Goal: Task Accomplishment & Management: Manage account settings

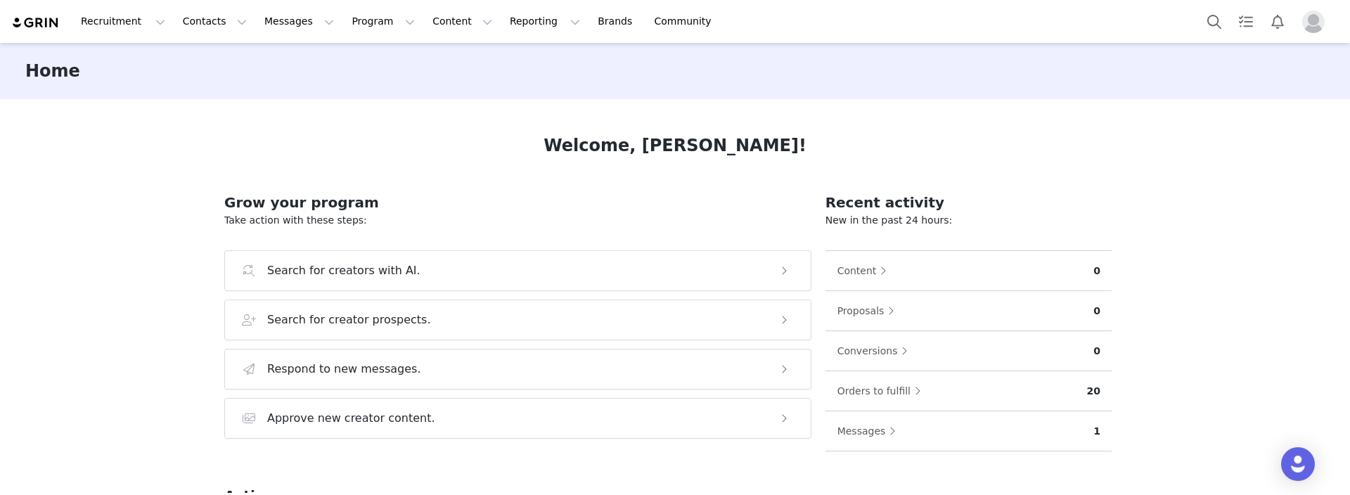
click at [1318, 18] on img "Profile" at bounding box center [1313, 22] width 23 height 23
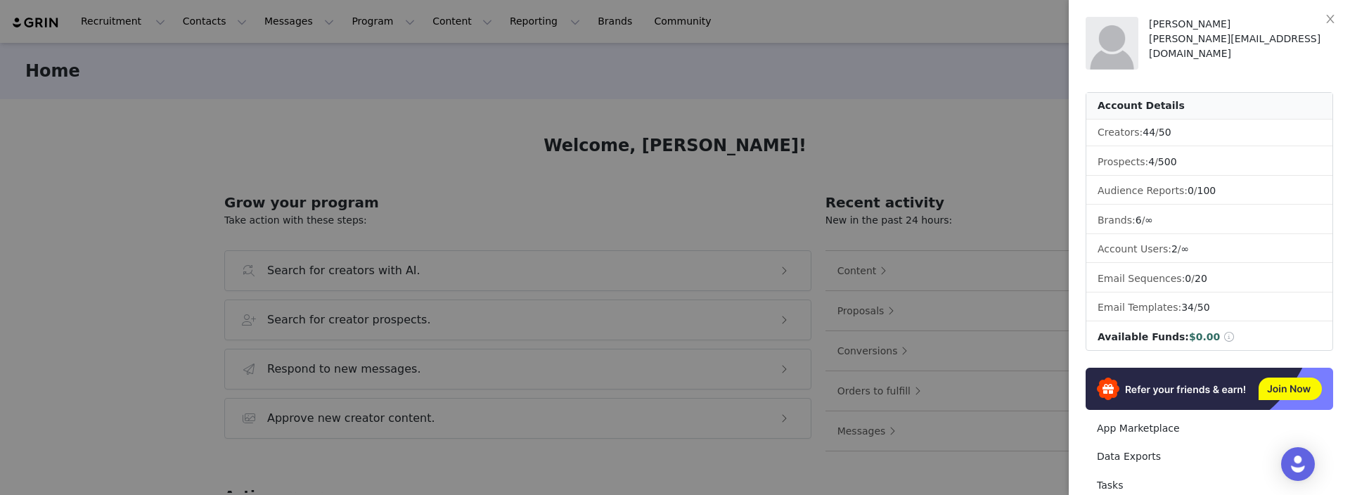
click at [873, 95] on div at bounding box center [675, 247] width 1350 height 495
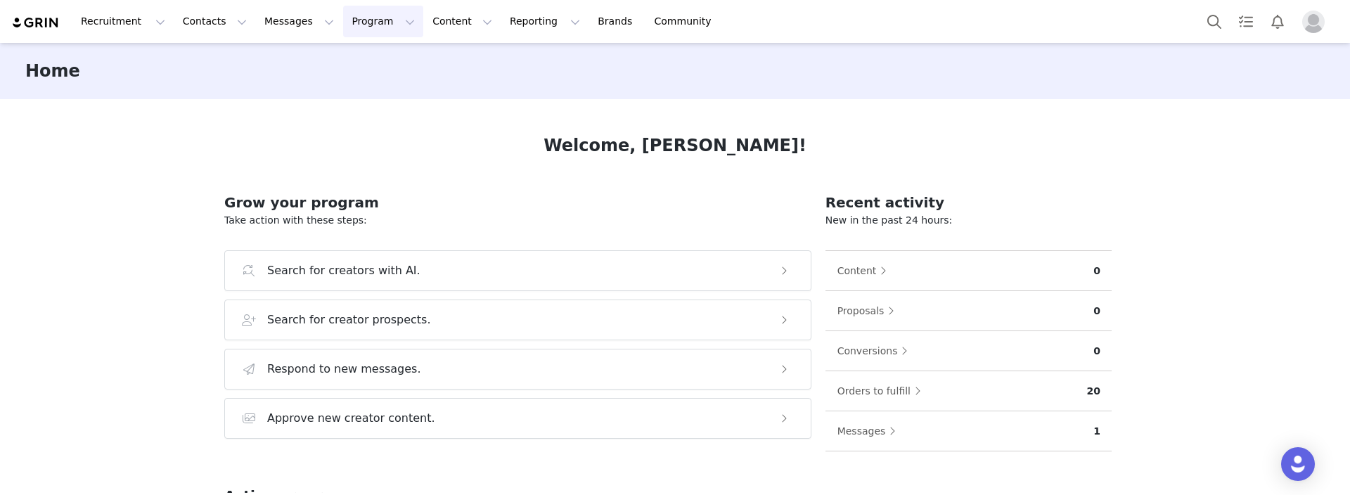
click at [374, 28] on button "Program Program" at bounding box center [383, 22] width 80 height 32
click at [376, 63] on p "Activations" at bounding box center [360, 62] width 54 height 15
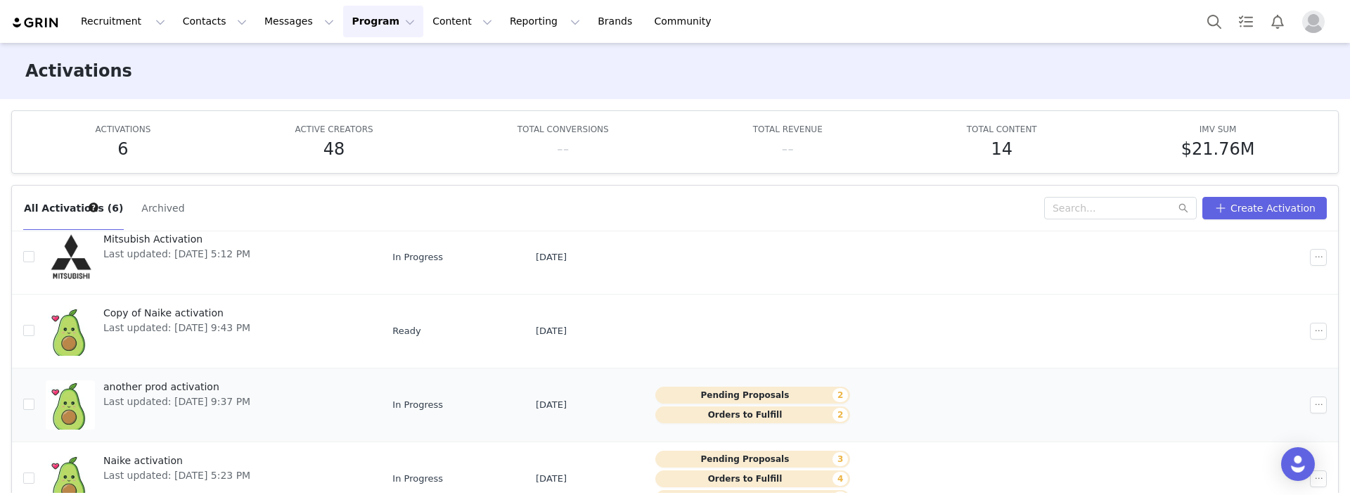
scroll to position [75, 0]
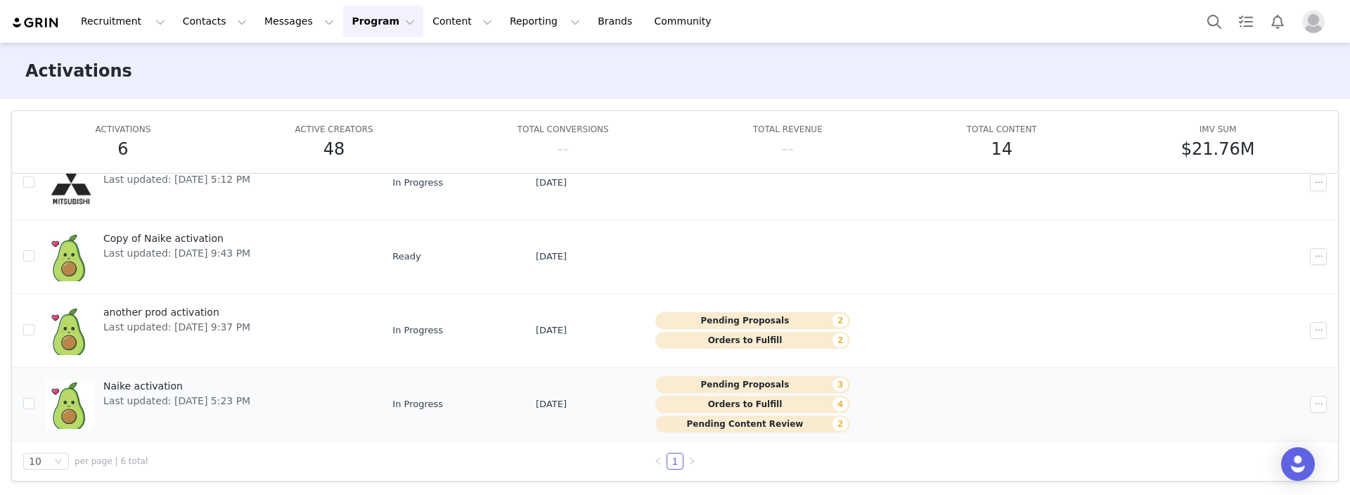
click at [759, 423] on button "Pending Content Review 2" at bounding box center [752, 424] width 195 height 17
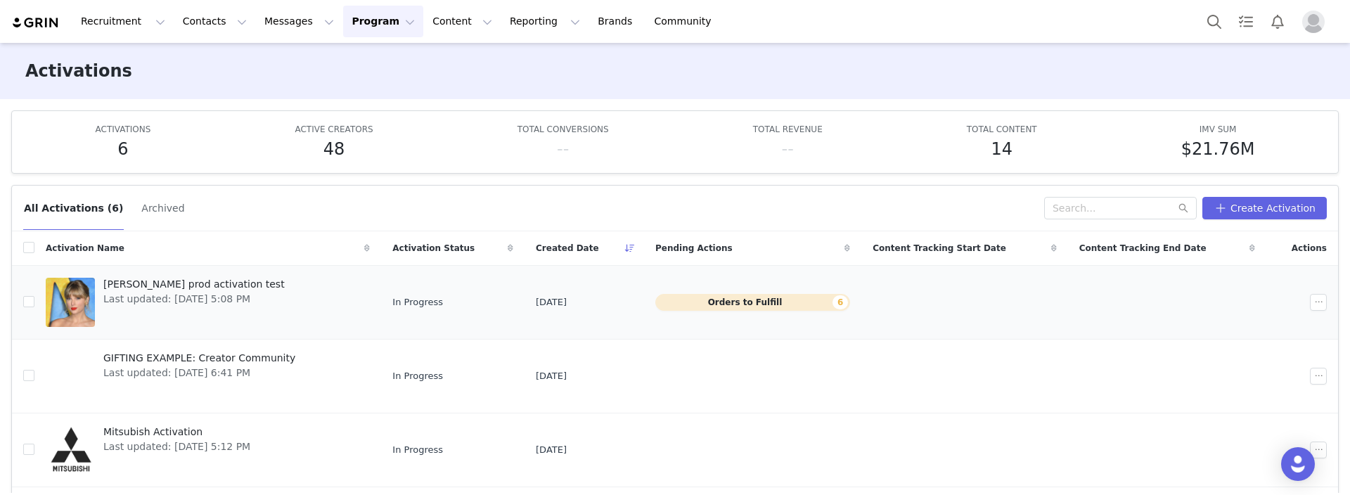
click at [767, 301] on button "Orders to Fulfill 6" at bounding box center [752, 302] width 195 height 17
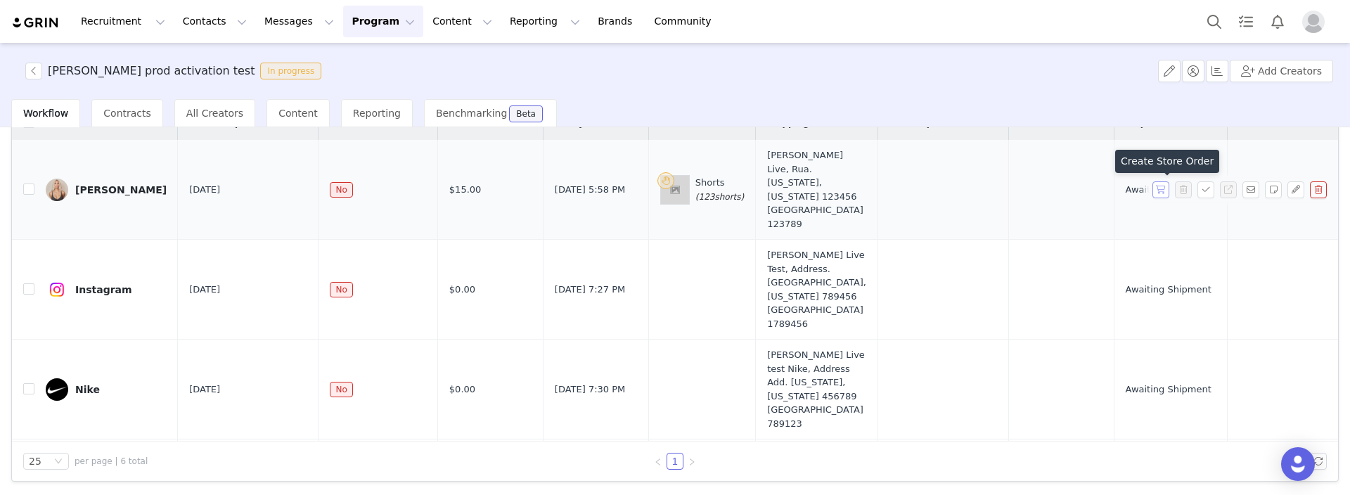
click at [1163, 190] on button "button" at bounding box center [1161, 189] width 17 height 17
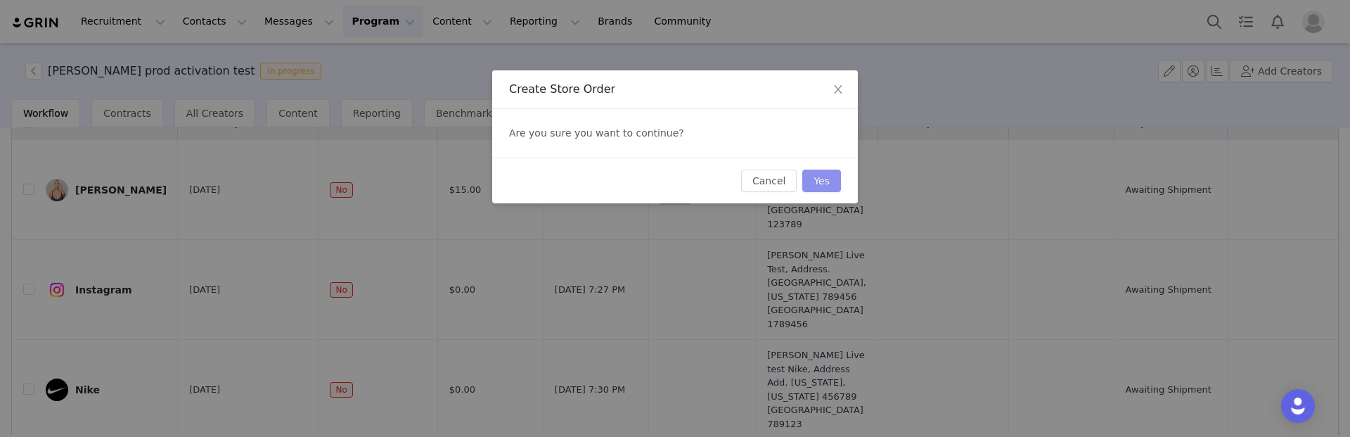
click at [824, 182] on button "Yes" at bounding box center [821, 180] width 39 height 23
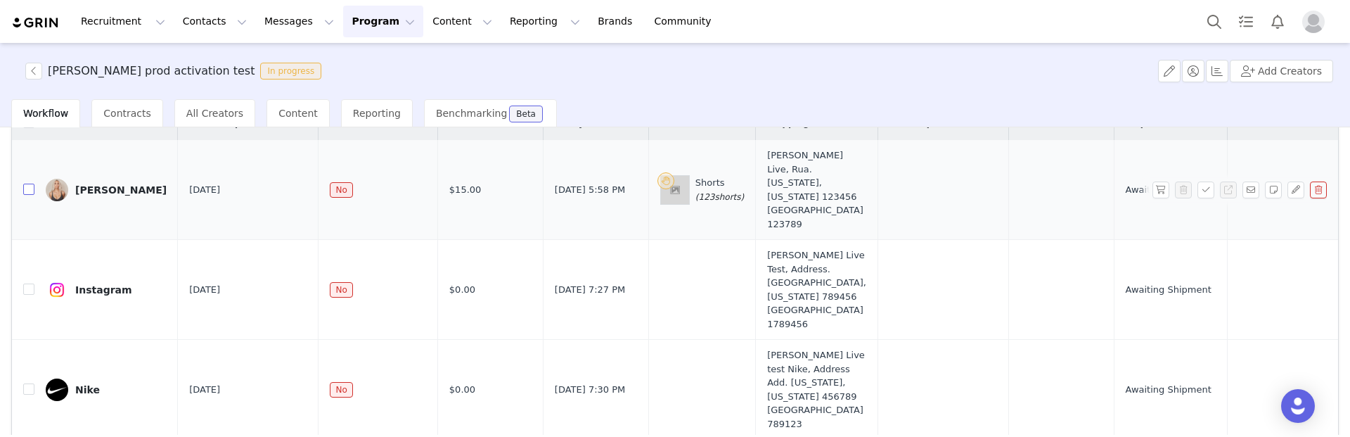
click at [30, 191] on input "checkbox" at bounding box center [28, 189] width 11 height 11
checkbox input "true"
click at [26, 291] on input "checkbox" at bounding box center [28, 288] width 11 height 11
checkbox input "true"
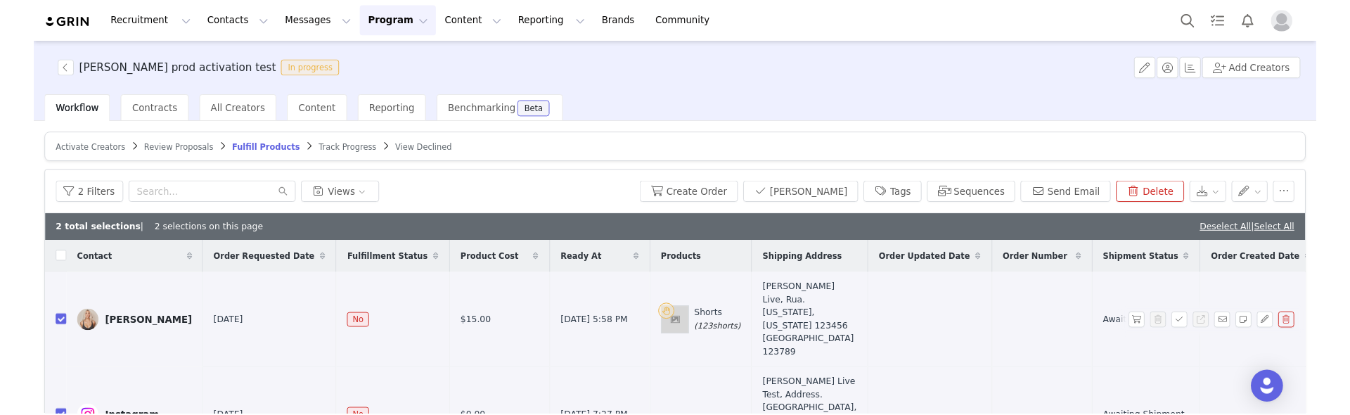
scroll to position [40, 0]
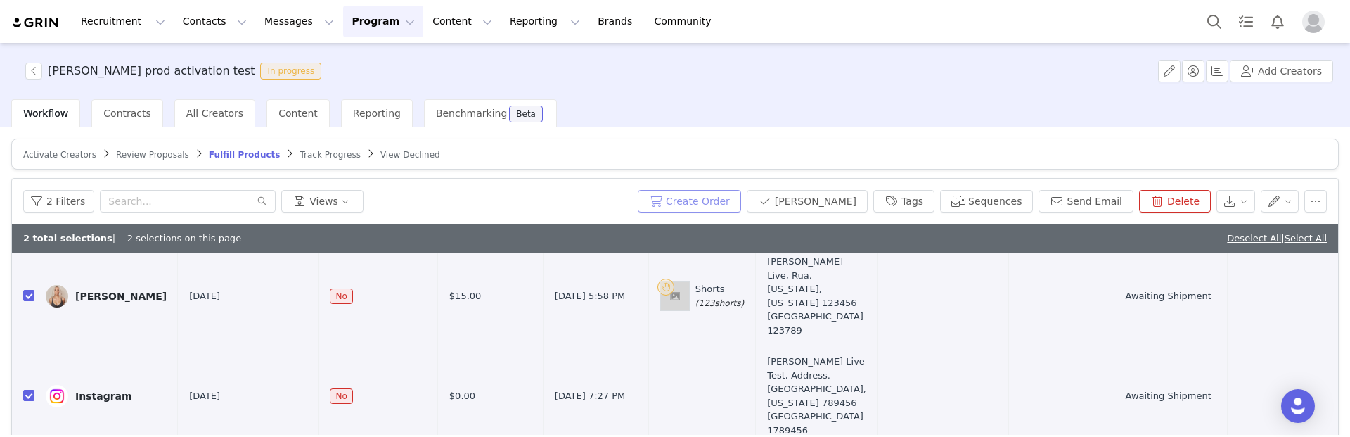
click at [716, 200] on button "Create Order" at bounding box center [689, 201] width 103 height 23
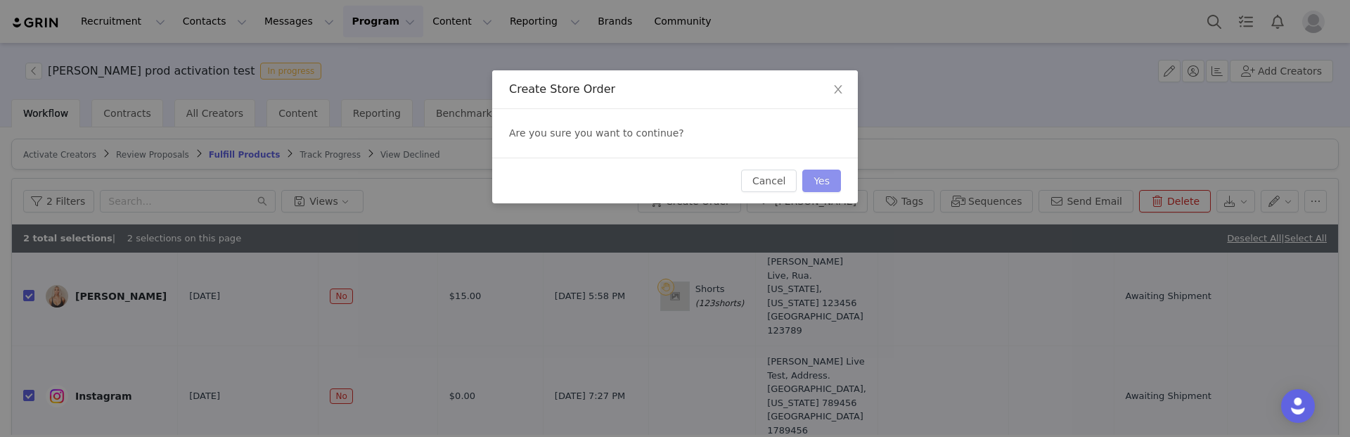
click at [817, 177] on button "Yes" at bounding box center [821, 180] width 39 height 23
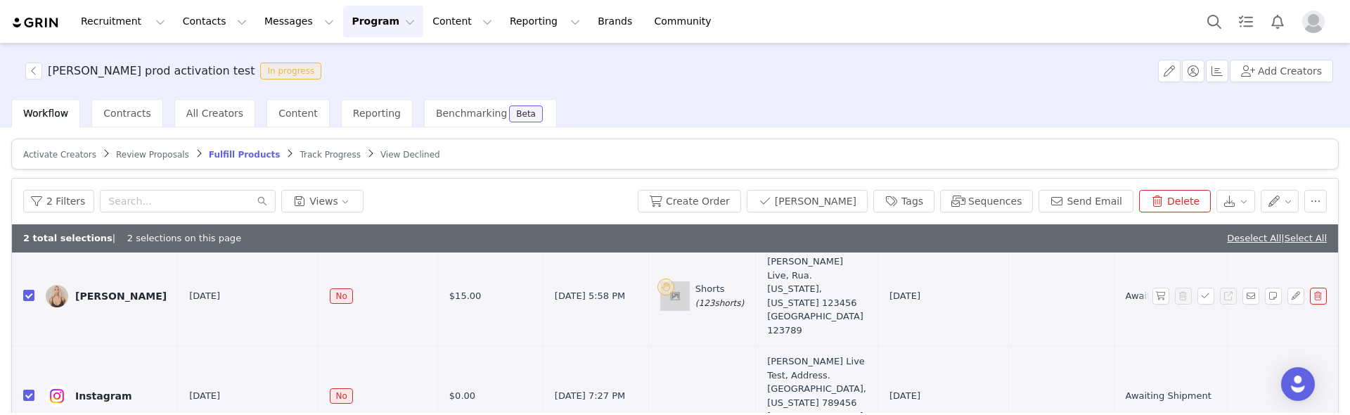
scroll to position [0, 0]
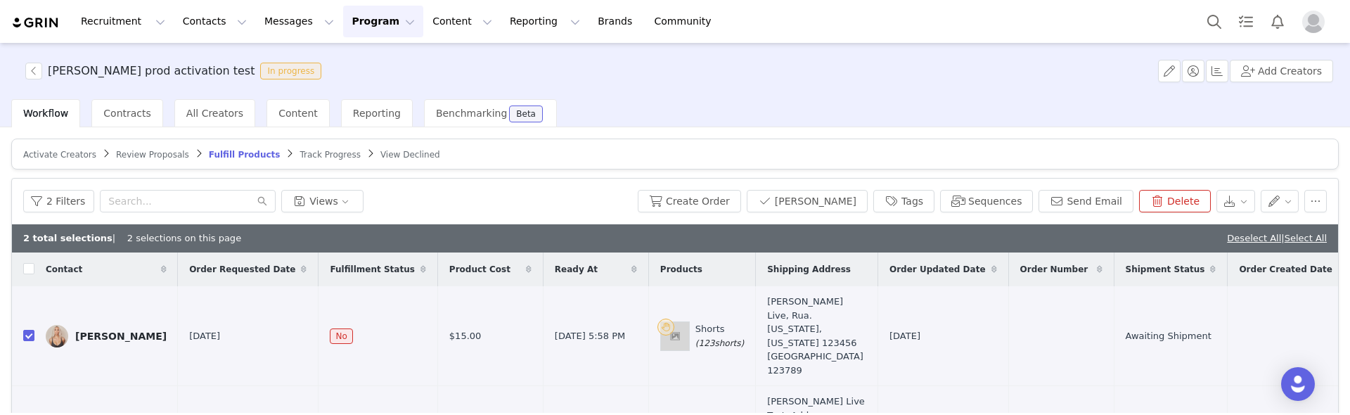
click at [696, 75] on div "Taylor's prod activation test In progress Add Creators" at bounding box center [675, 71] width 1350 height 56
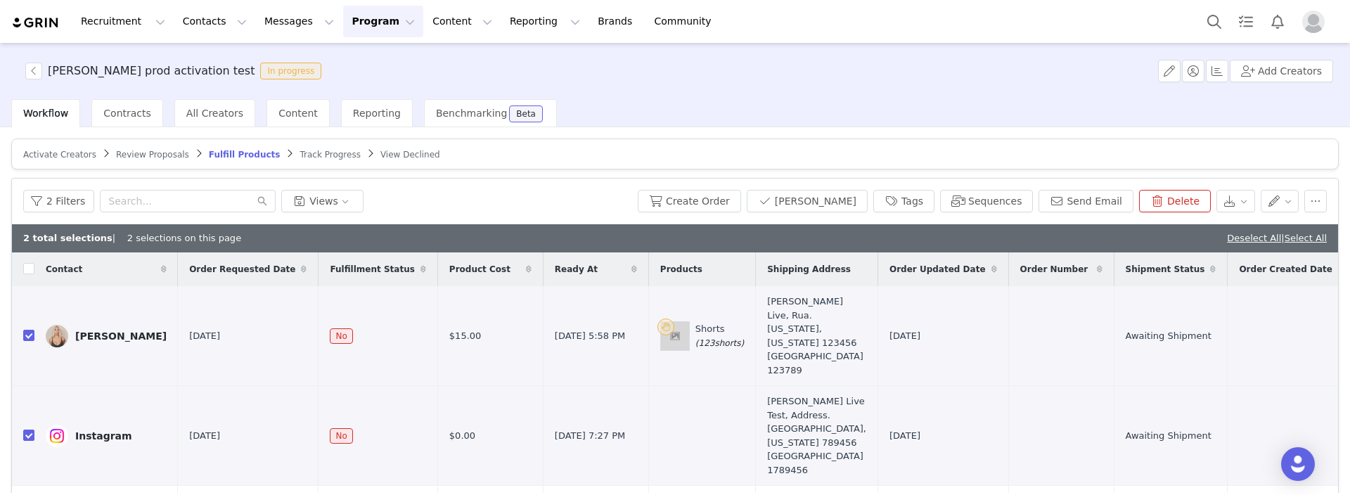
click at [376, 18] on button "Program Program" at bounding box center [383, 22] width 80 height 32
click at [373, 60] on p "Activations" at bounding box center [360, 62] width 54 height 15
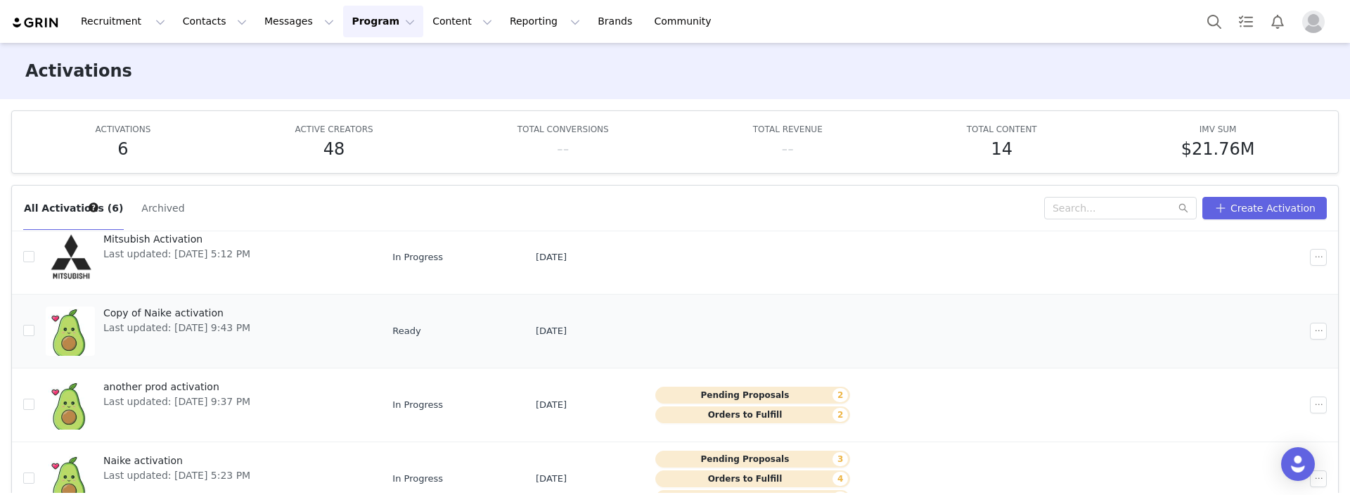
scroll to position [75, 0]
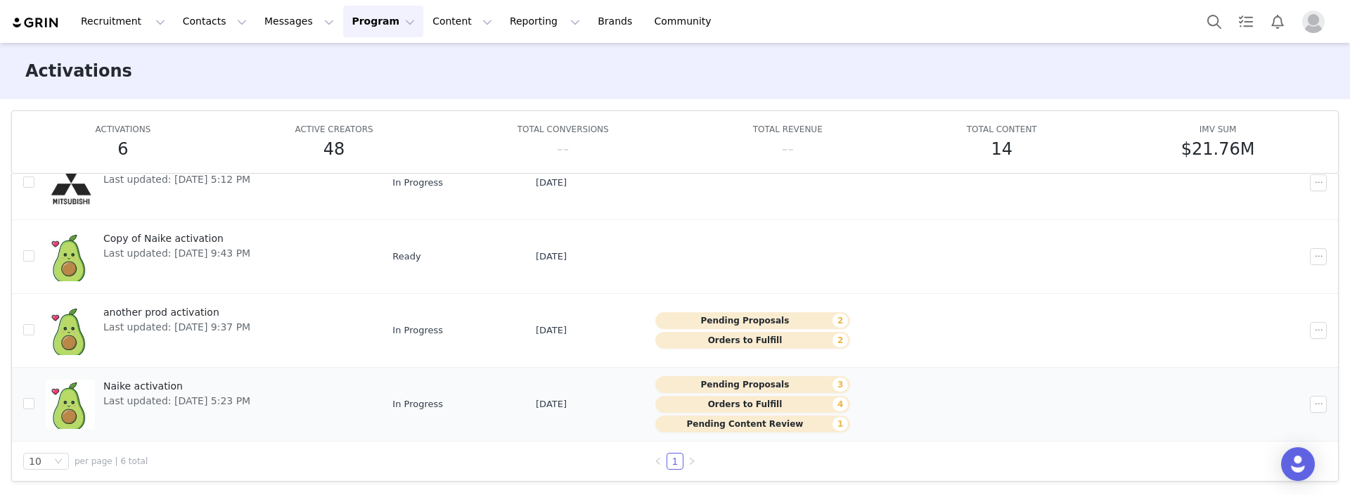
click at [749, 423] on button "Pending Content Review 1" at bounding box center [752, 424] width 195 height 17
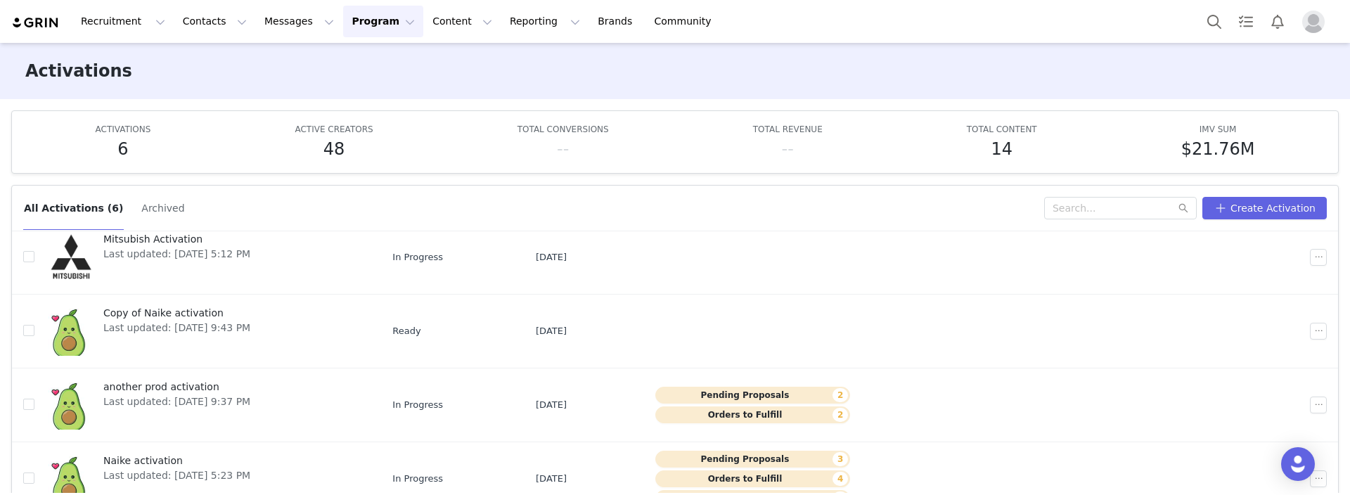
scroll to position [75, 0]
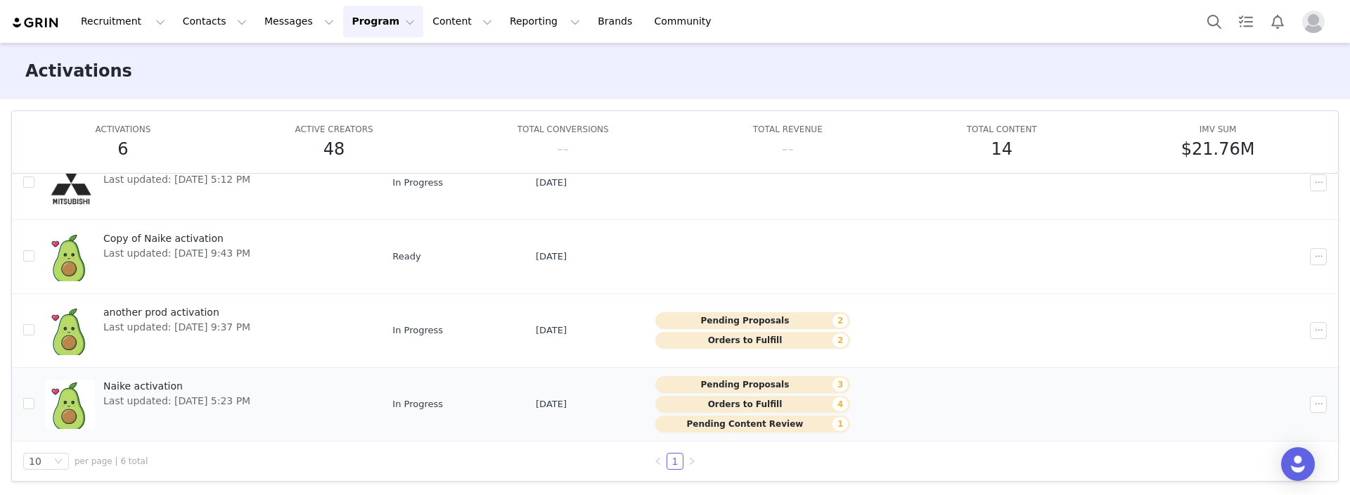
click at [736, 405] on button "Orders to Fulfill 4" at bounding box center [752, 404] width 195 height 17
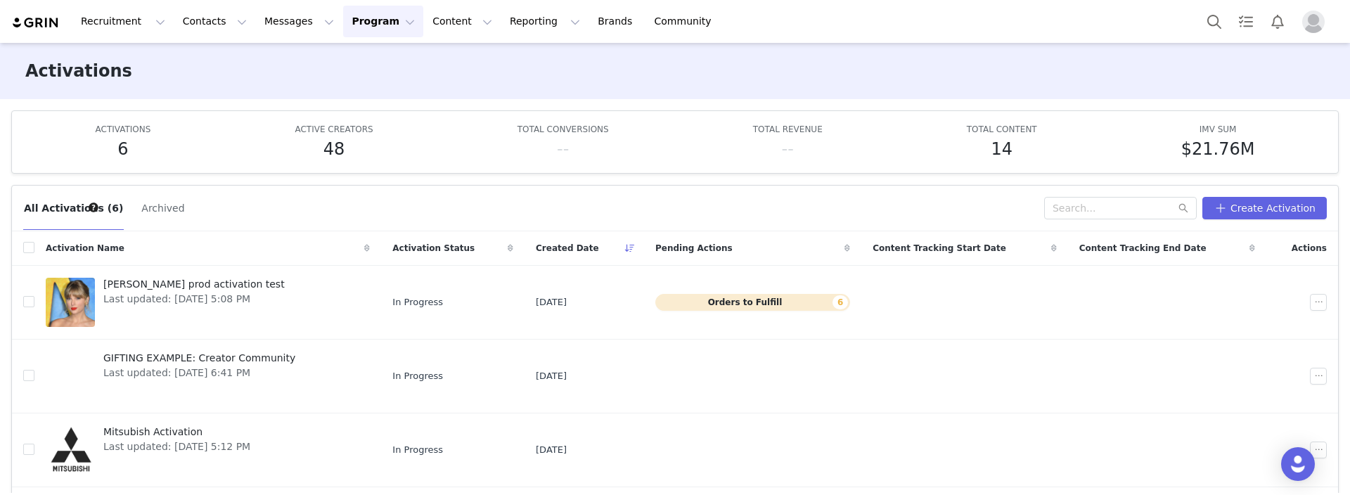
click at [360, 24] on button "Program Program" at bounding box center [383, 22] width 80 height 32
click at [362, 85] on p "Campaigns" at bounding box center [360, 88] width 55 height 15
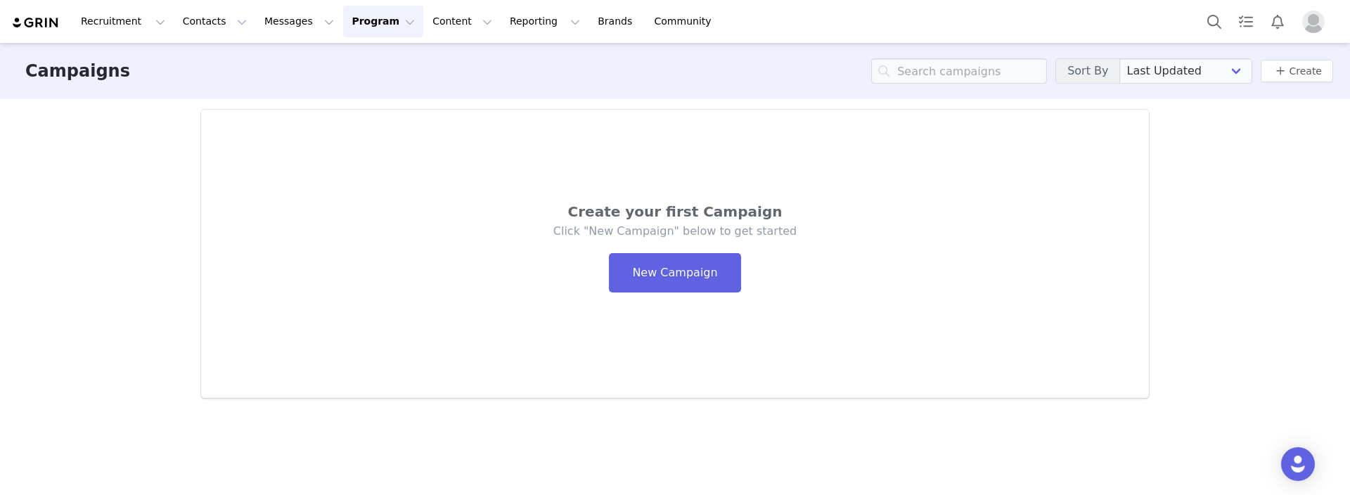
click at [367, 21] on button "Program Program" at bounding box center [383, 22] width 80 height 32
click at [364, 56] on p "Activations" at bounding box center [360, 62] width 54 height 15
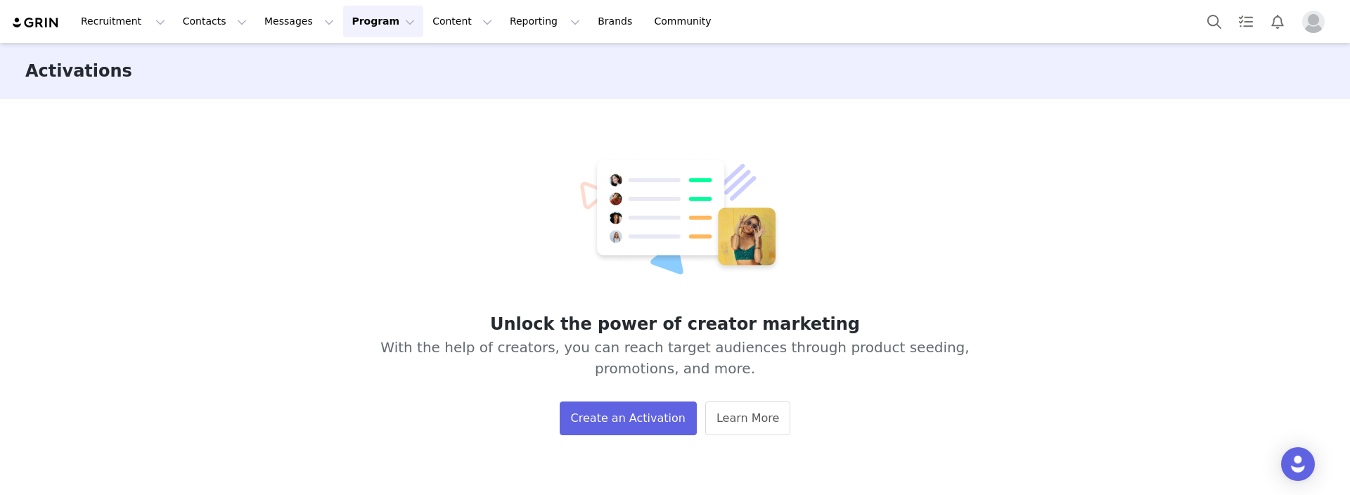
click at [1317, 36] on div at bounding box center [1269, 22] width 140 height 32
click at [1316, 25] on img "Profile" at bounding box center [1313, 22] width 23 height 23
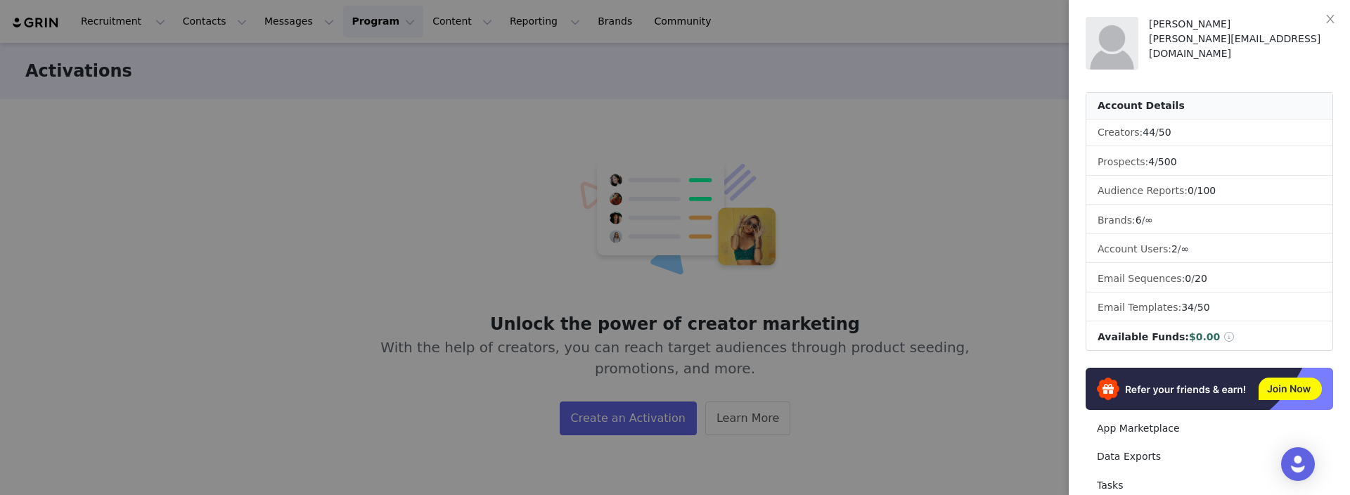
scroll to position [218, 0]
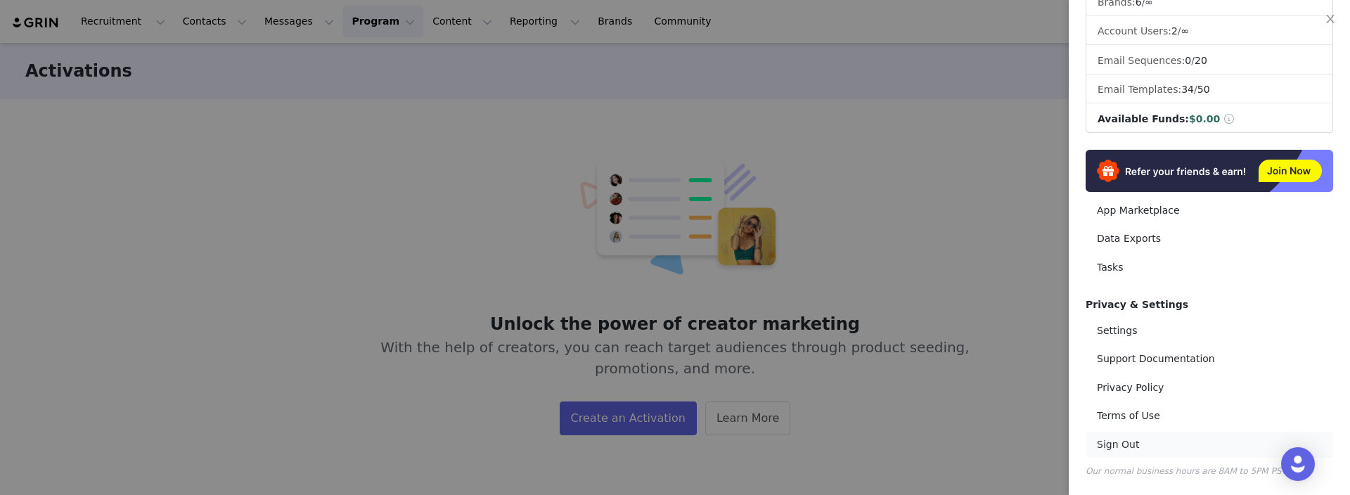
click at [1122, 446] on link "Sign Out" at bounding box center [1210, 445] width 248 height 26
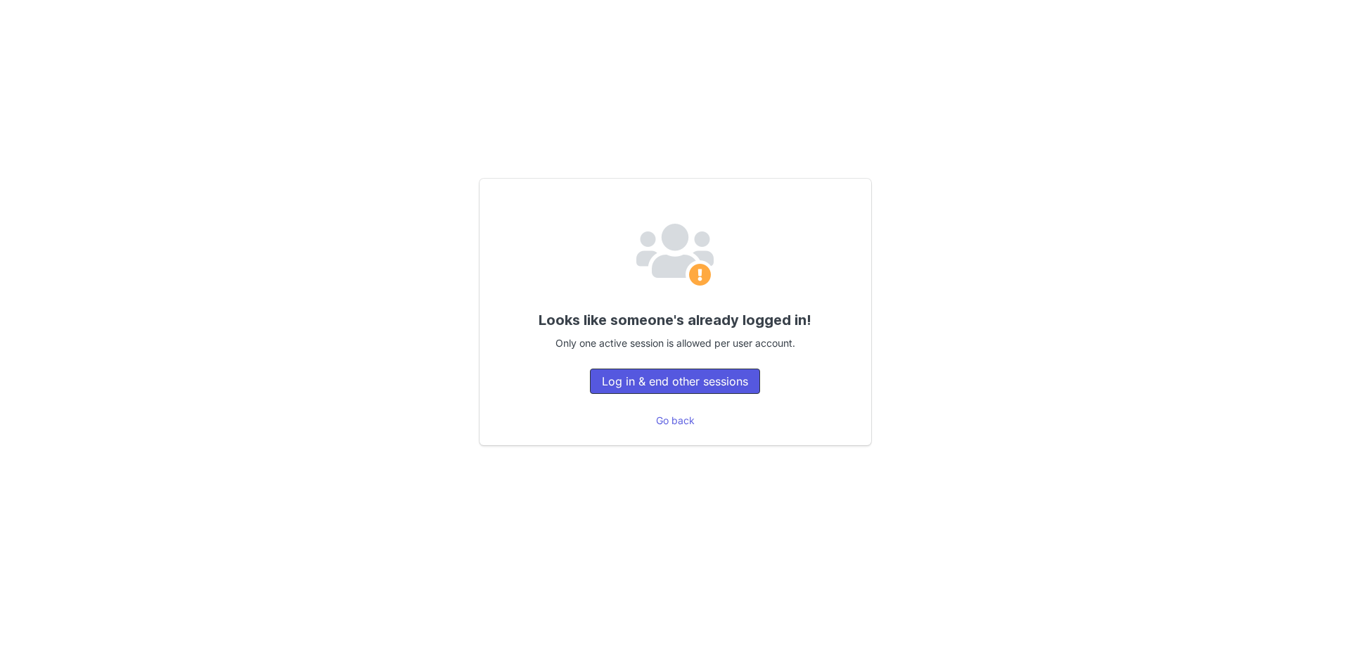
click at [670, 378] on button "Log in & end other sessions" at bounding box center [675, 381] width 170 height 25
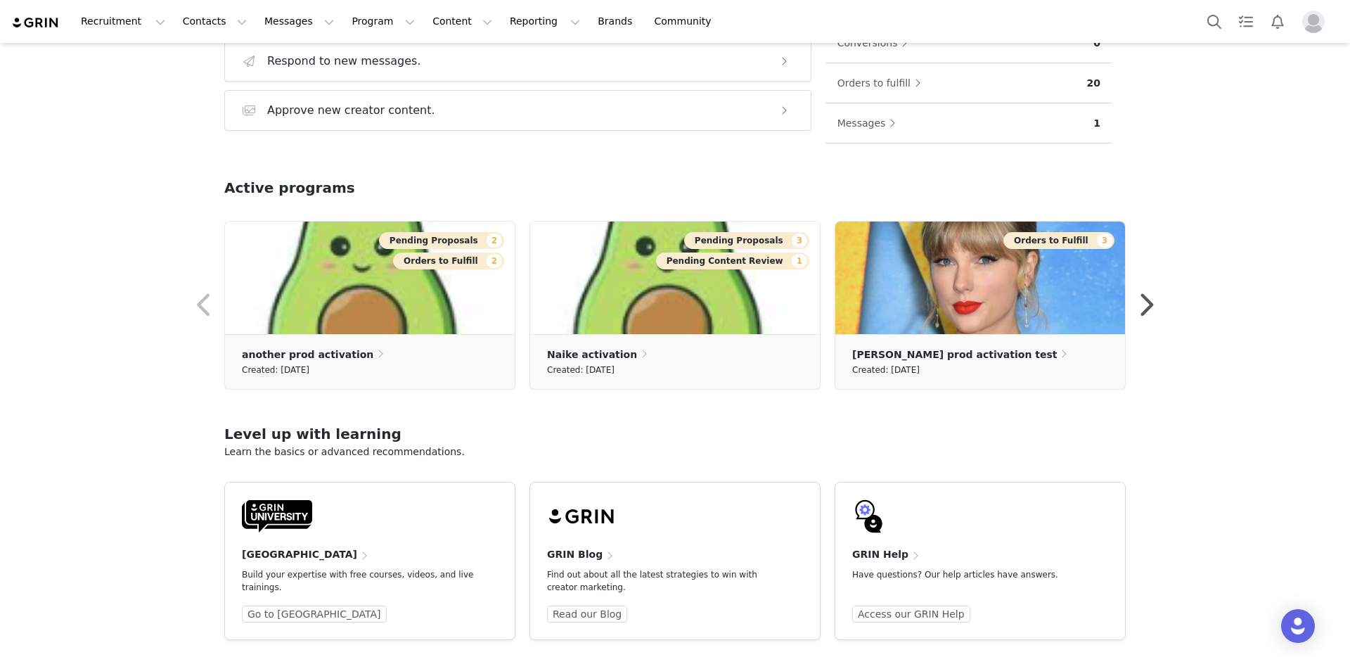
scroll to position [324, 0]
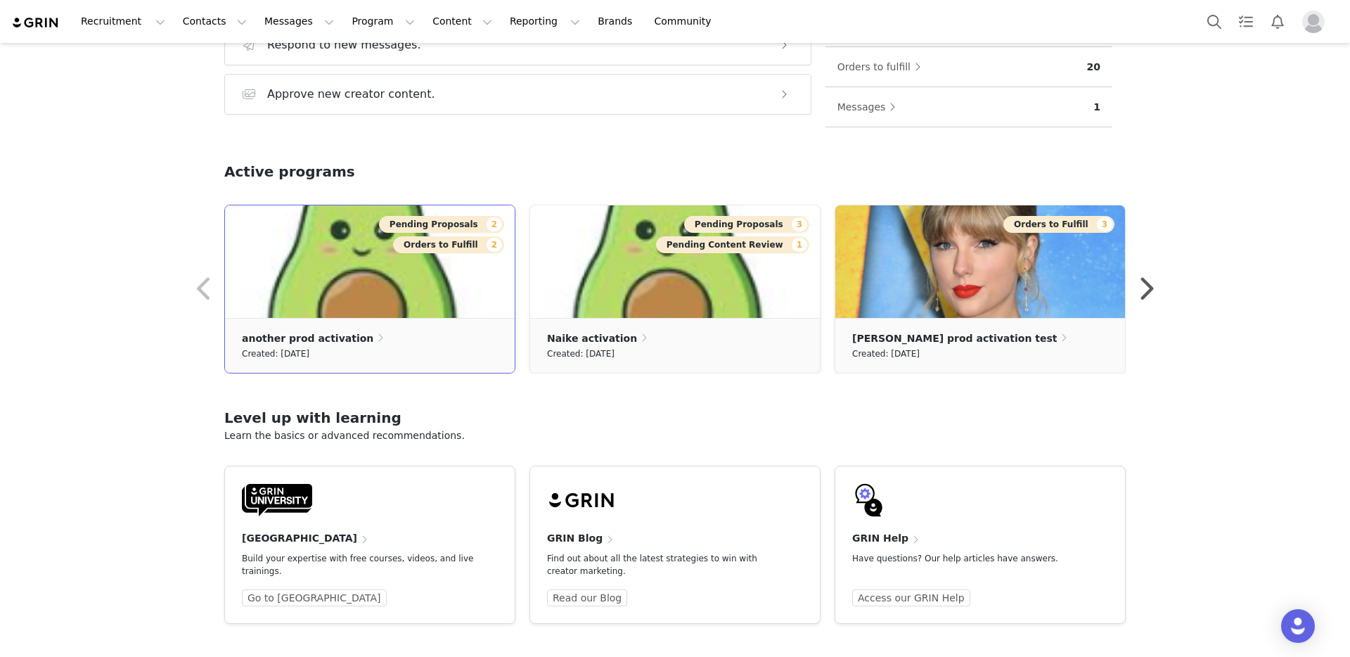
click at [455, 224] on button "Pending Proposals 2" at bounding box center [441, 224] width 125 height 17
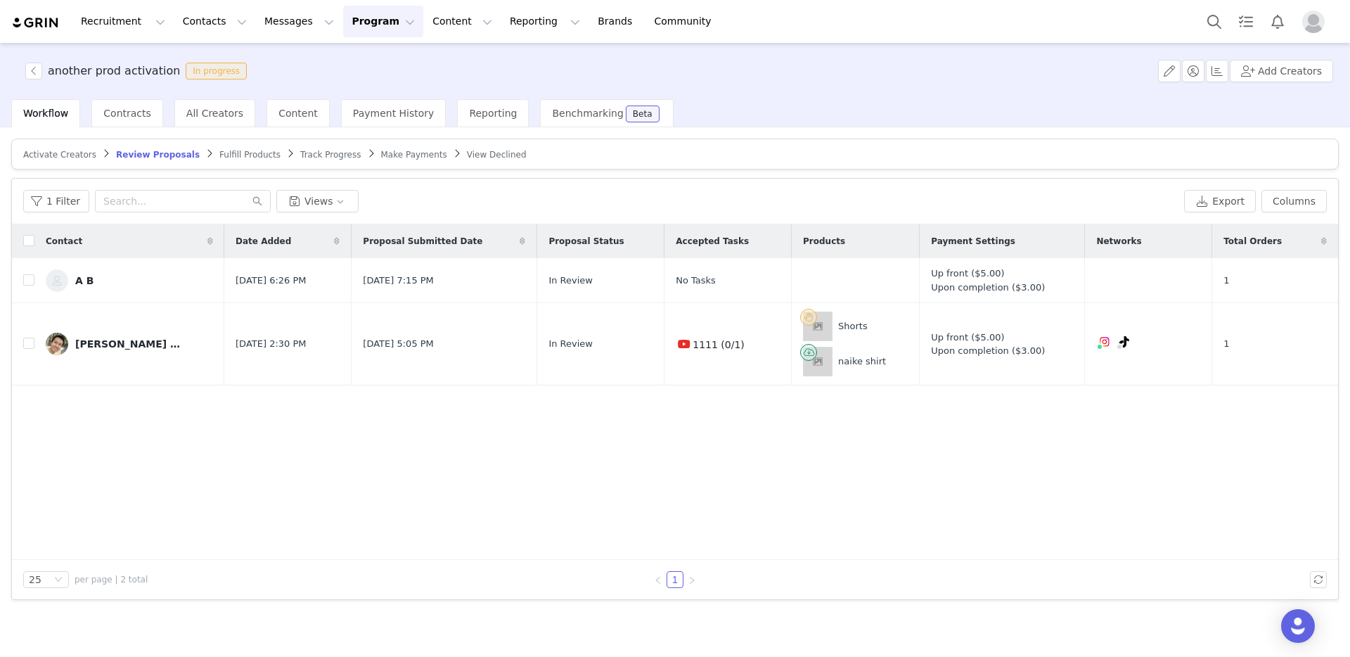
click at [219, 153] on span "Fulfill Products" at bounding box center [249, 155] width 61 height 10
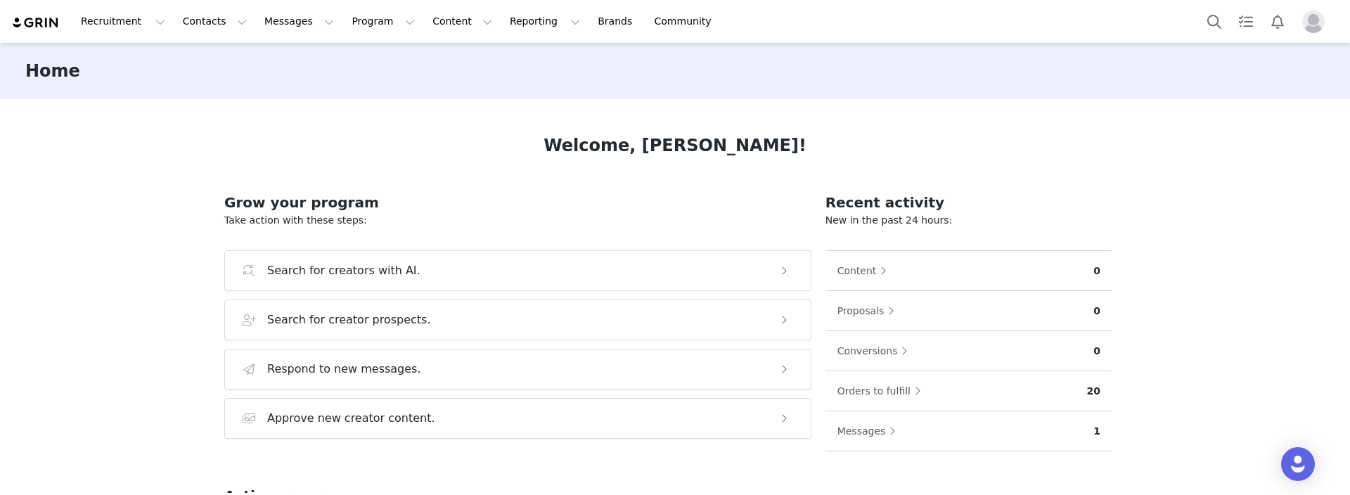
click at [1323, 32] on div at bounding box center [1269, 22] width 140 height 32
click at [1319, 29] on img "Profile" at bounding box center [1313, 22] width 23 height 23
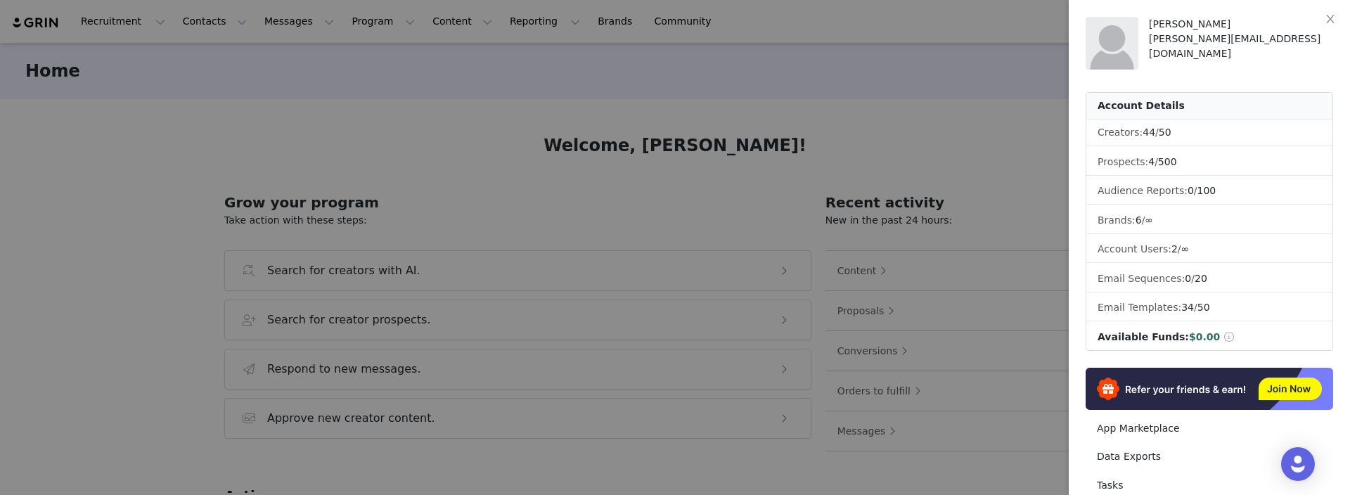
click at [889, 96] on div at bounding box center [675, 247] width 1350 height 495
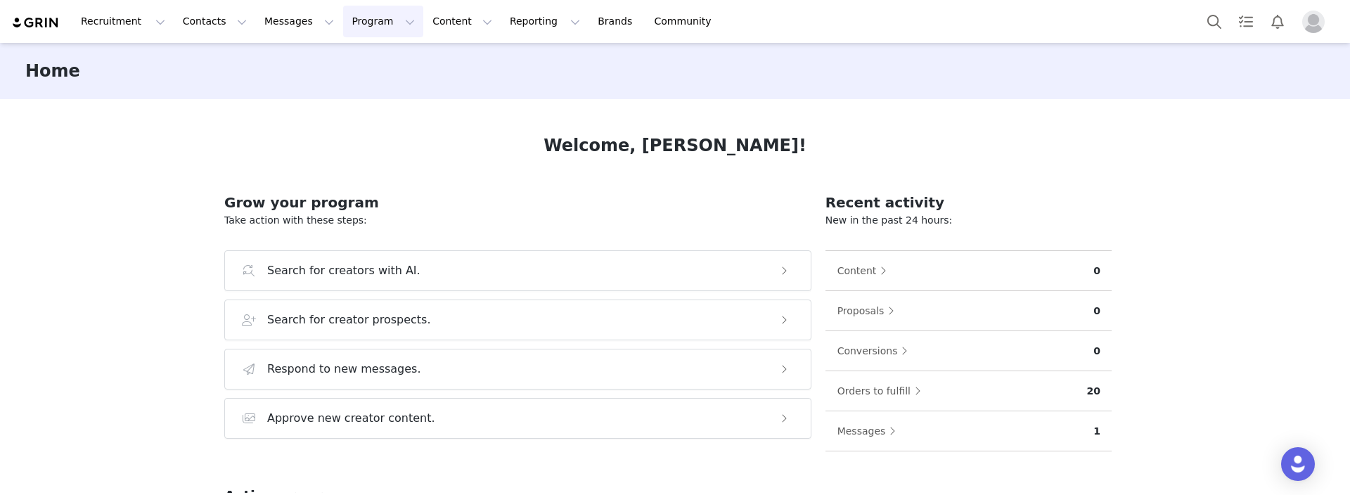
click at [351, 25] on button "Program Program" at bounding box center [383, 22] width 80 height 32
click at [369, 65] on p "Activations" at bounding box center [360, 62] width 54 height 15
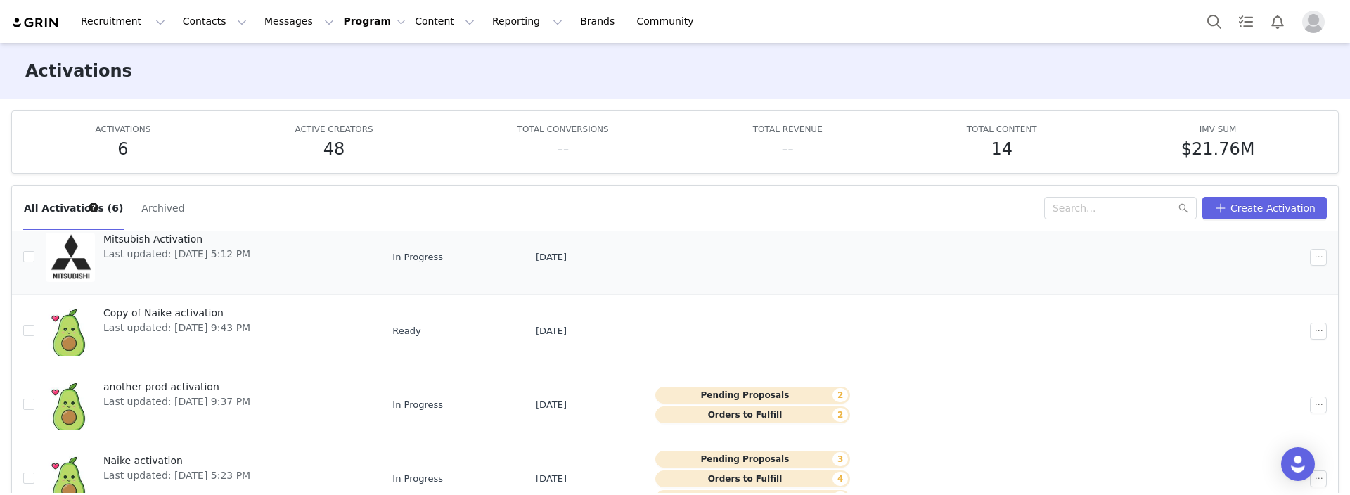
scroll to position [75, 0]
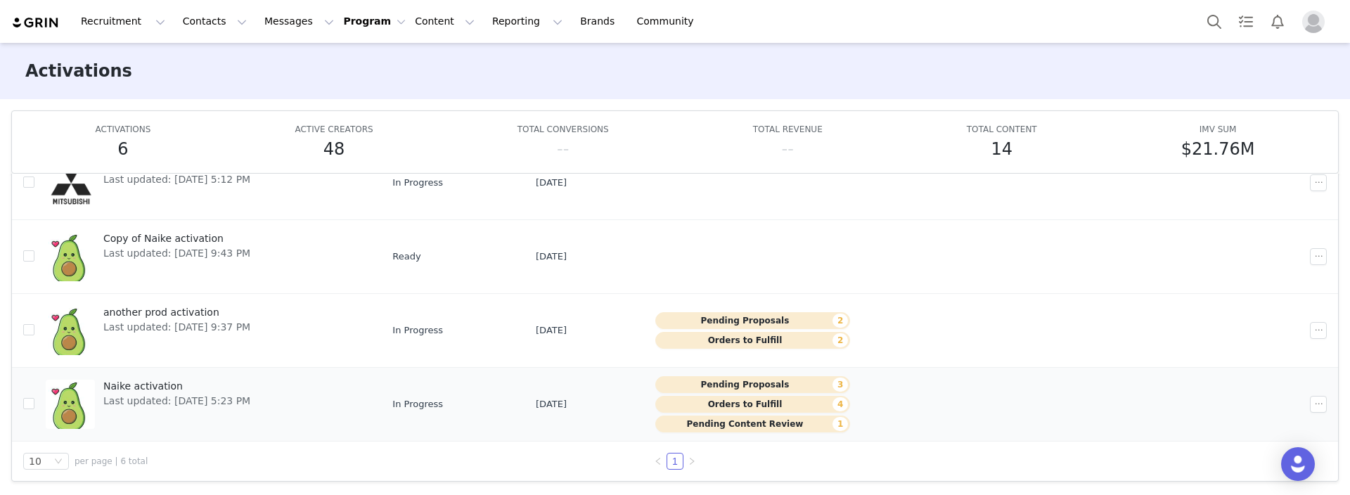
click at [730, 429] on button "Pending Content Review 1" at bounding box center [752, 424] width 195 height 17
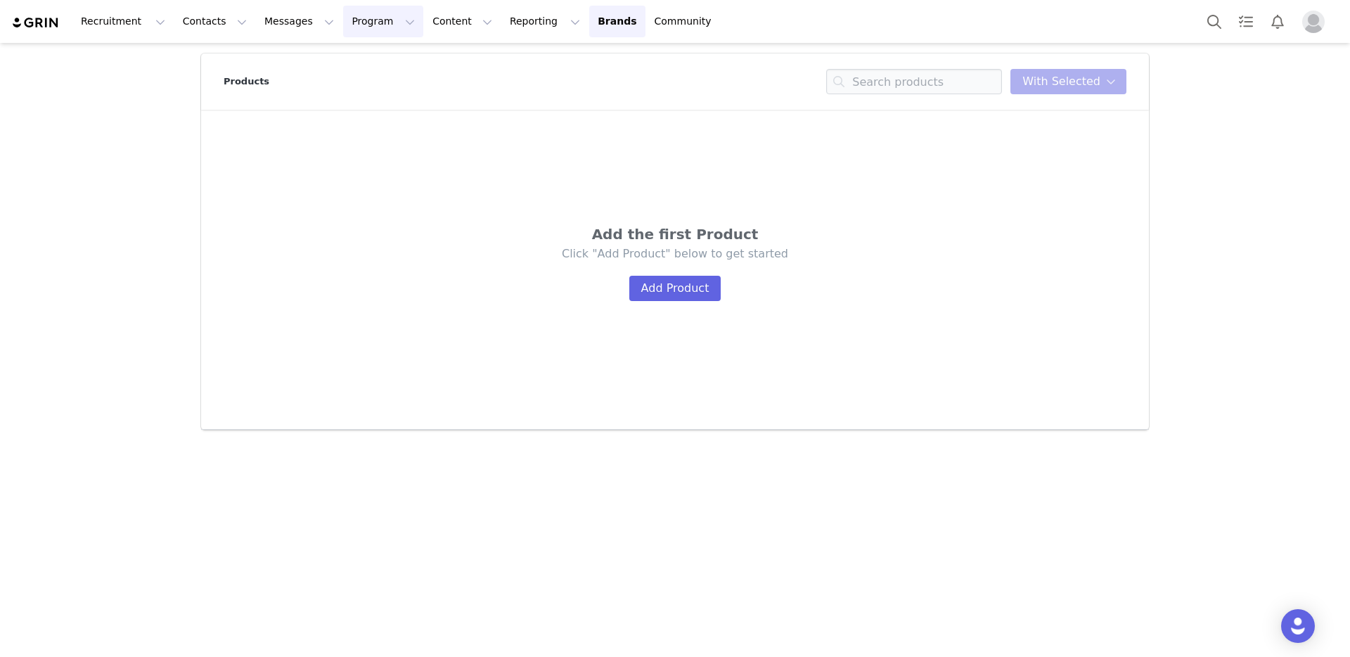
click at [345, 20] on button "Program Program" at bounding box center [383, 22] width 80 height 32
click at [363, 62] on p "Activations" at bounding box center [360, 62] width 54 height 15
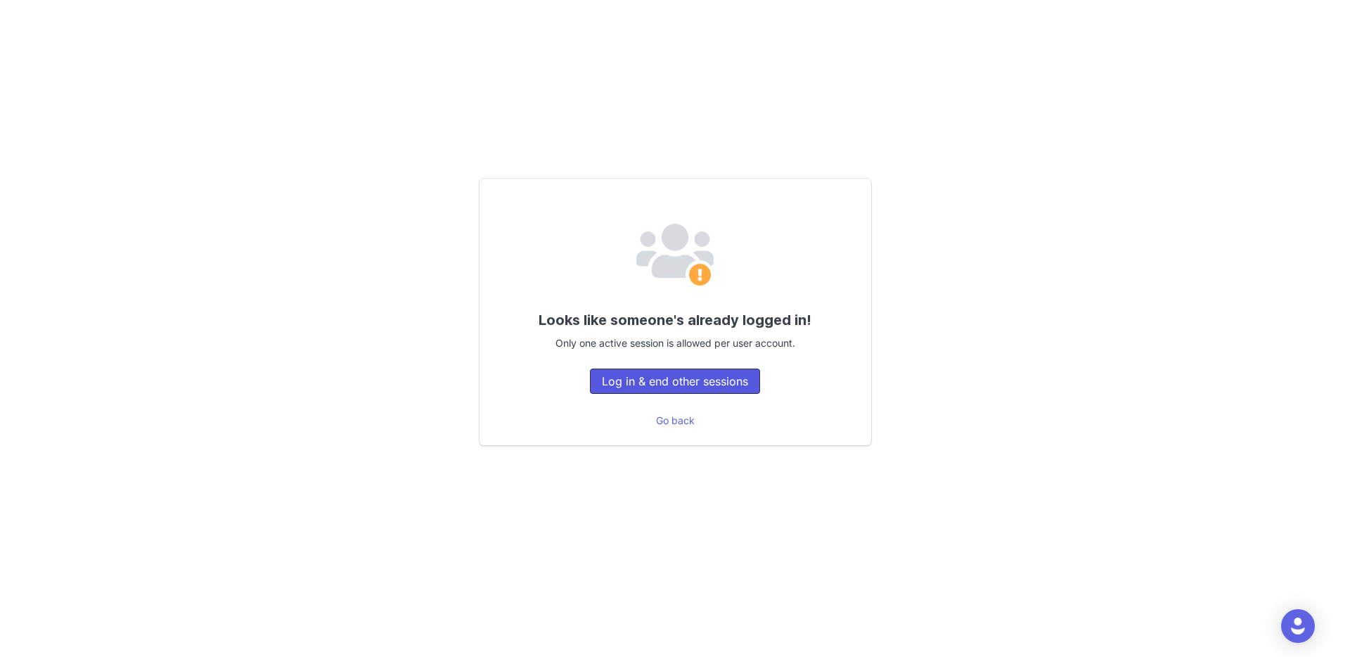
click at [657, 384] on button "Log in & end other sessions" at bounding box center [675, 381] width 170 height 25
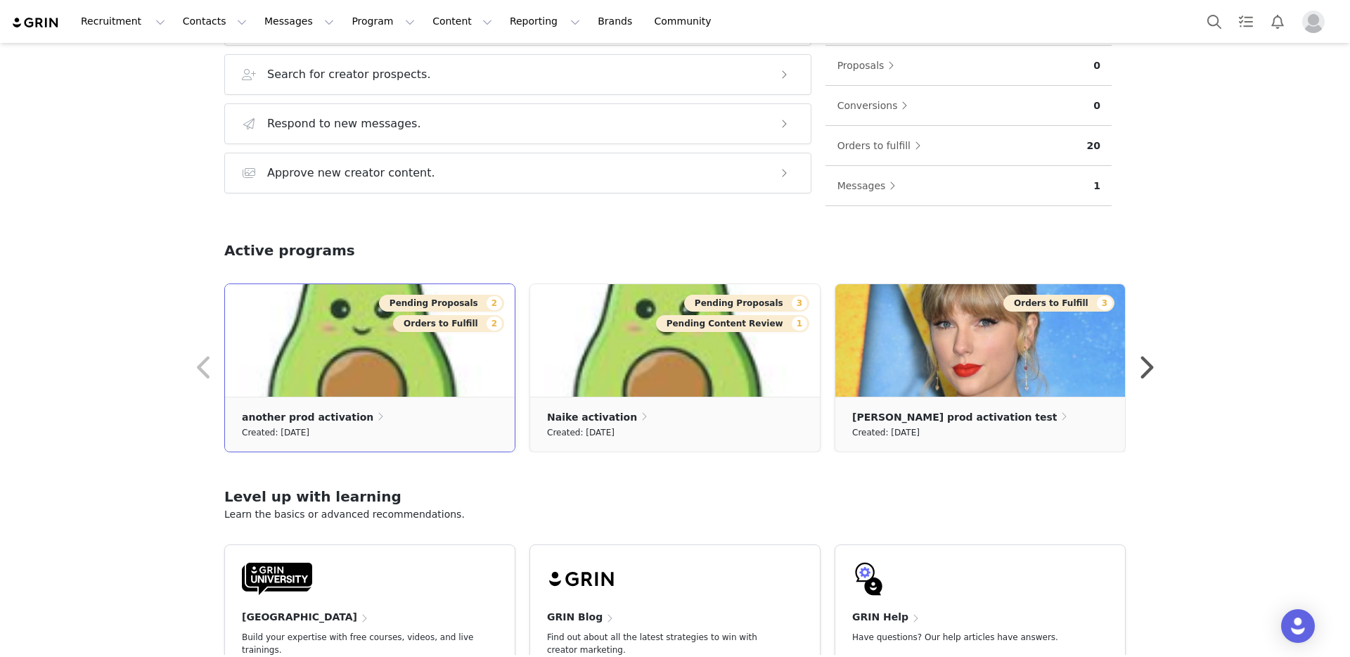
scroll to position [327, 0]
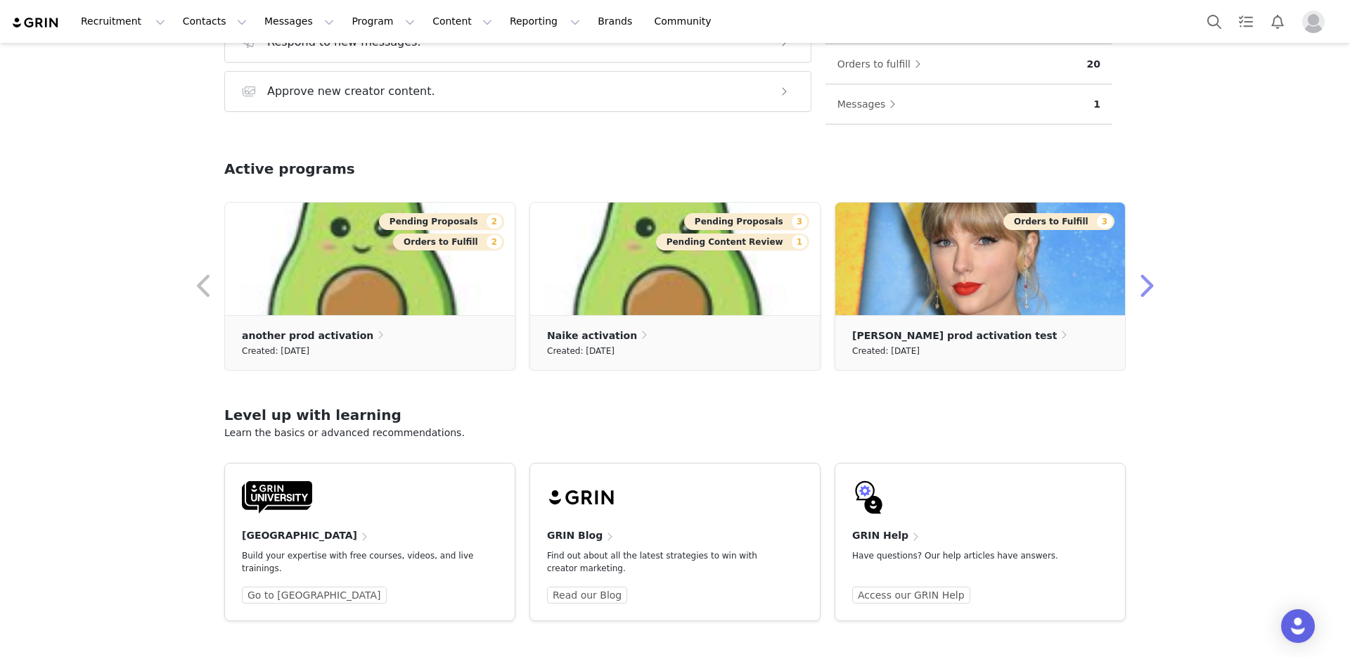
click at [1148, 286] on button "button" at bounding box center [1146, 286] width 28 height 34
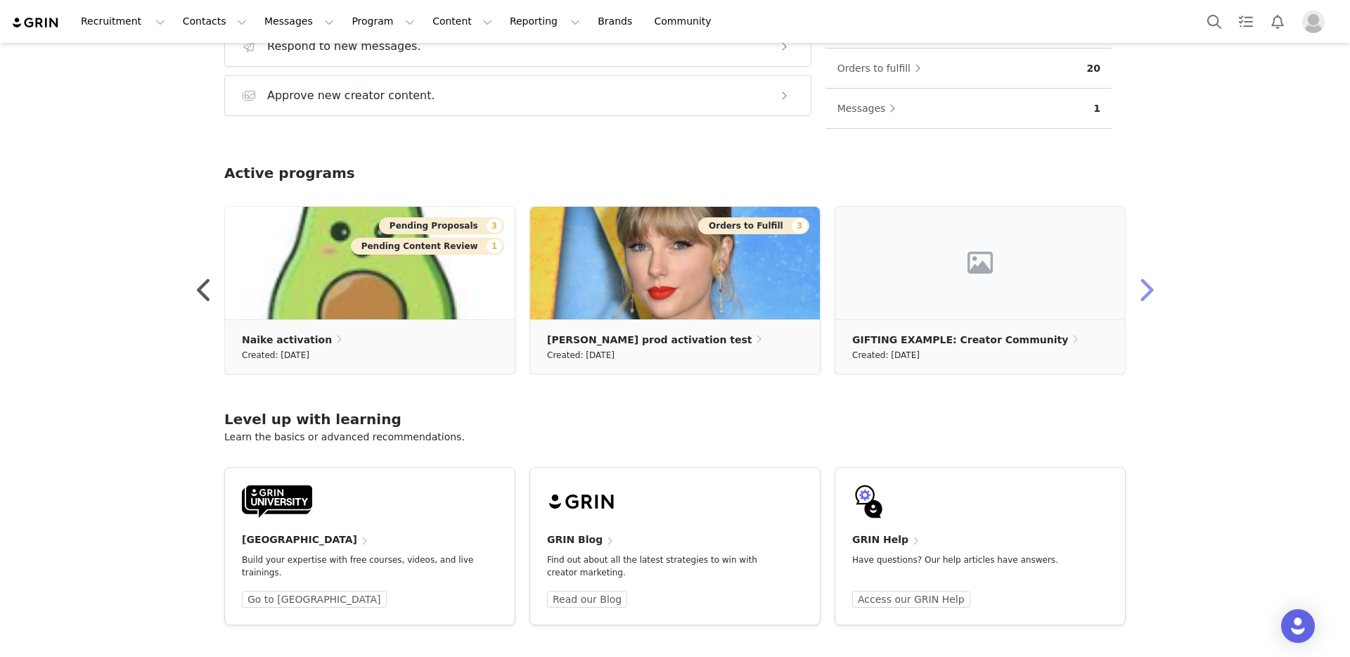
scroll to position [321, 0]
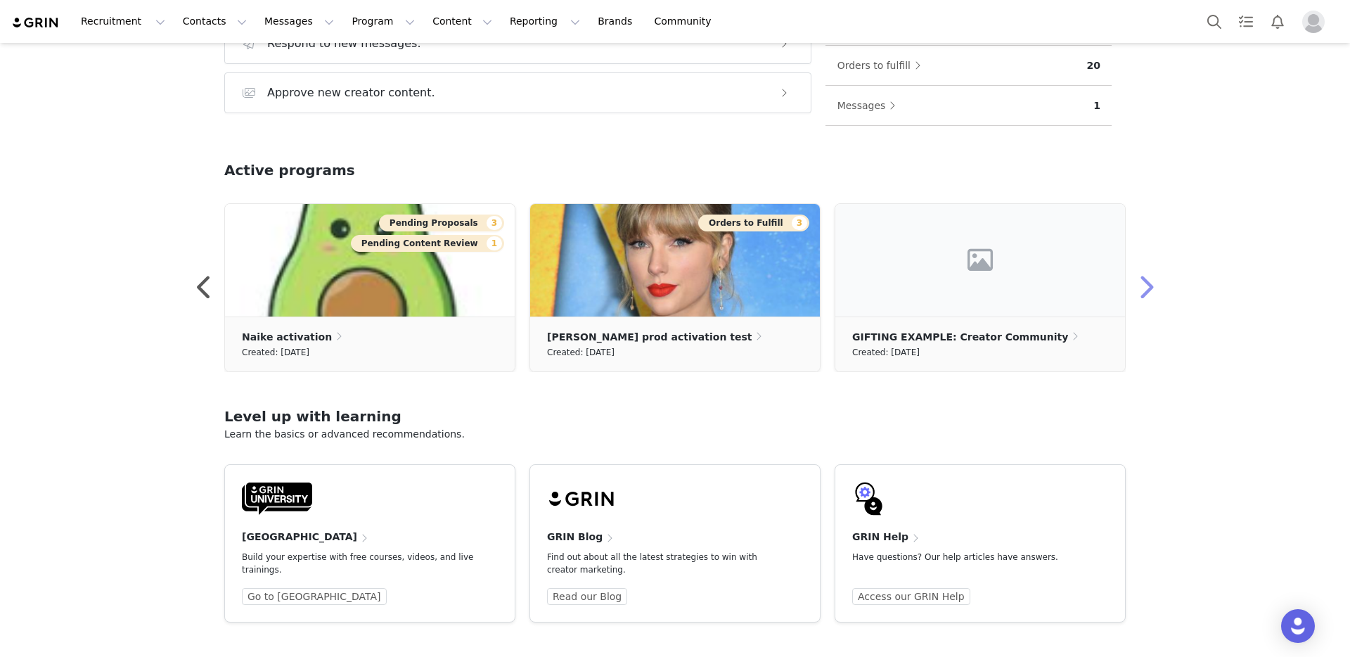
click at [1144, 285] on button "button" at bounding box center [1146, 288] width 28 height 34
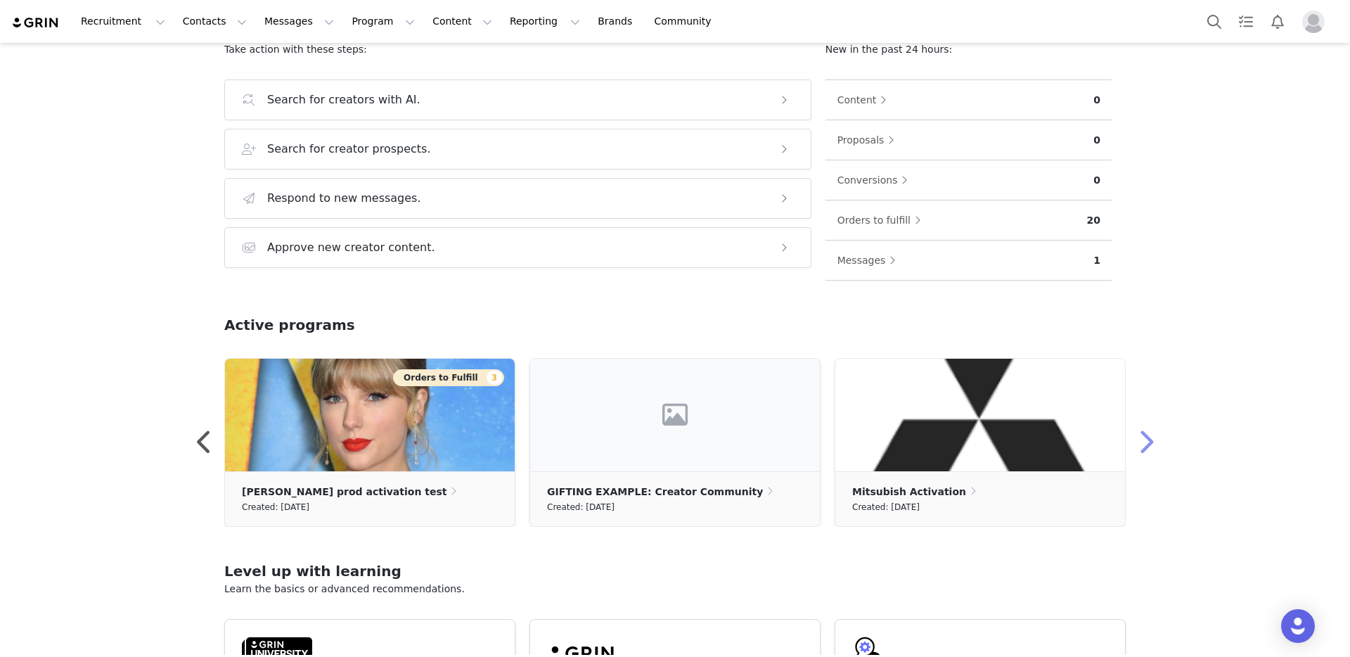
scroll to position [0, 0]
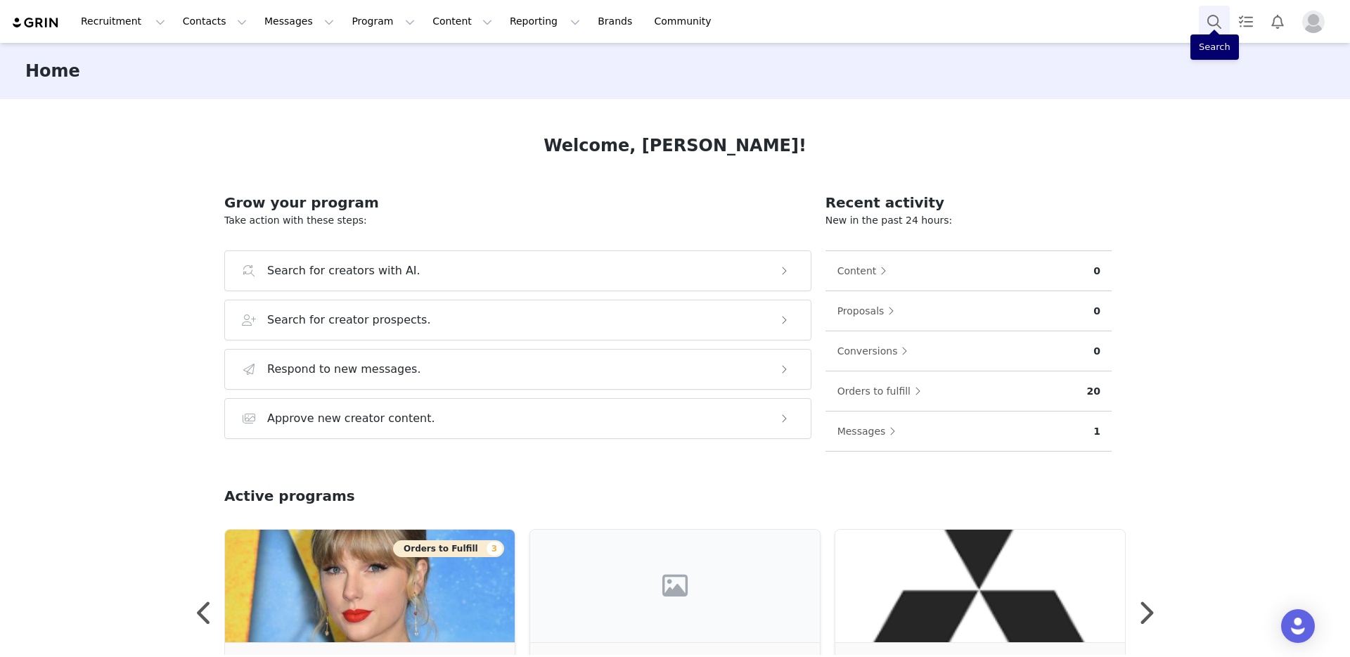
click at [1214, 18] on button "Search" at bounding box center [1214, 22] width 31 height 32
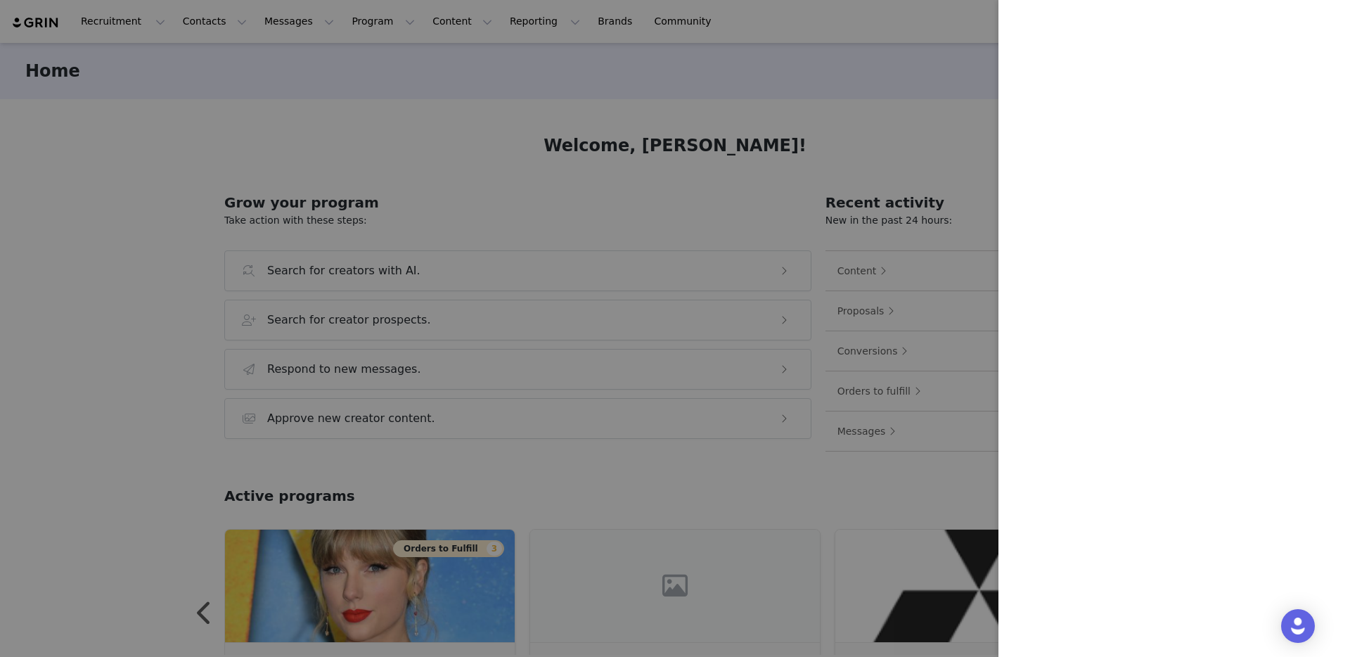
click at [923, 41] on div at bounding box center [675, 328] width 1350 height 657
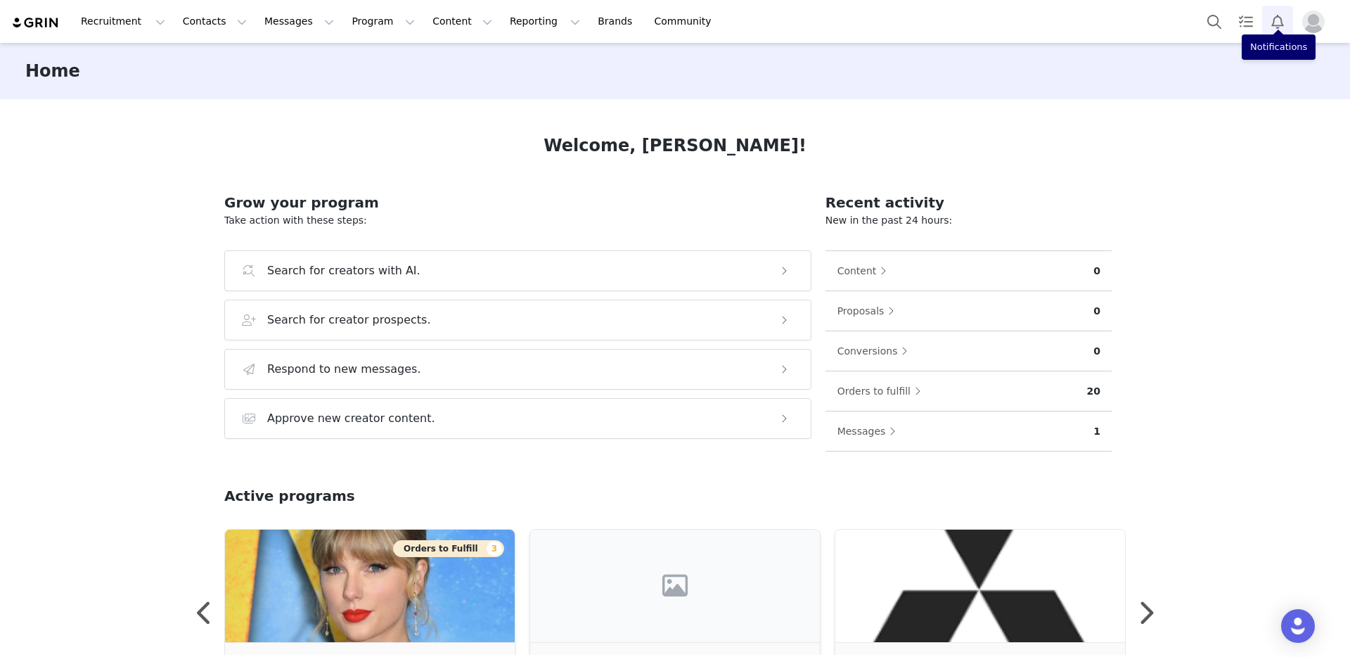
click at [1281, 25] on button "Notifications" at bounding box center [1277, 22] width 31 height 32
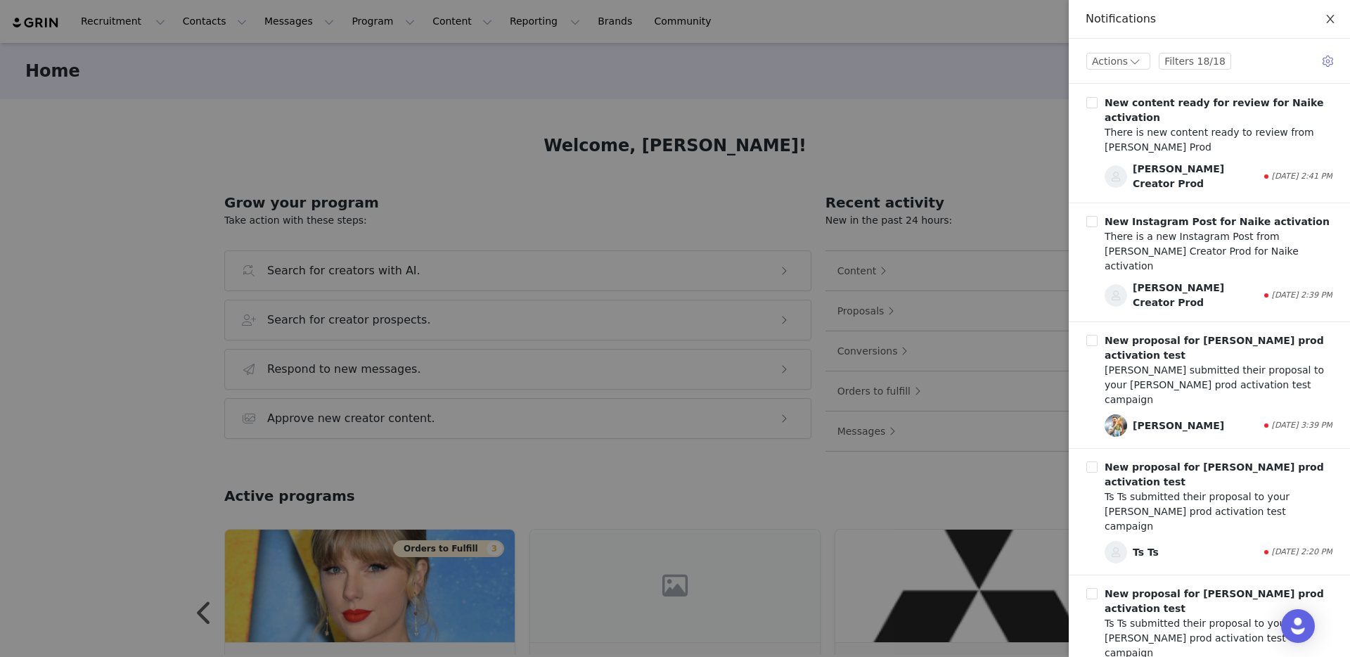
click at [1330, 18] on icon "icon: close" at bounding box center [1330, 18] width 11 height 11
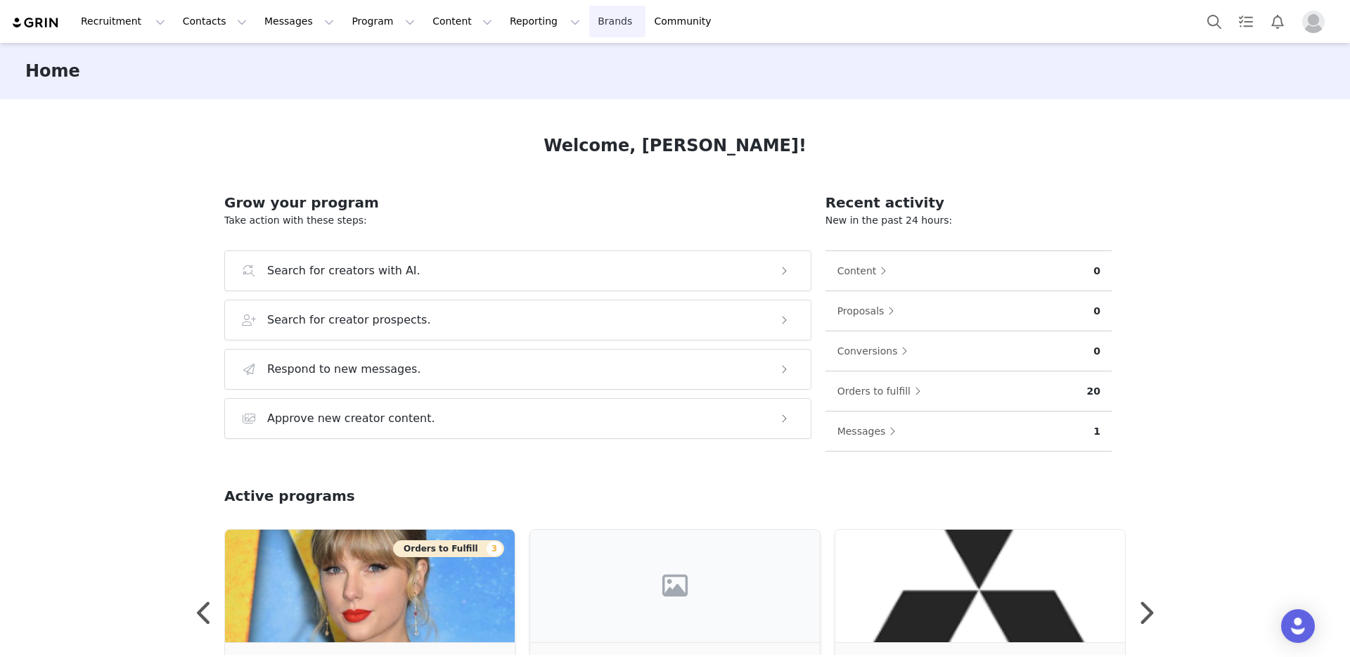
click at [589, 16] on link "Brands Brands" at bounding box center [617, 22] width 56 height 32
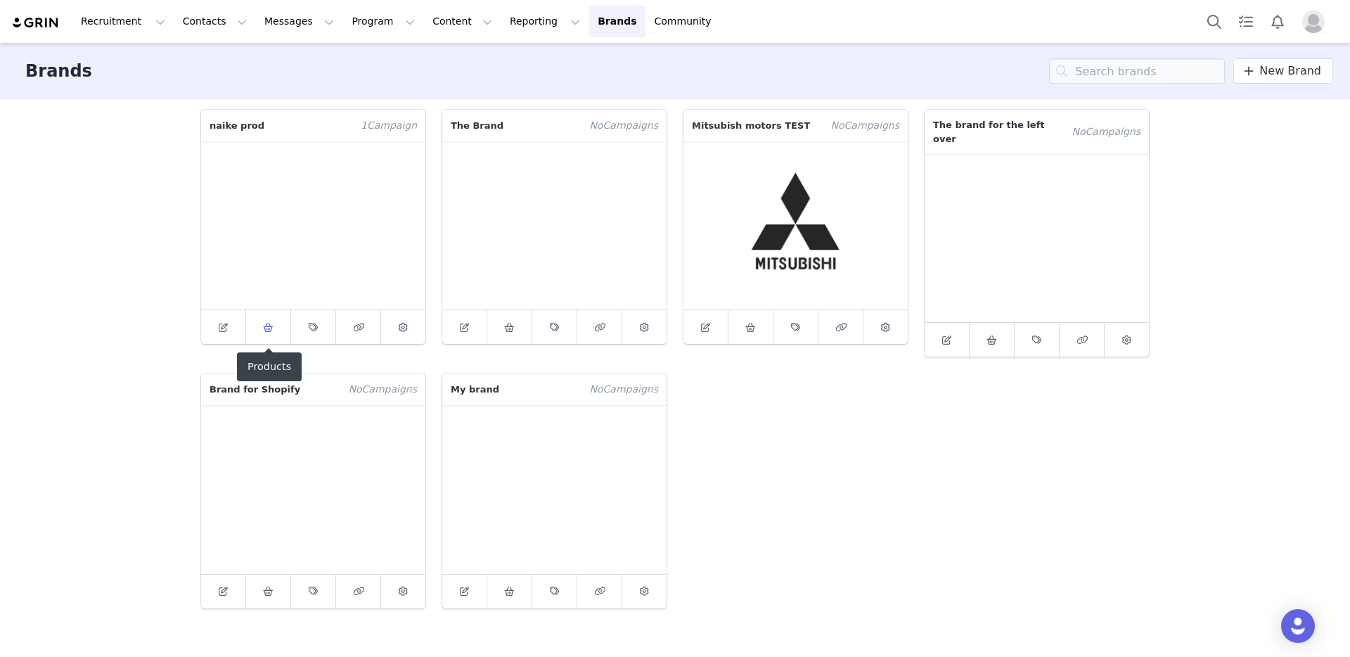
click at [264, 326] on icon at bounding box center [268, 327] width 11 height 9
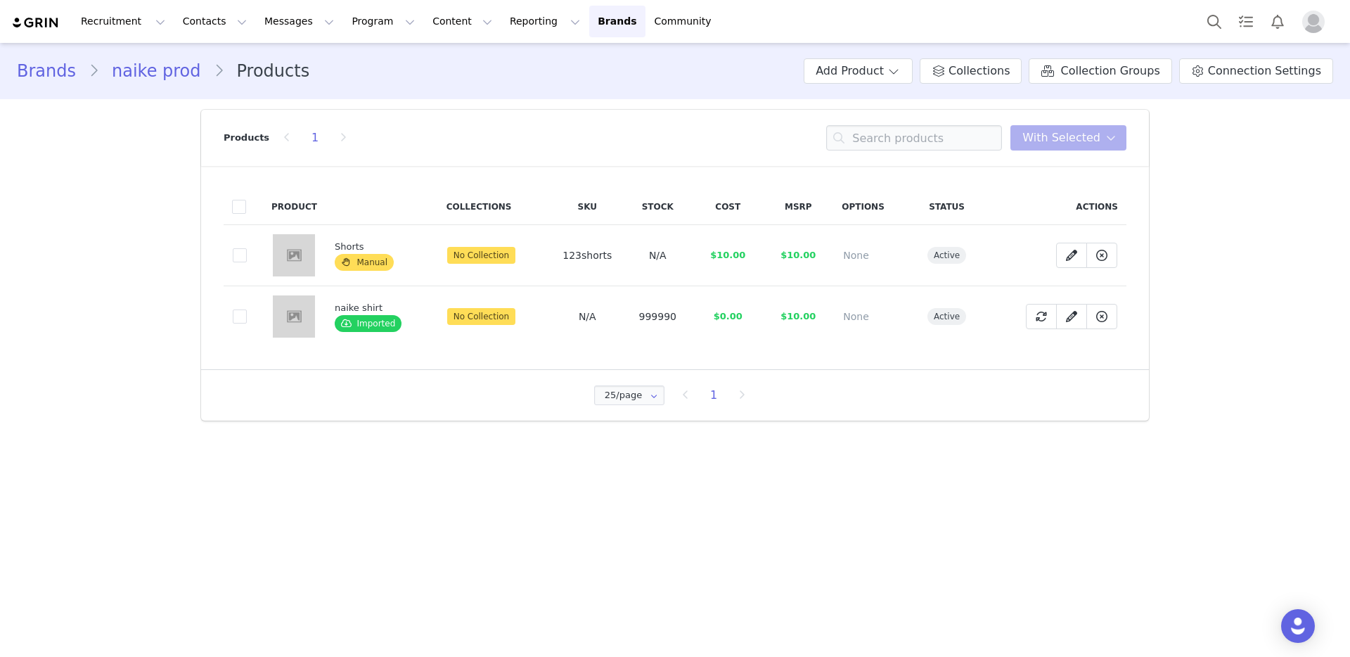
click at [299, 315] on img at bounding box center [294, 316] width 42 height 42
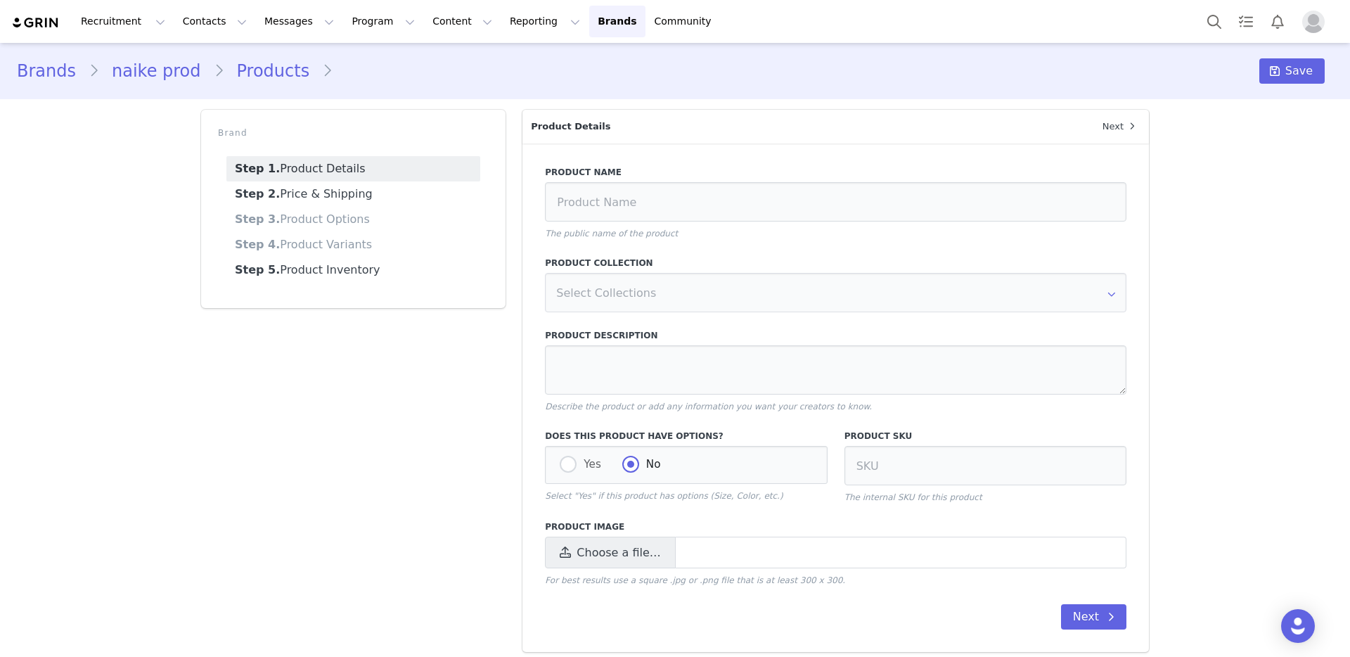
type input "naike shirt"
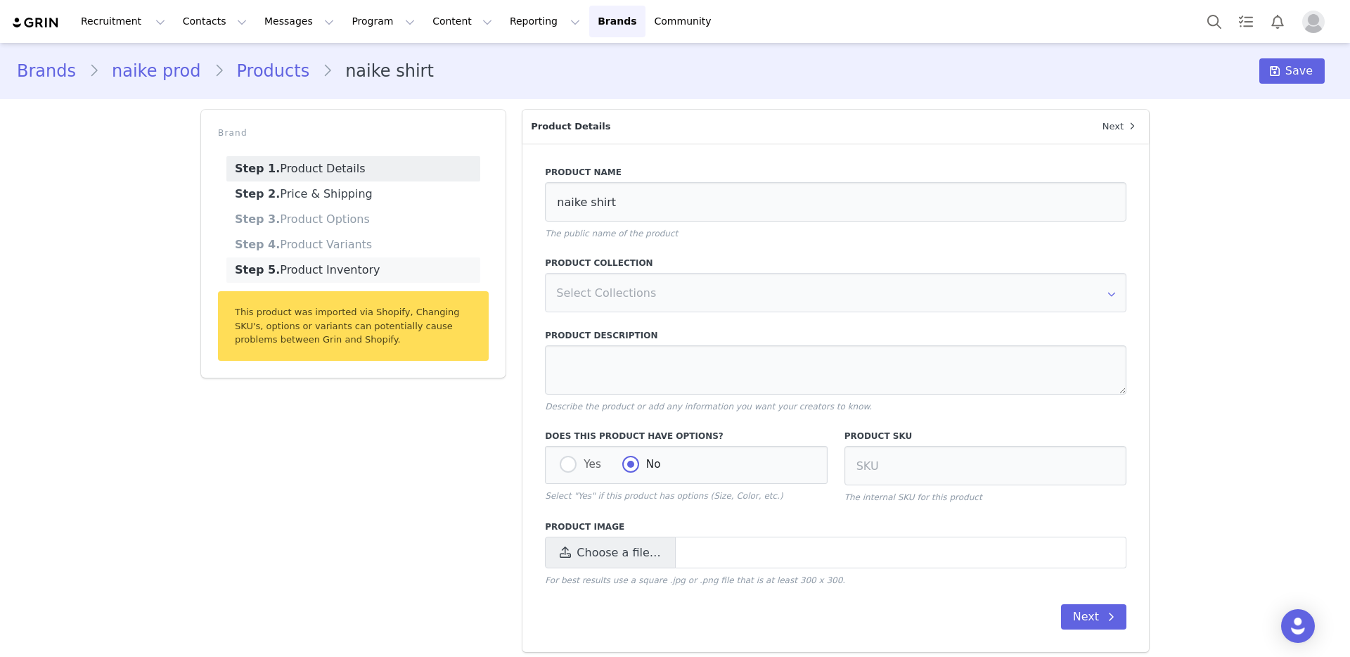
scroll to position [8, 0]
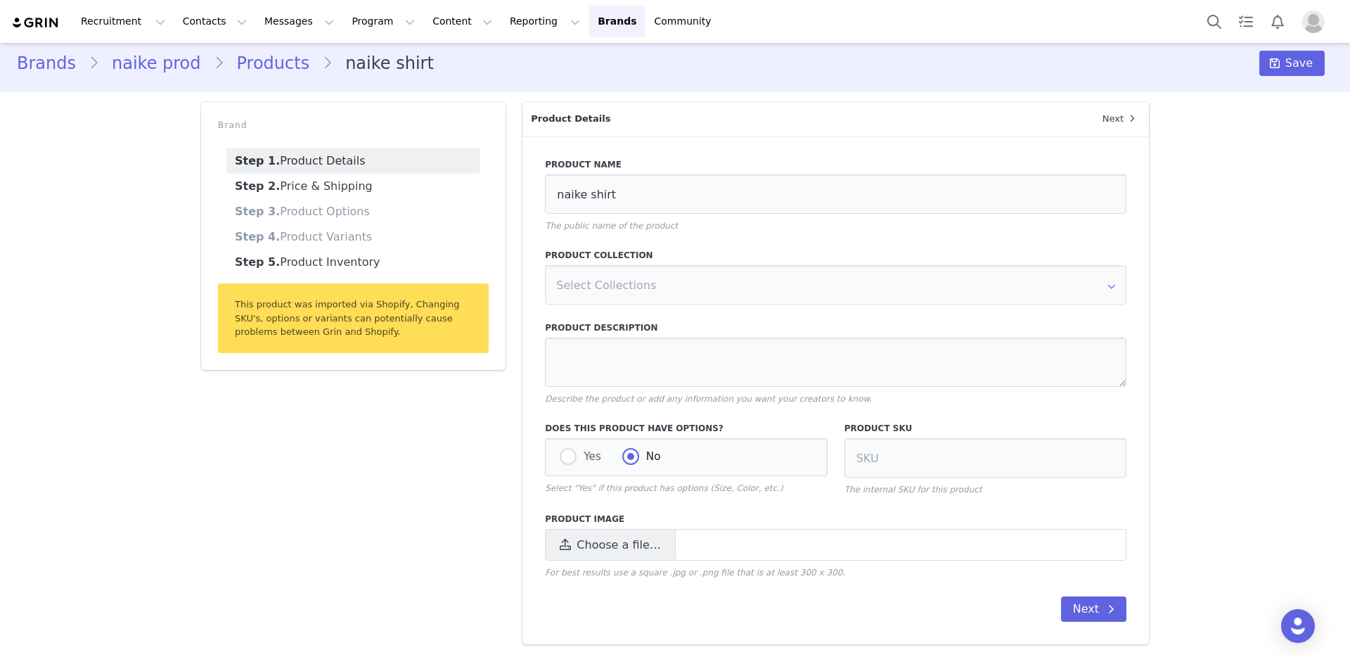
click at [337, 236] on link "Step 4. Product Variants" at bounding box center [353, 236] width 254 height 25
click at [343, 191] on link "Step 2. Price & Shipping" at bounding box center [353, 186] width 254 height 25
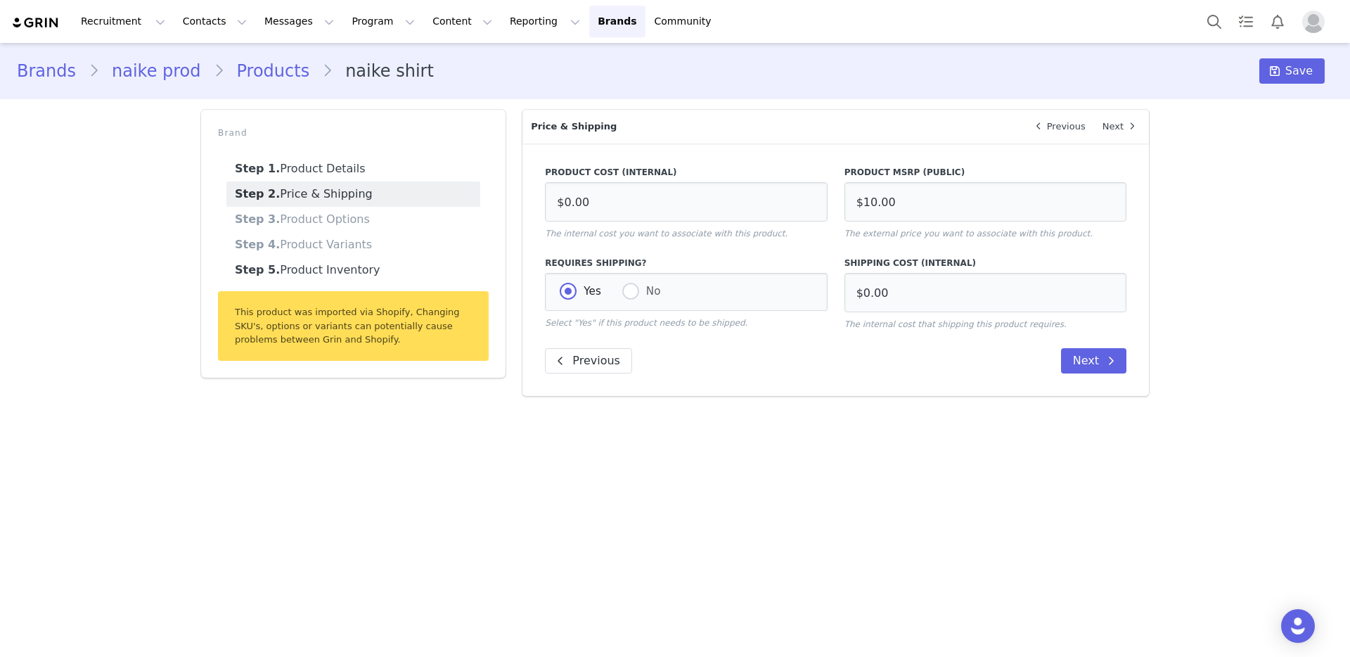
scroll to position [0, 0]
click at [330, 239] on link "Step 4. Product Variants" at bounding box center [353, 244] width 254 height 25
click at [317, 175] on link "Step 1. Product Details" at bounding box center [353, 168] width 254 height 25
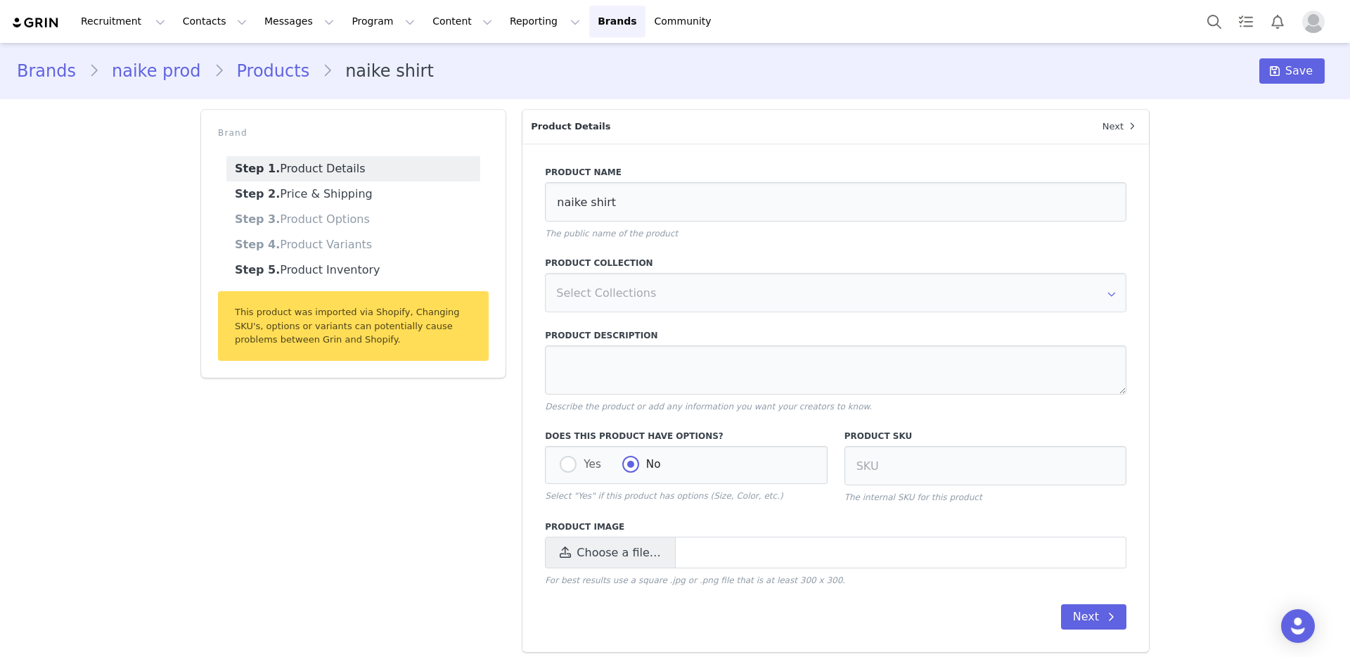
click at [268, 68] on link "Products" at bounding box center [273, 70] width 98 height 25
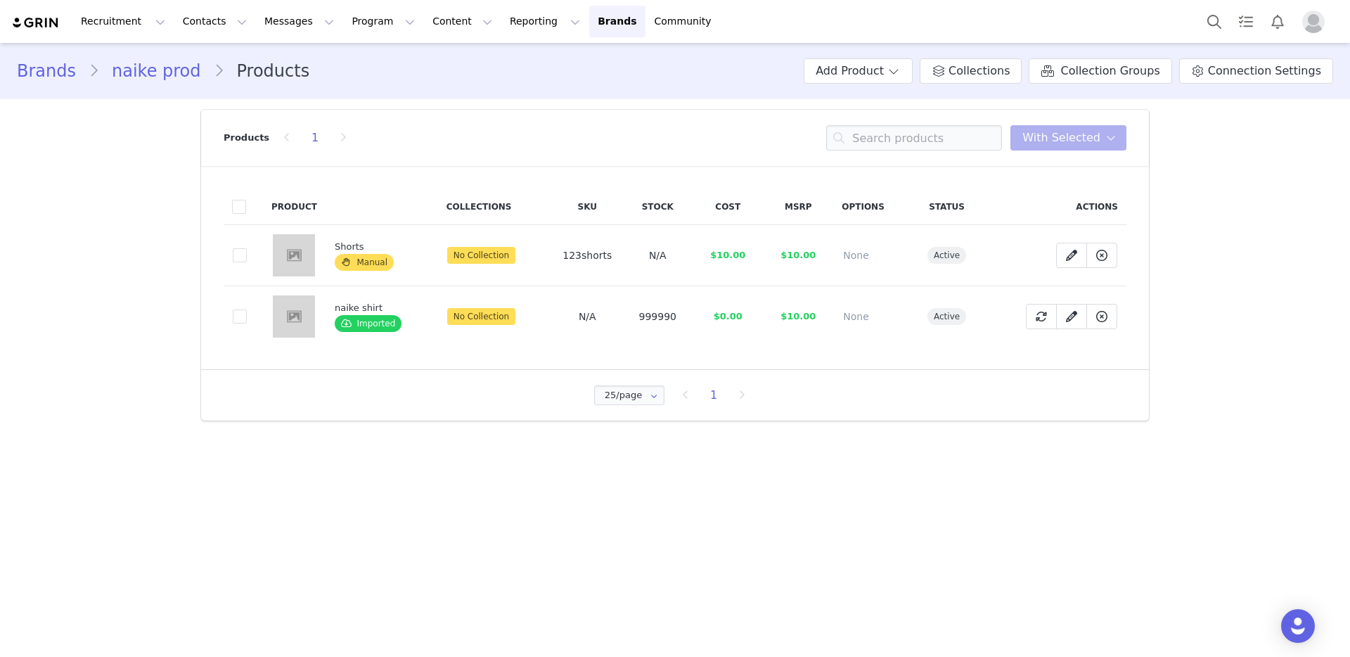
click at [149, 74] on link "naike prod" at bounding box center [156, 70] width 115 height 25
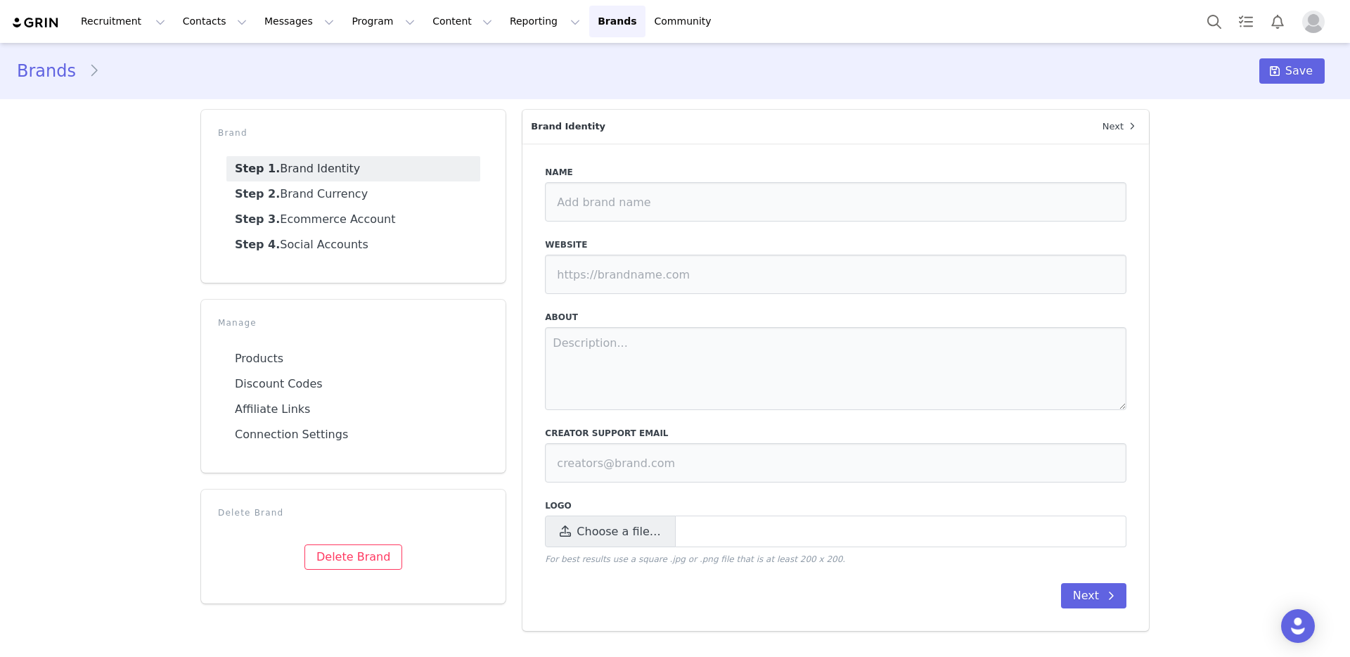
type input "naike prod"
type input "https://naike.test"
click at [58, 64] on link "Brands" at bounding box center [53, 70] width 72 height 25
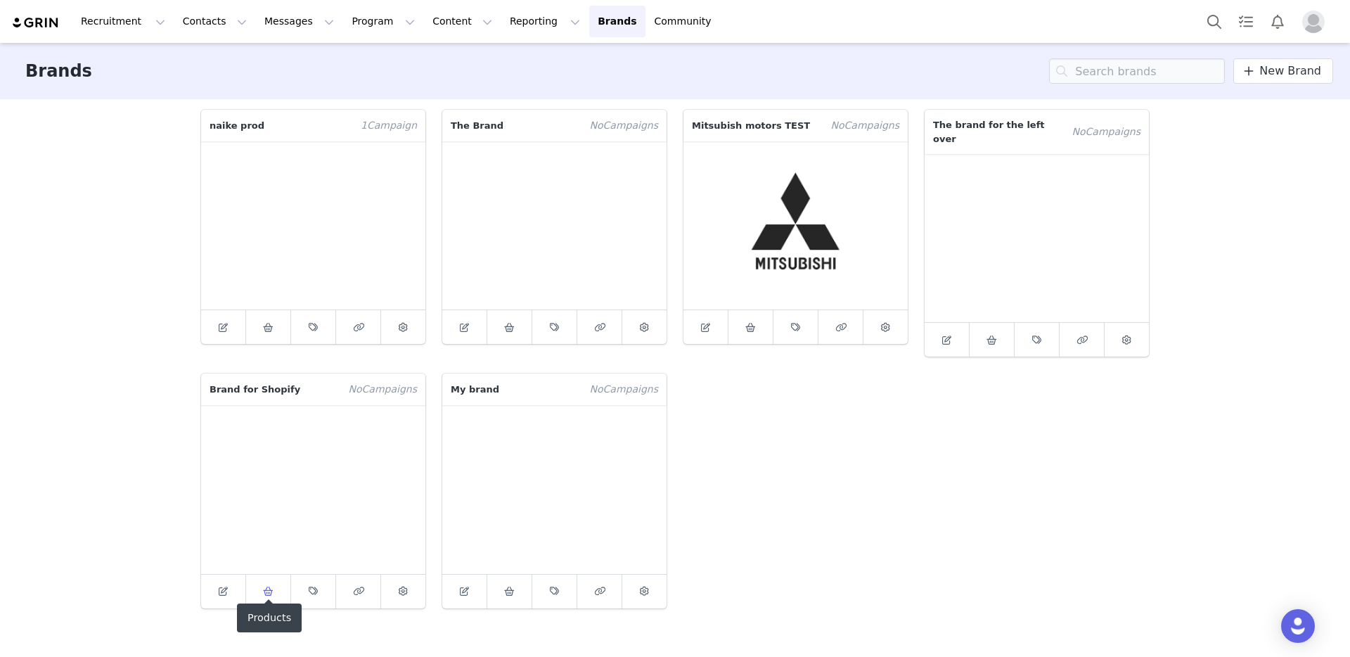
click at [274, 583] on span at bounding box center [268, 591] width 17 height 17
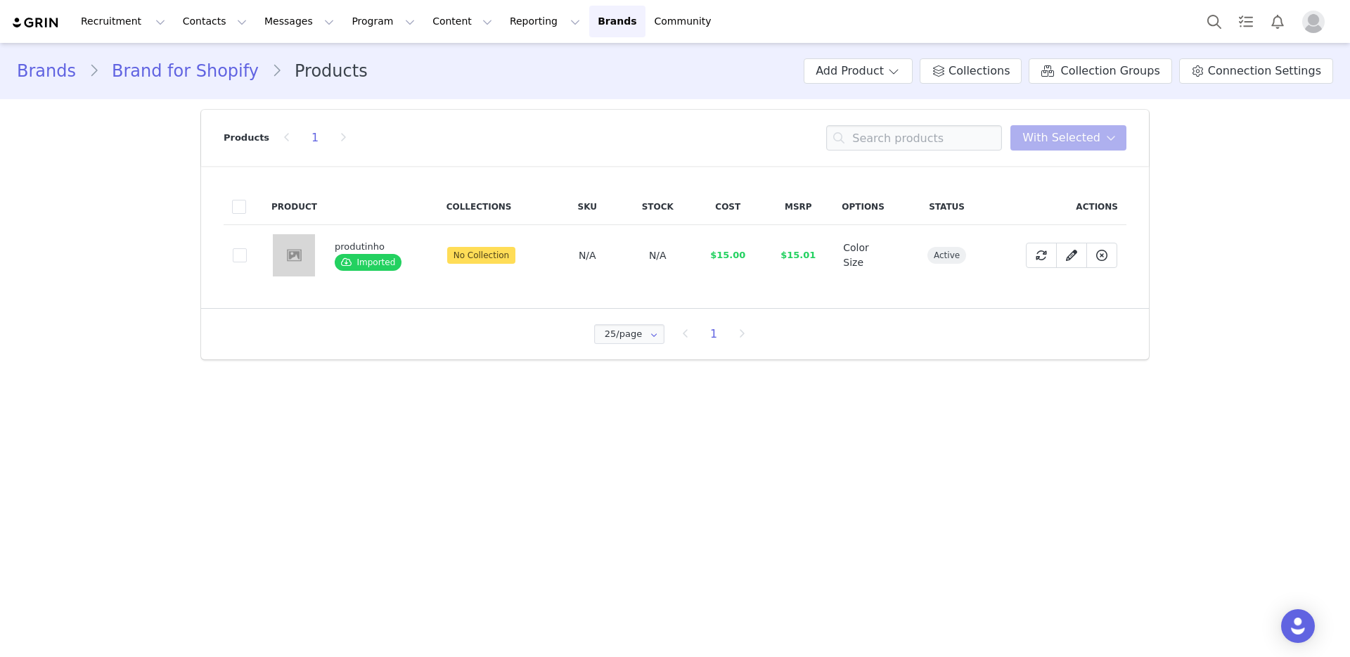
click at [308, 256] on img at bounding box center [294, 255] width 42 height 42
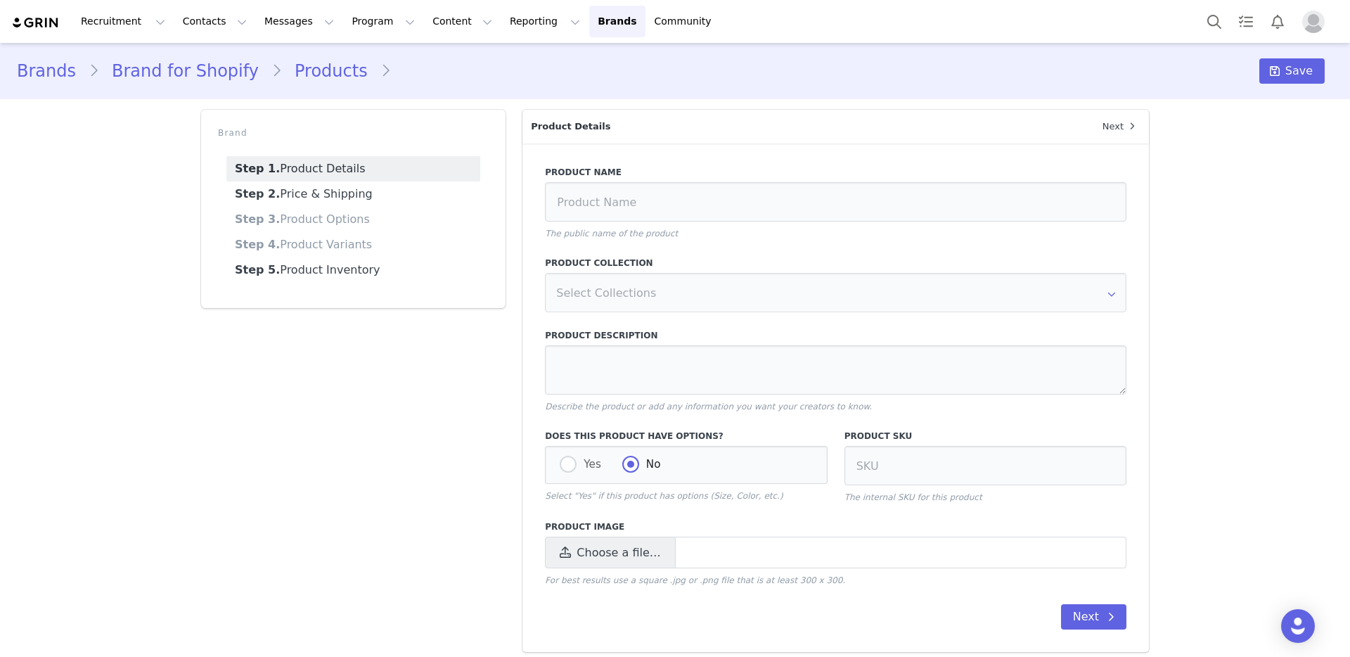
type input "produtinho"
radio input "true"
radio input "false"
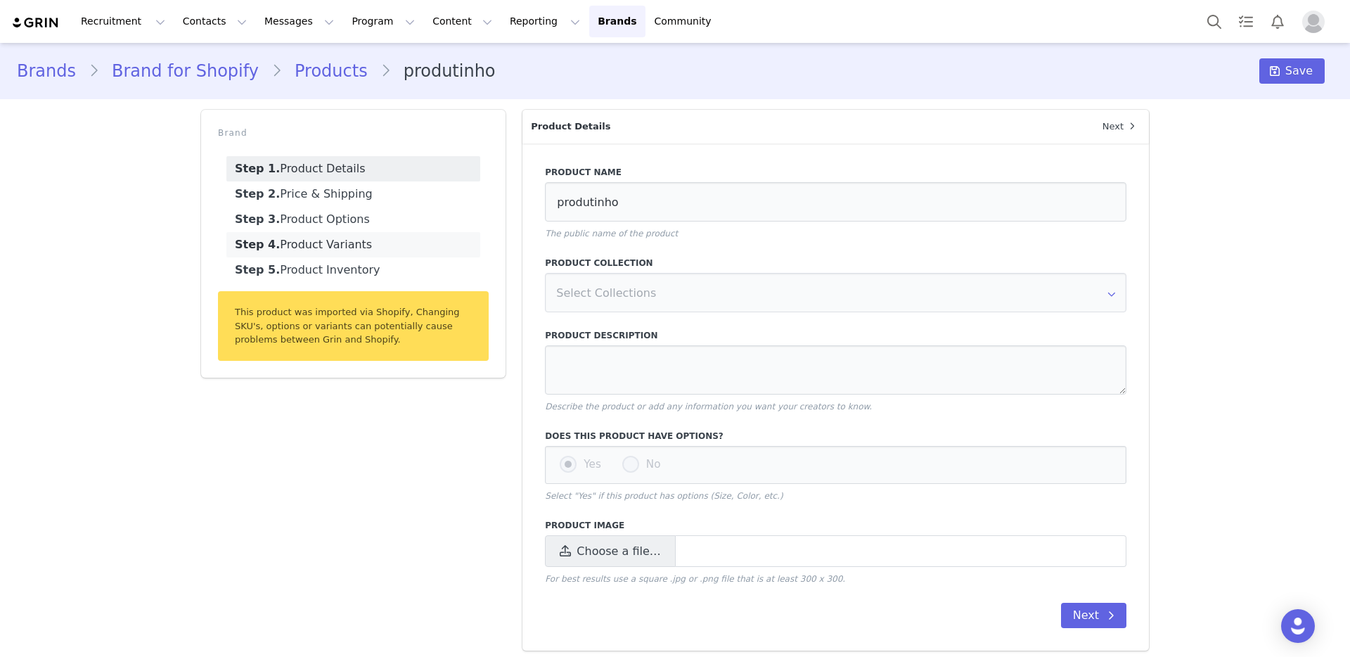
click at [328, 245] on link "Step 4. Product Variants" at bounding box center [353, 244] width 254 height 25
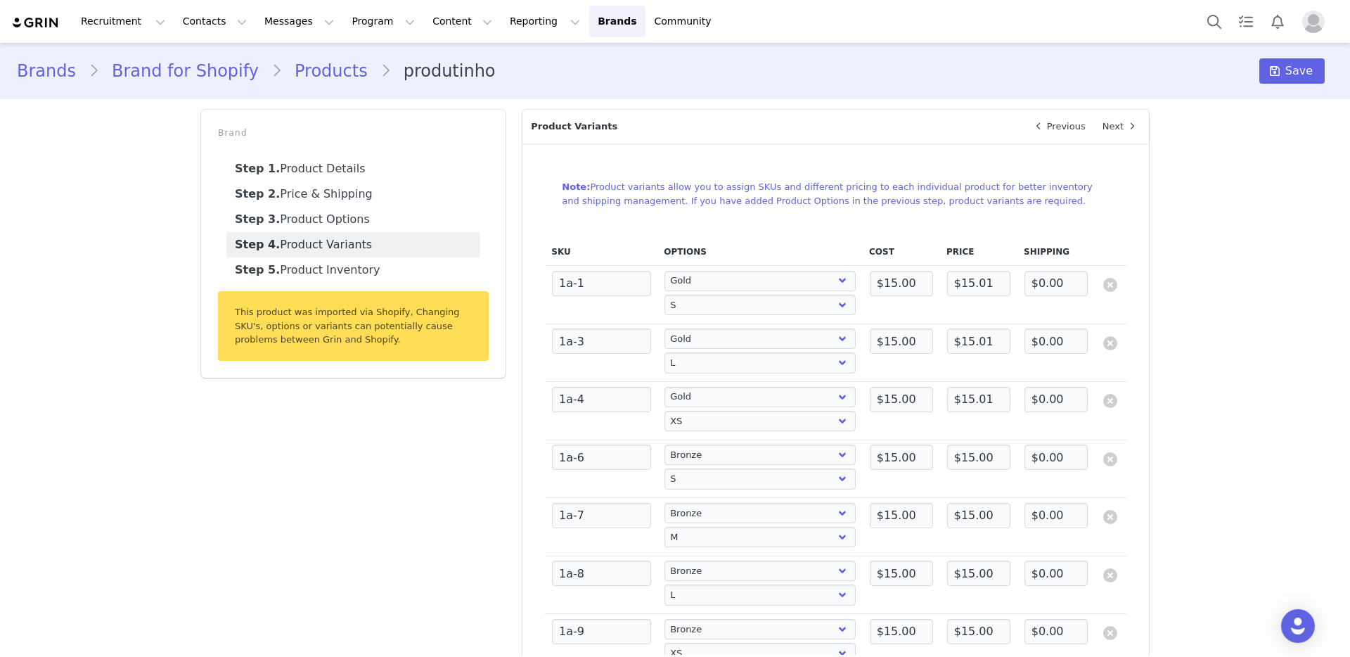
click at [298, 71] on link "Products" at bounding box center [331, 70] width 98 height 25
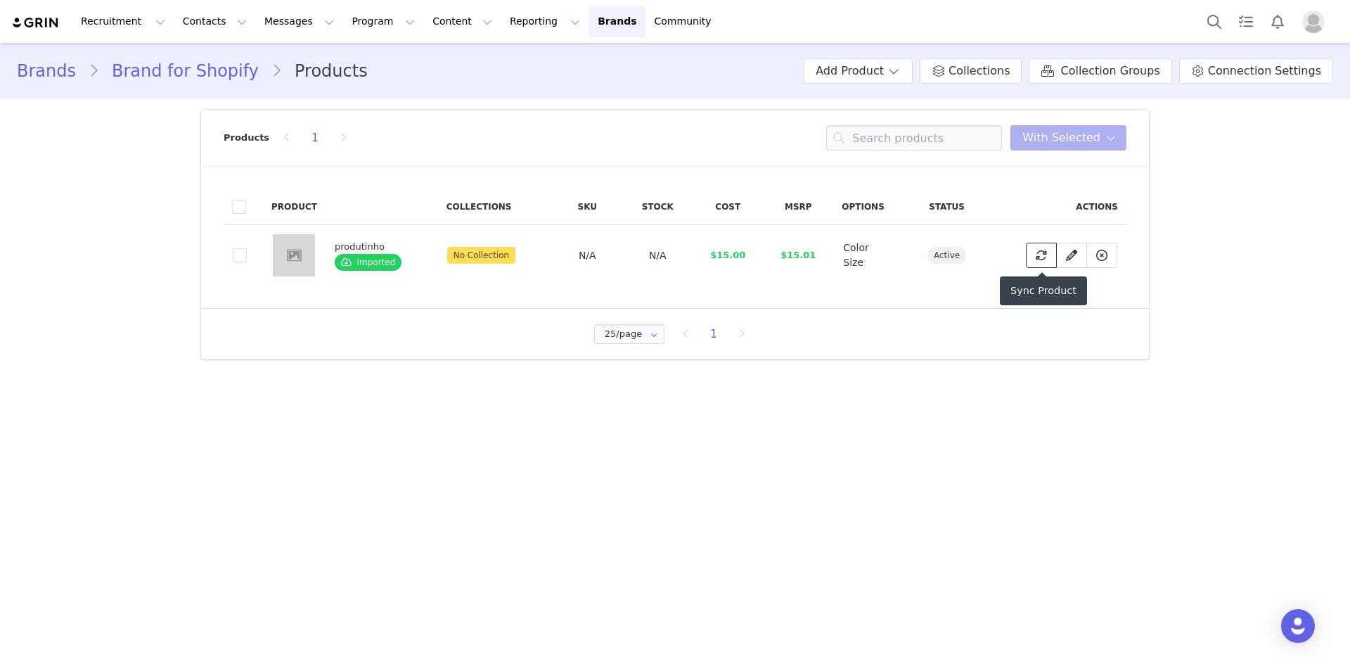
click at [1051, 253] on button at bounding box center [1041, 255] width 31 height 25
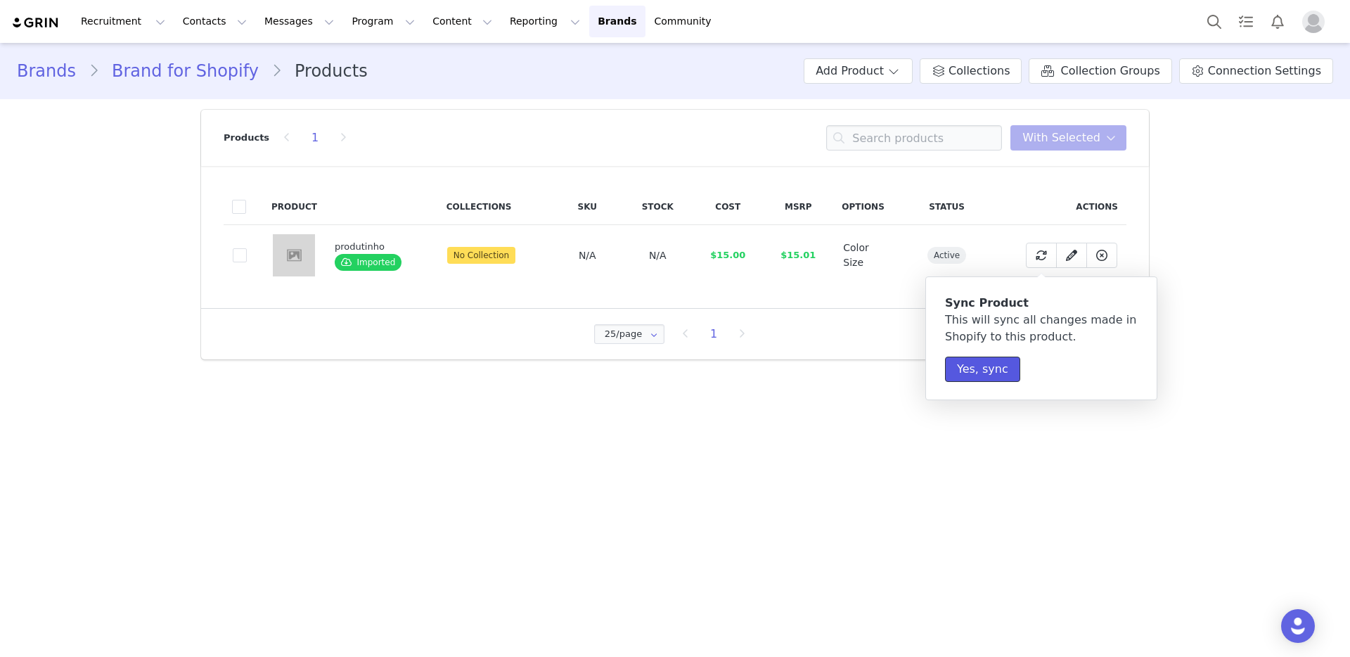
click at [985, 369] on button "Yes, sync" at bounding box center [982, 369] width 75 height 25
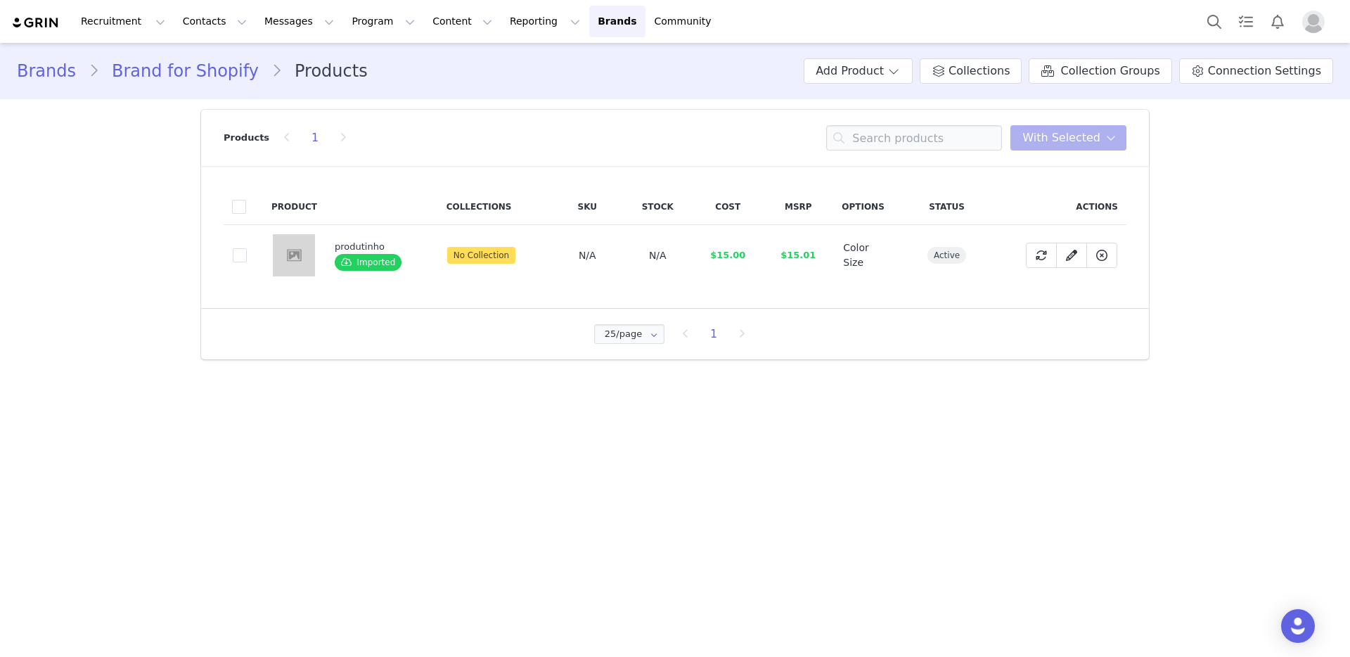
click at [281, 248] on img at bounding box center [294, 255] width 42 height 42
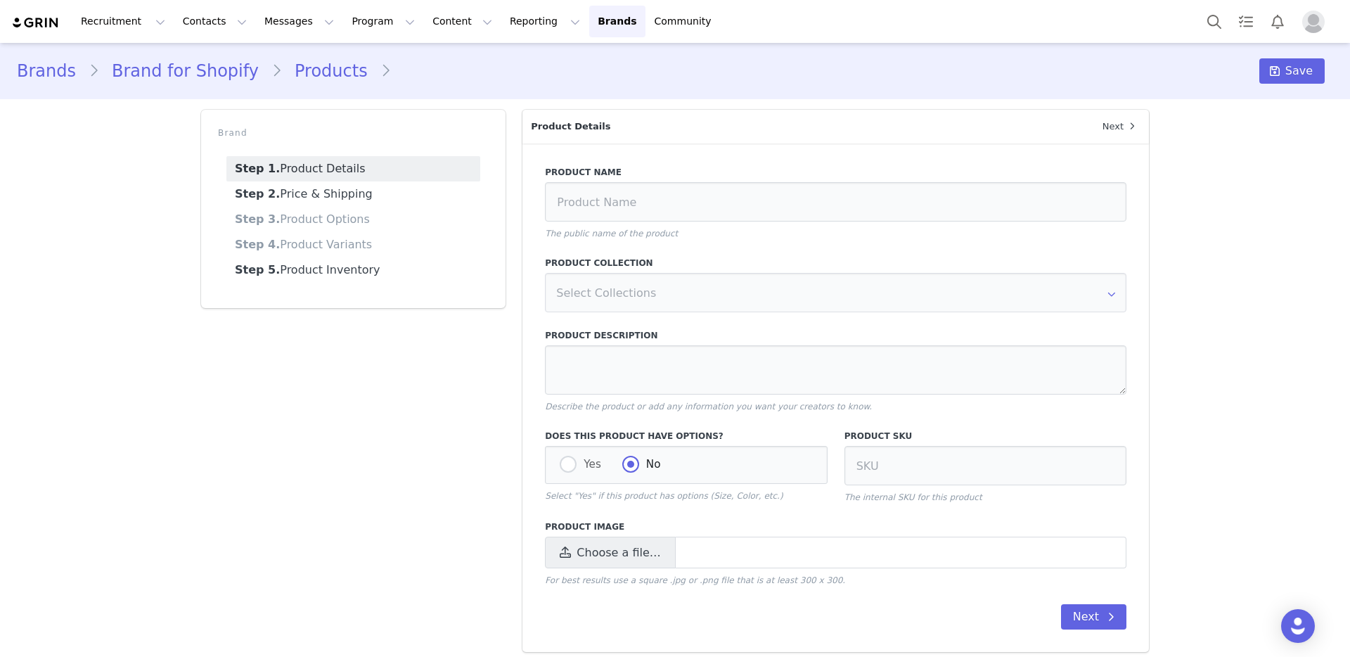
type input "produtinho"
radio input "true"
radio input "false"
select select "28778630"
select select "28778641"
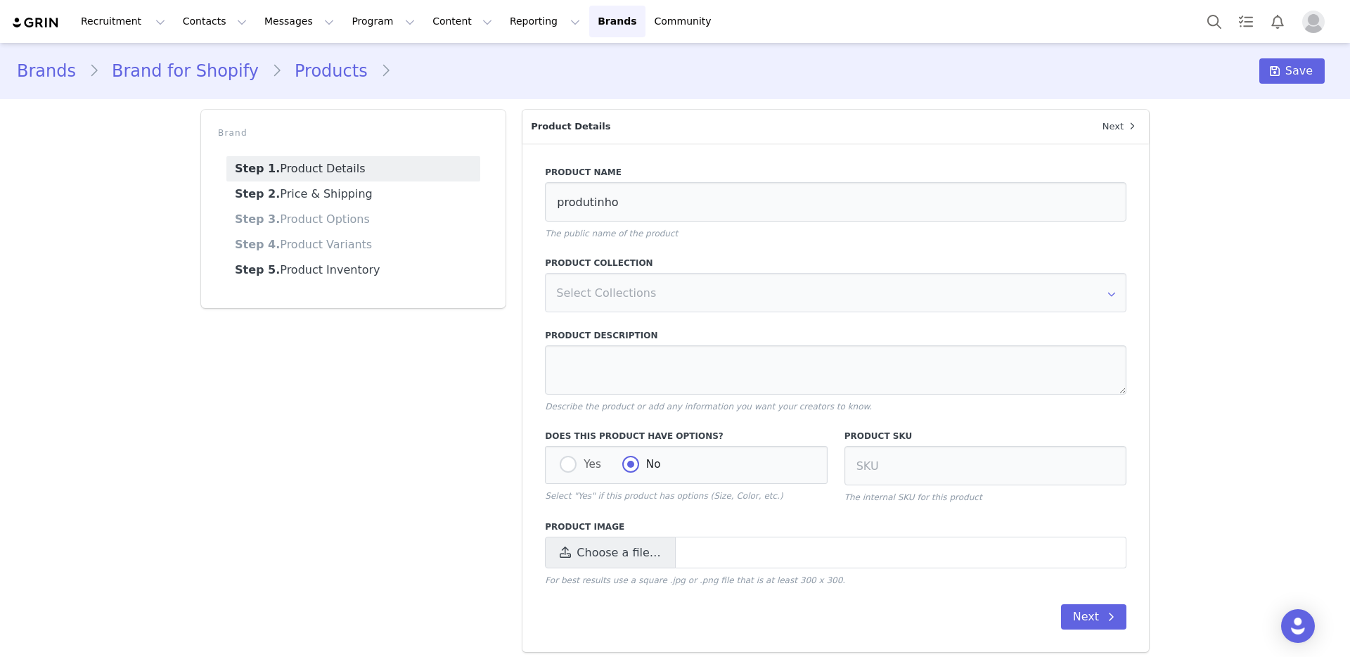
select select "28778630"
select select "28778643"
select select "28778630"
select select "28778644"
select select "28778631"
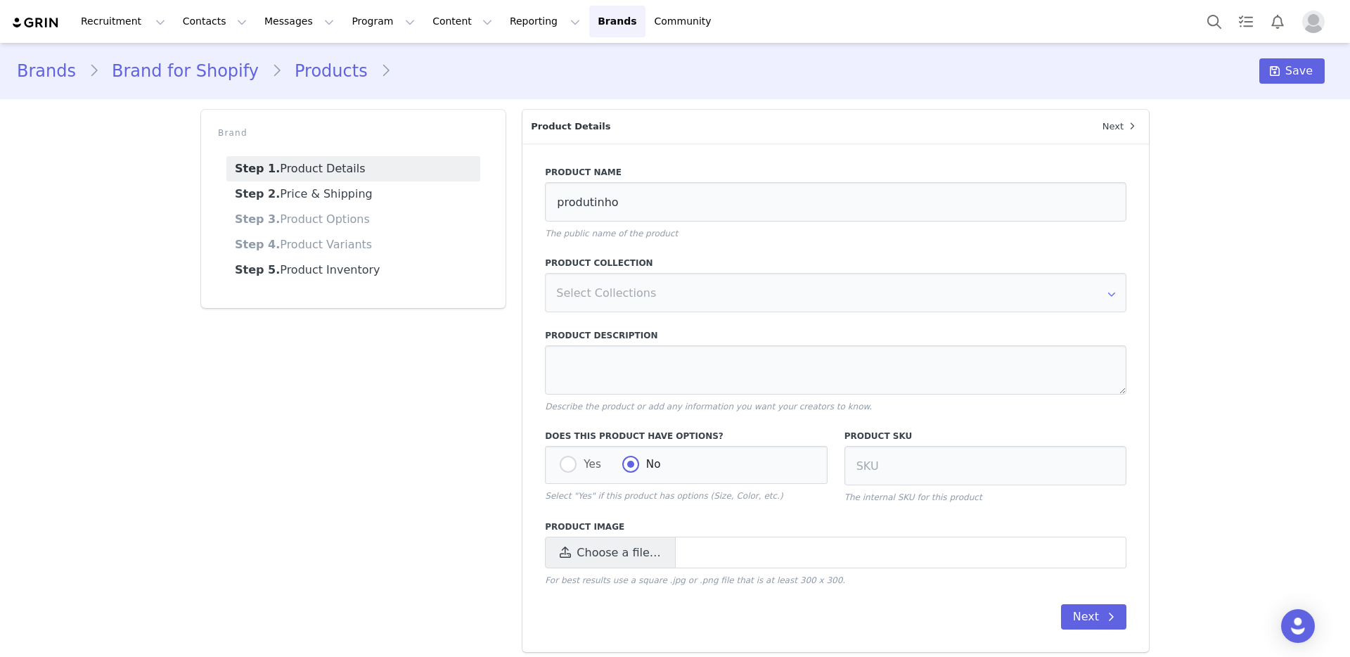
select select "28778641"
select select "28778631"
select select "28778642"
select select "28778631"
select select "28778643"
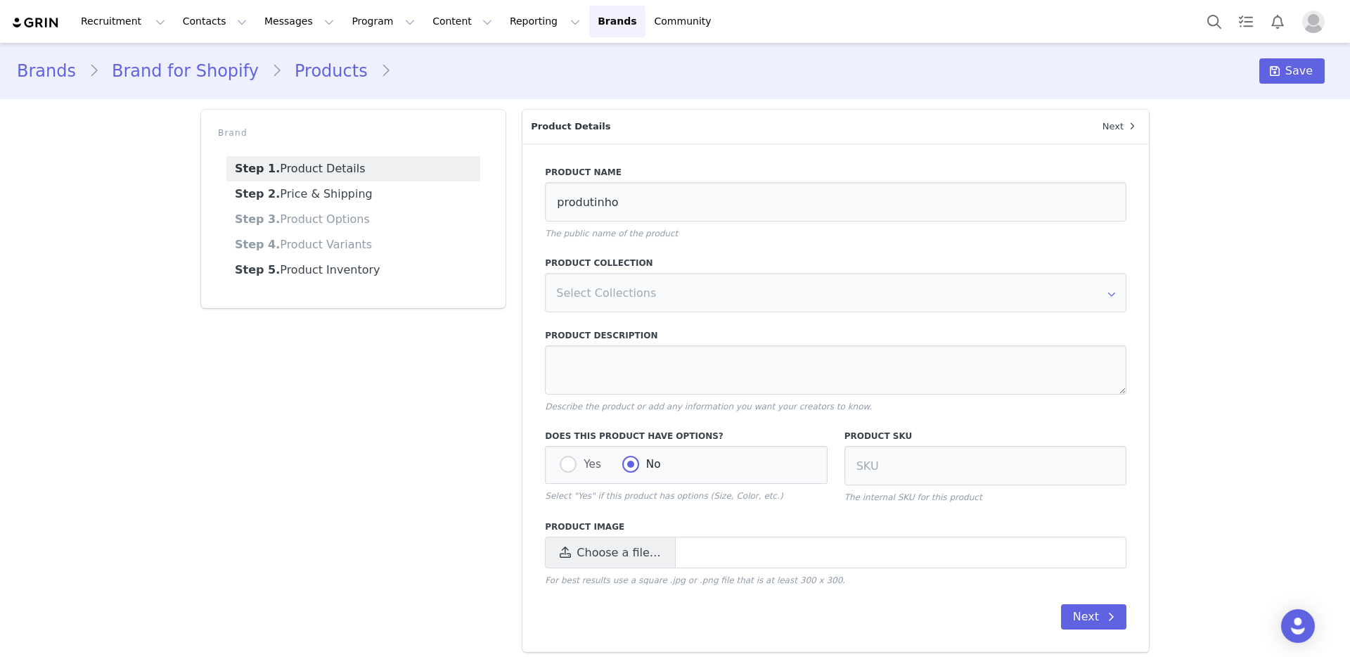
select select "28778631"
select select "28778644"
select select "28778631"
select select "28778645"
select select "28778632"
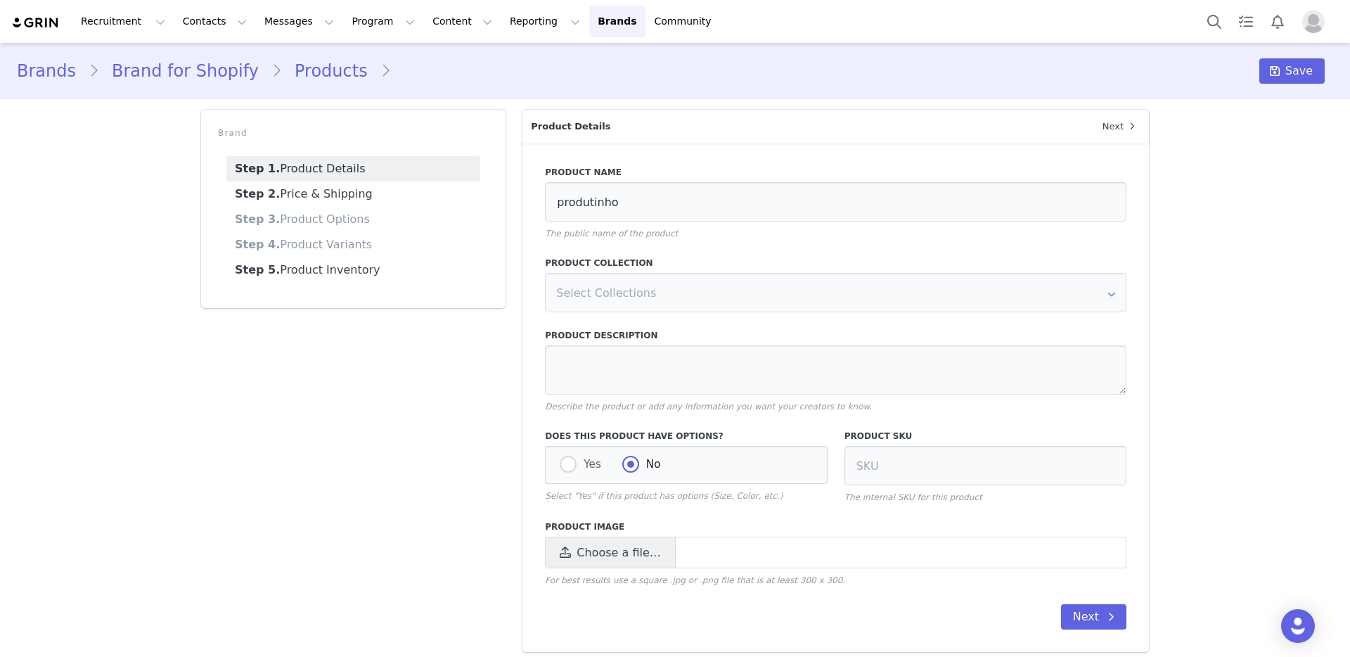
select select "28778641"
select select "28778632"
select select "28778642"
select select "28778632"
select select "28778643"
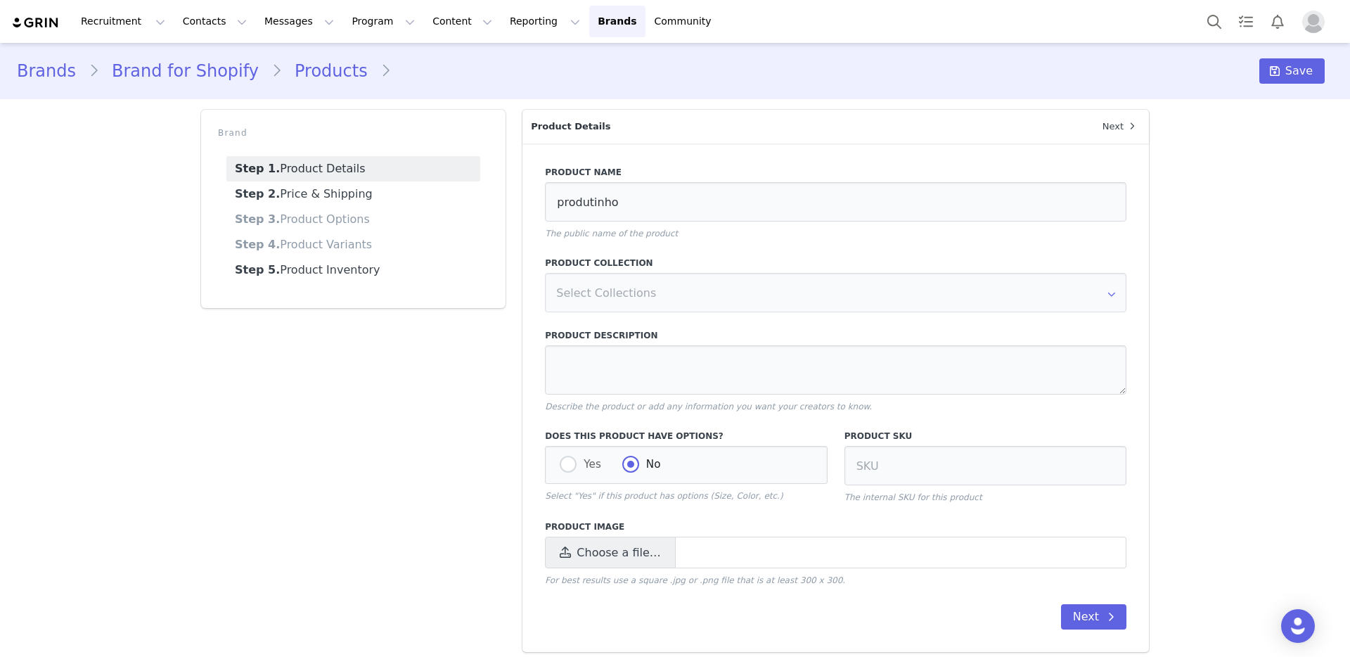
select select "28778632"
select select "28778644"
select select "28778632"
select select "28778645"
select select "28778633"
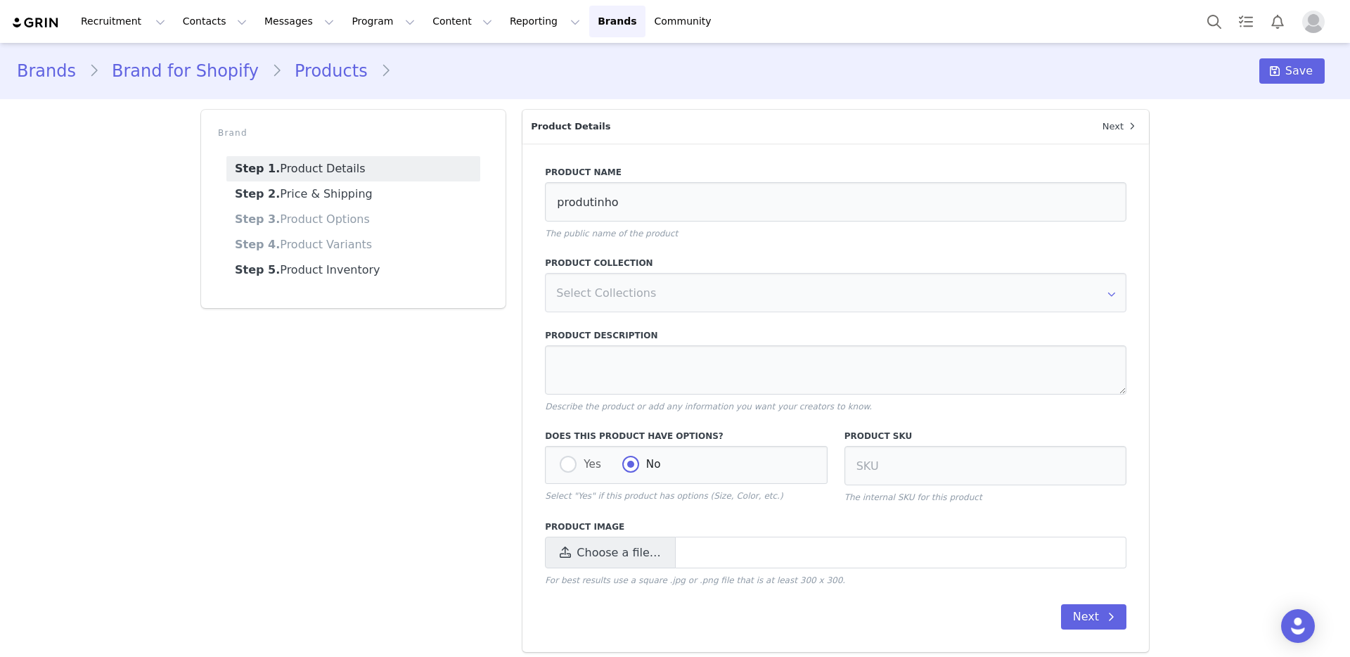
select select "28778641"
select select "28778633"
select select "28778642"
select select "28778633"
select select "28778643"
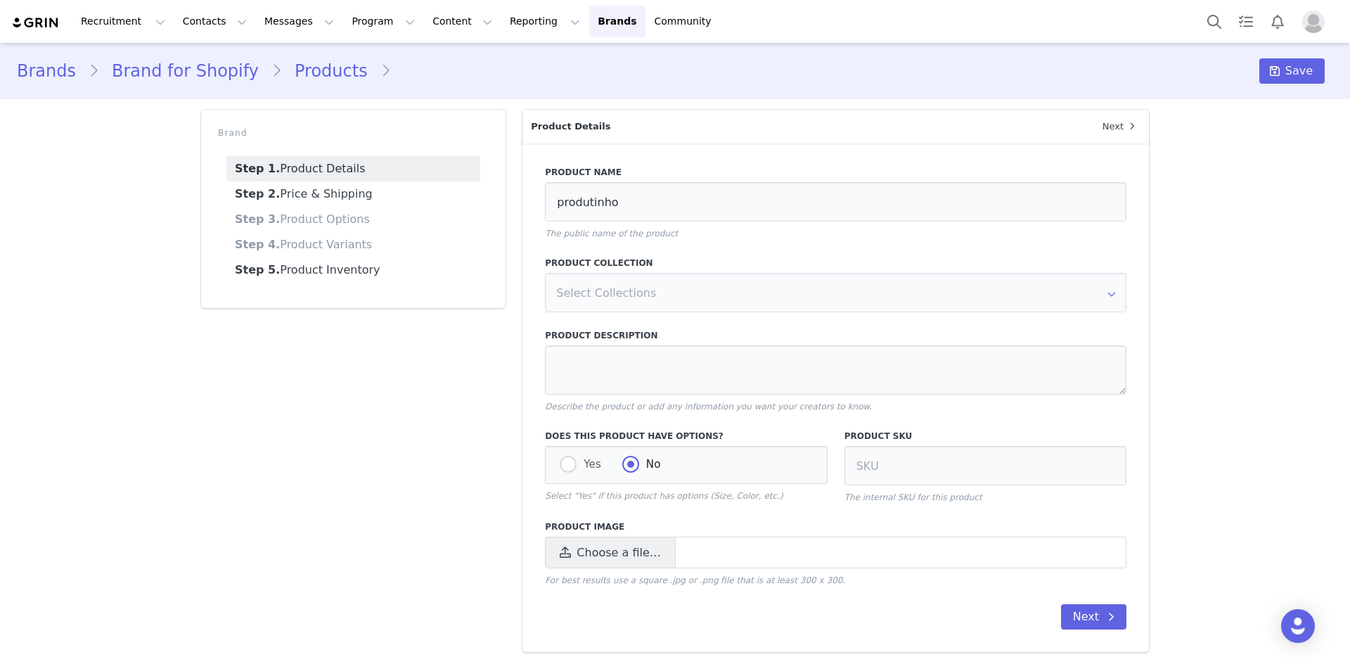
select select "28778633"
select select "28778644"
select select "28778633"
select select "28778645"
select select "28778634"
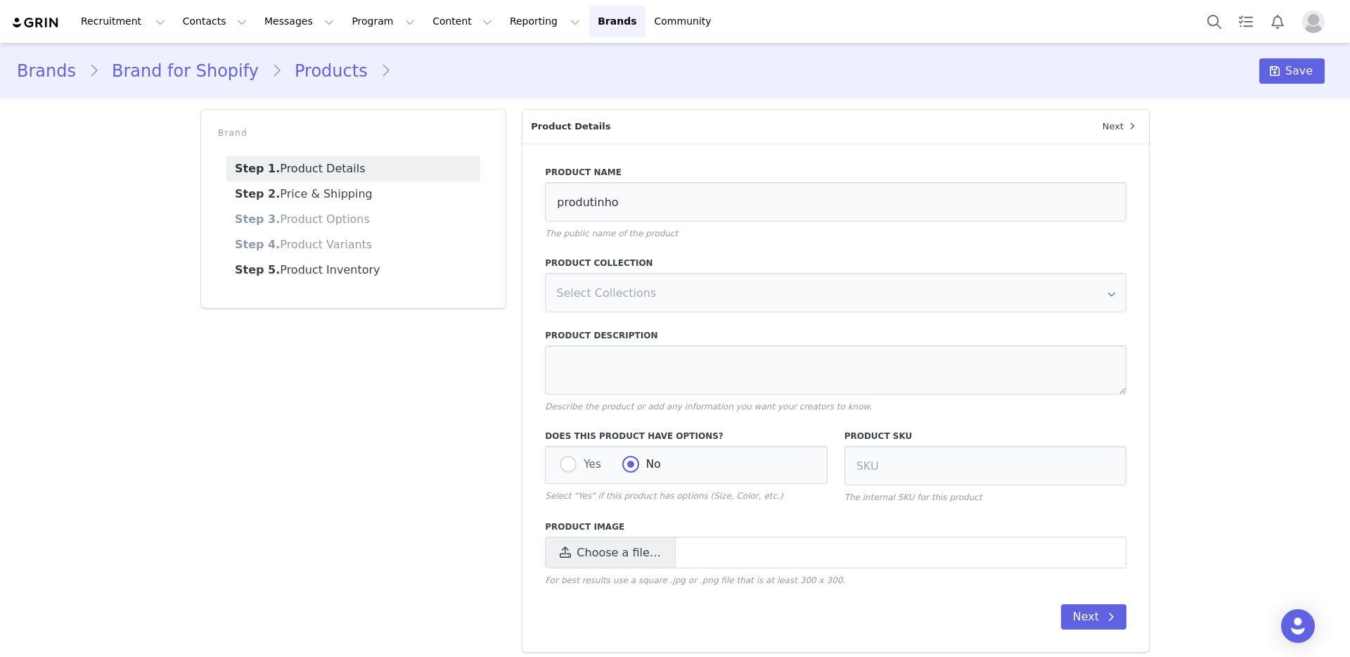
select select "28778641"
select select "28778634"
select select "28778642"
select select "28778634"
select select "28778643"
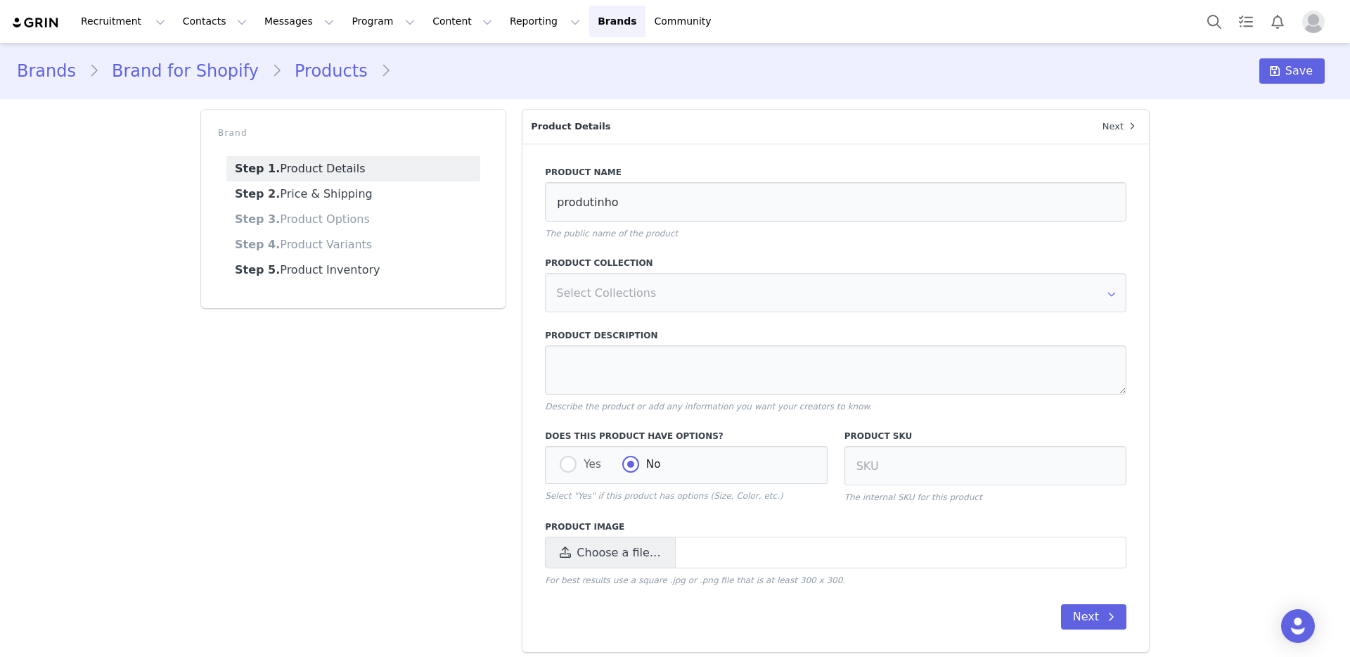
select select "28778634"
select select "28778644"
select select "28778634"
select select "28778645"
select select "28778635"
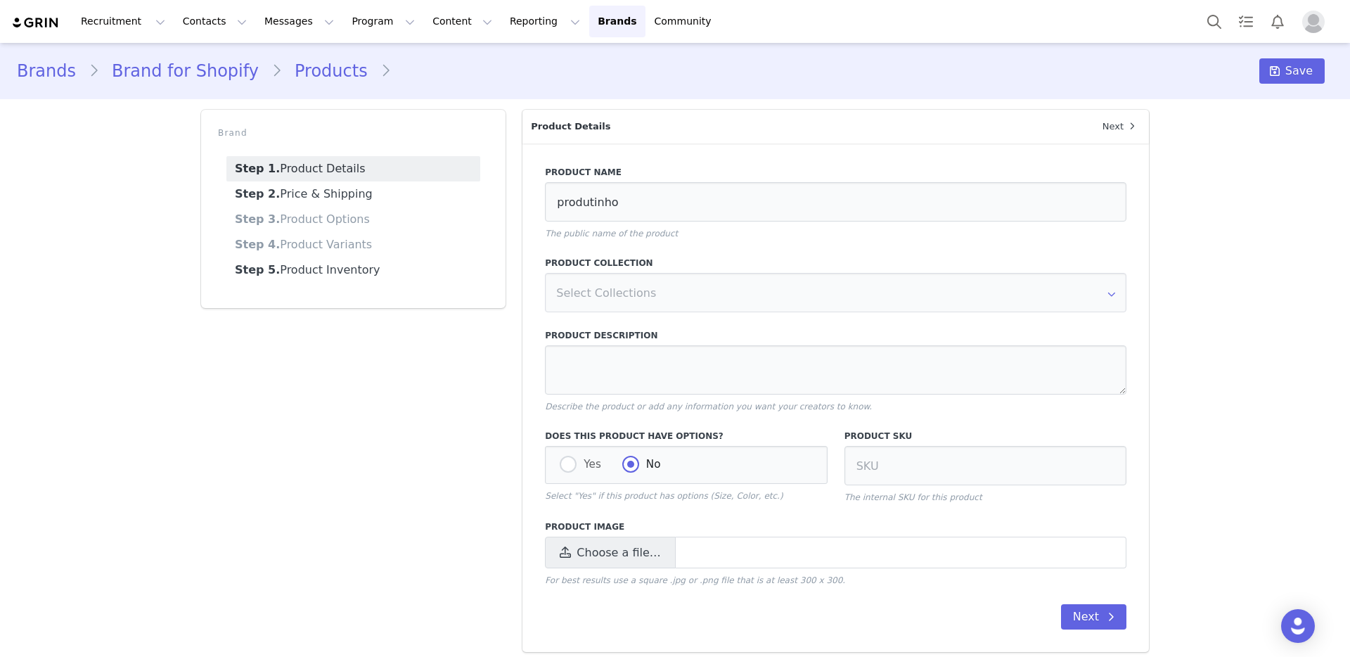
select select "28778641"
select select "28778635"
select select "28778642"
select select "28778635"
select select "28778643"
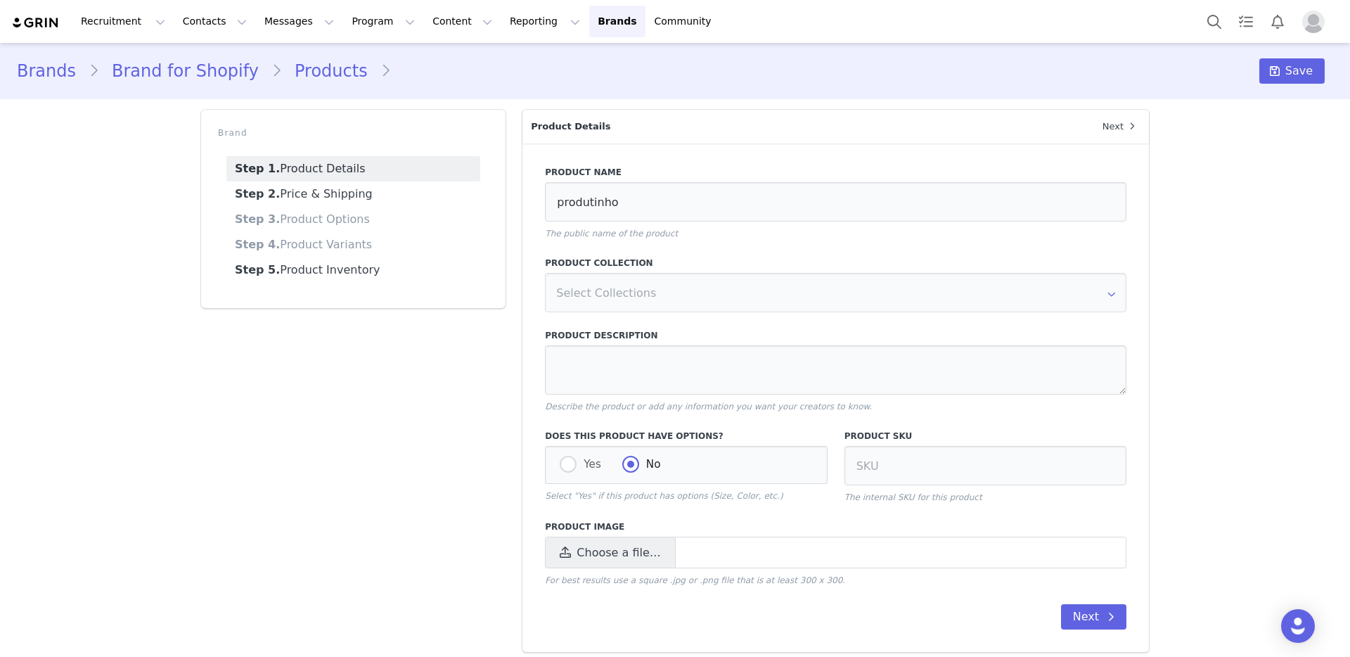
select select "28778635"
select select "28778644"
select select "28778635"
select select "28778645"
select select "28778636"
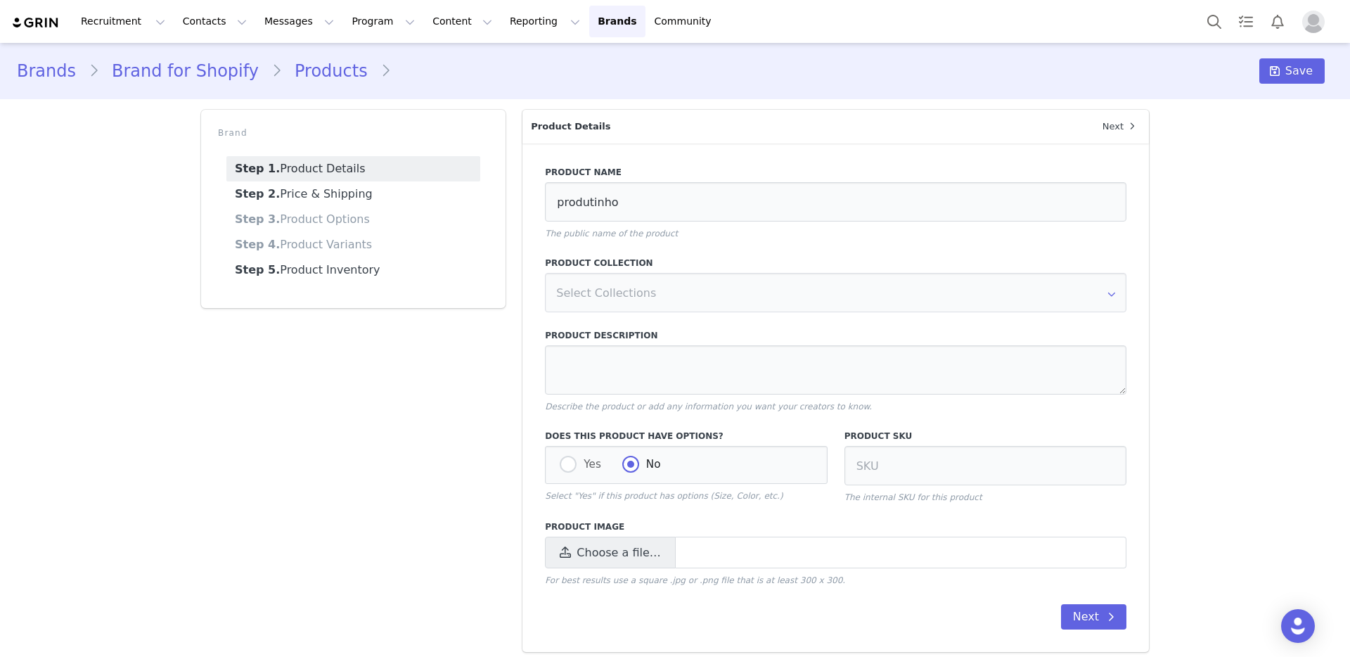
select select "28778641"
select select "28778636"
select select "28778642"
select select "28778636"
select select "28778643"
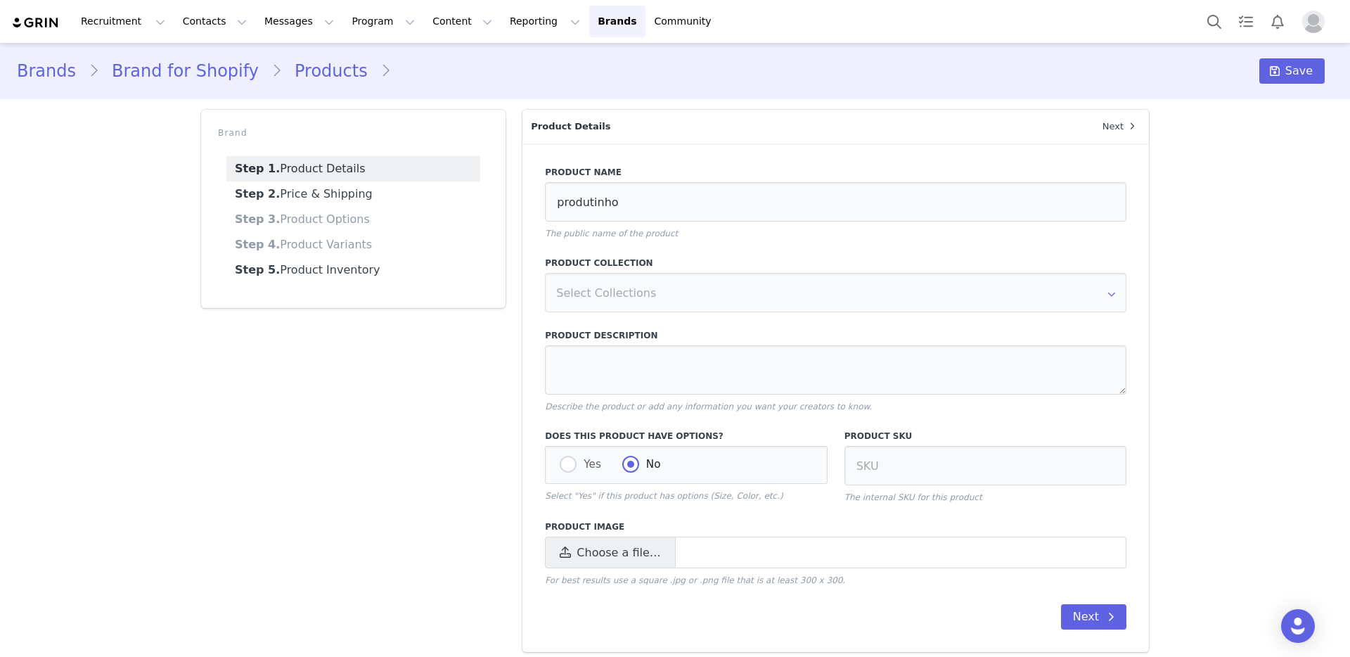
select select "28778636"
select select "28778644"
select select "28778636"
select select "28778645"
select select "28778637"
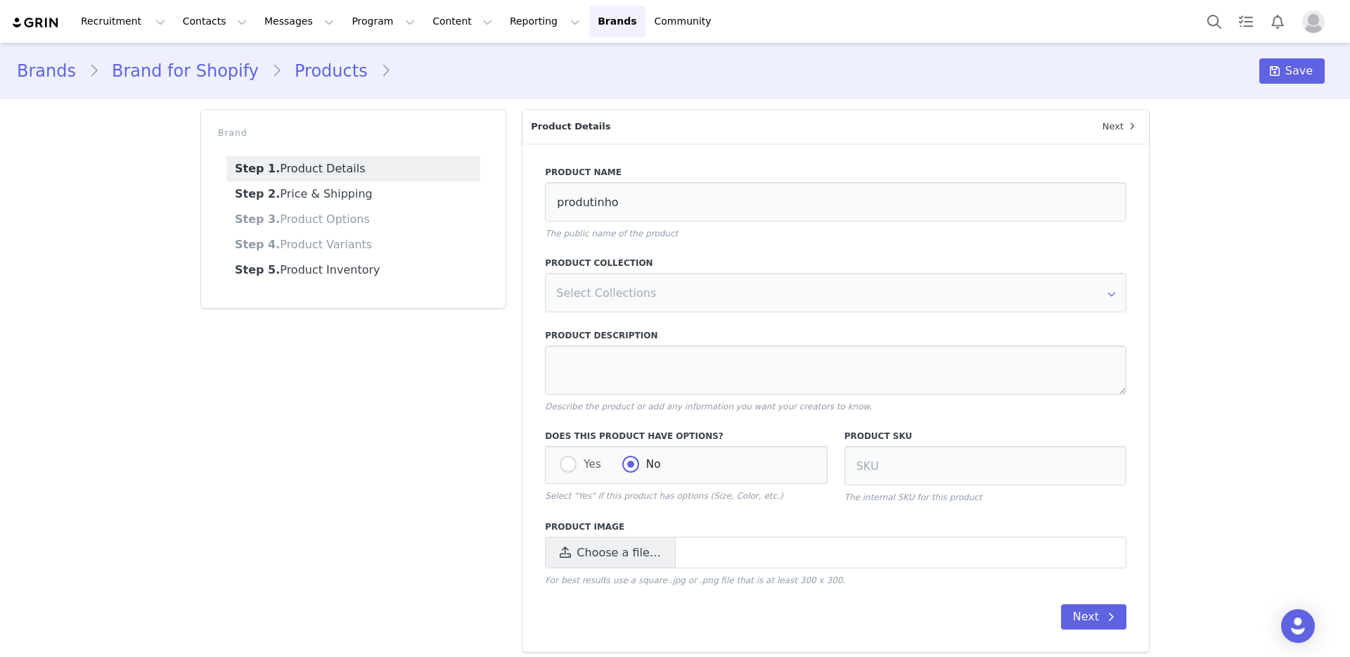
select select "28778641"
select select "28778637"
select select "28778642"
select select "28778637"
select select "28778643"
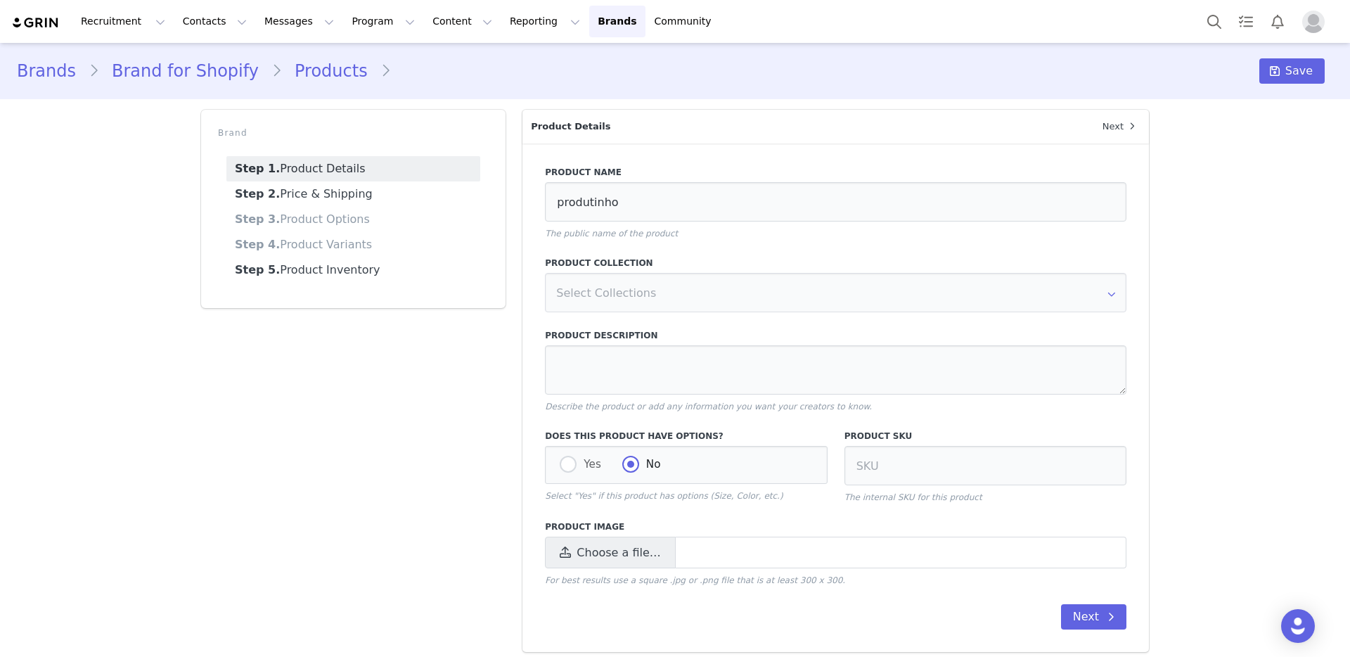
select select "28778637"
select select "28778644"
select select "28778637"
select select "28778645"
select select "28778638"
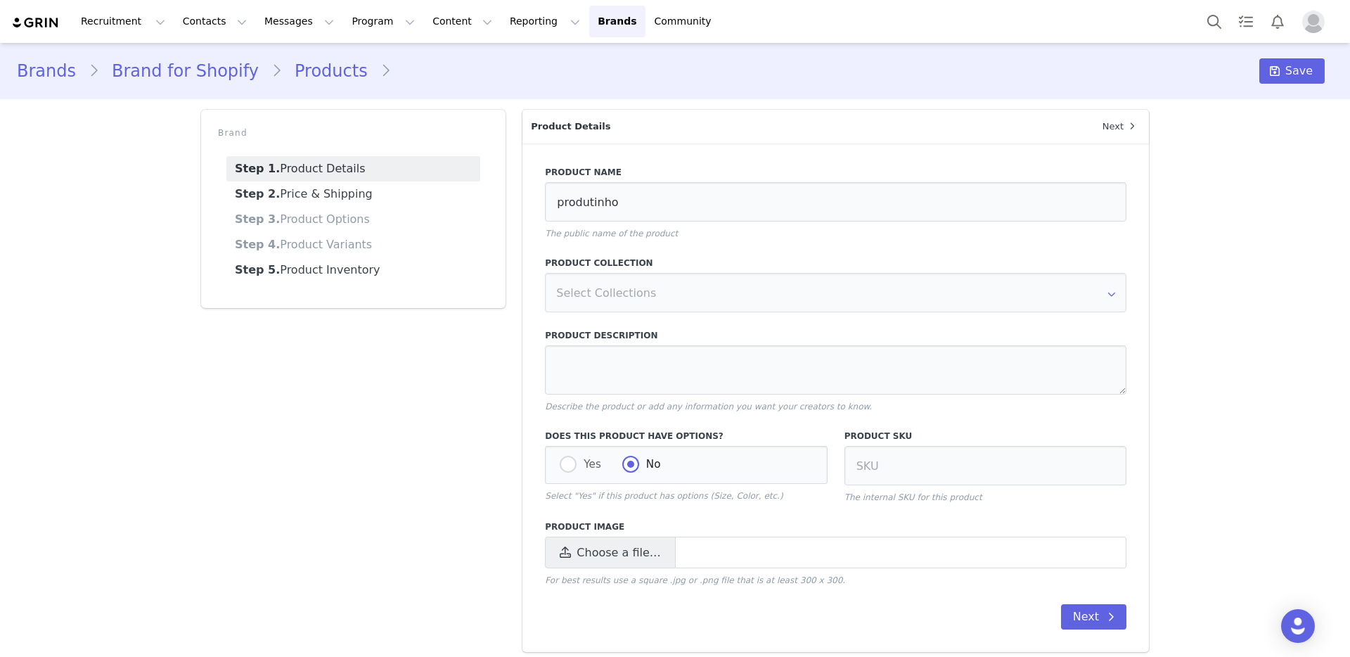
select select "28778641"
select select "28778638"
select select "28778642"
select select "28778638"
select select "28778643"
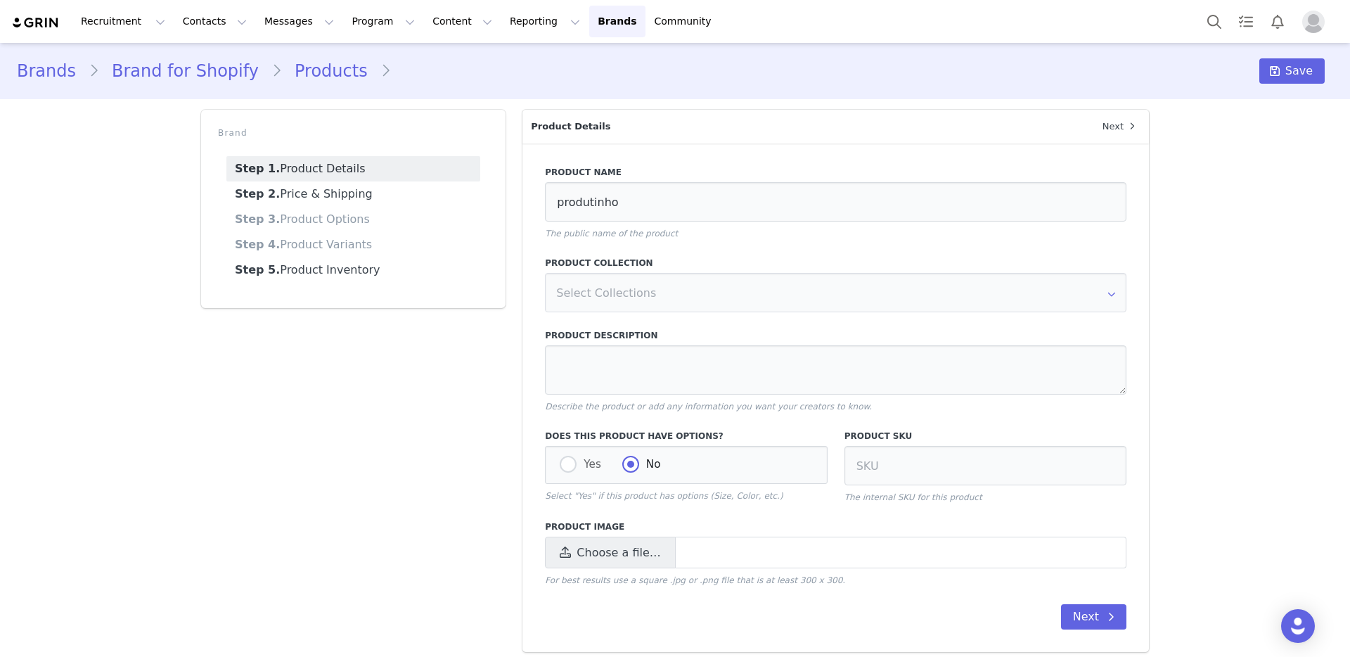
select select "28778638"
select select "28778644"
select select "28778638"
select select "28778645"
select select "28778639"
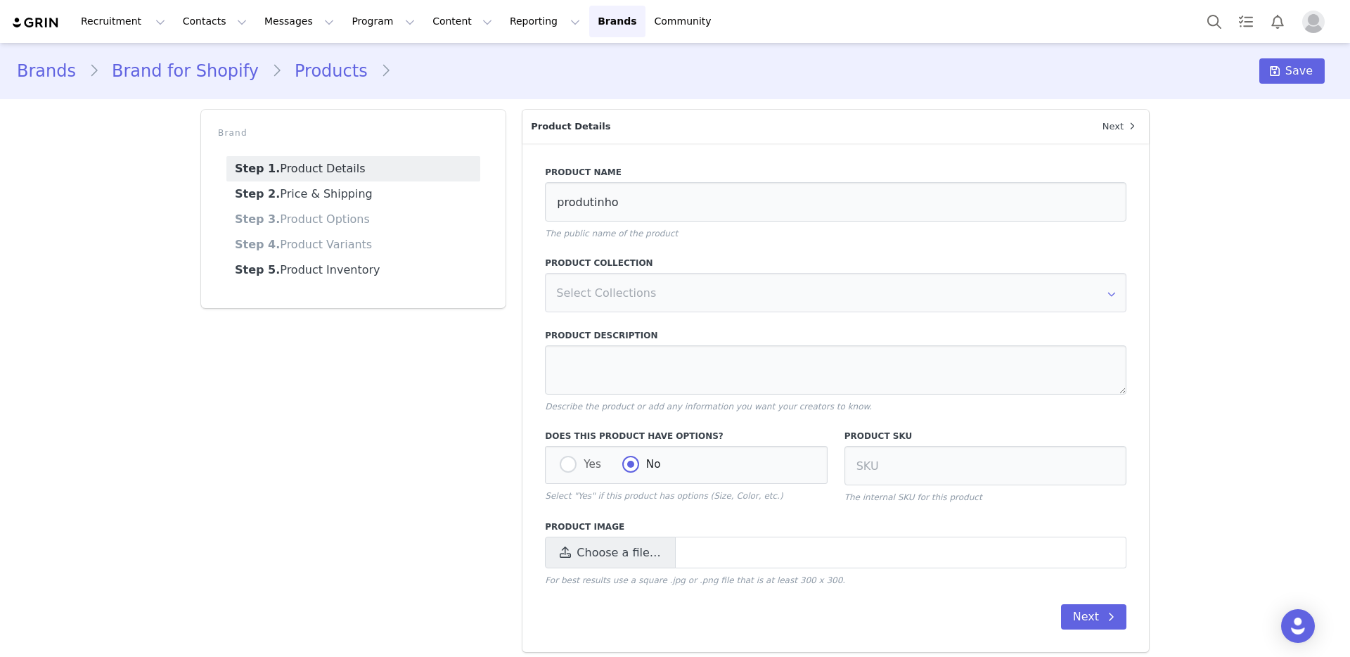
select select "28778641"
select select "28778639"
select select "28778642"
select select "28778639"
select select "28778643"
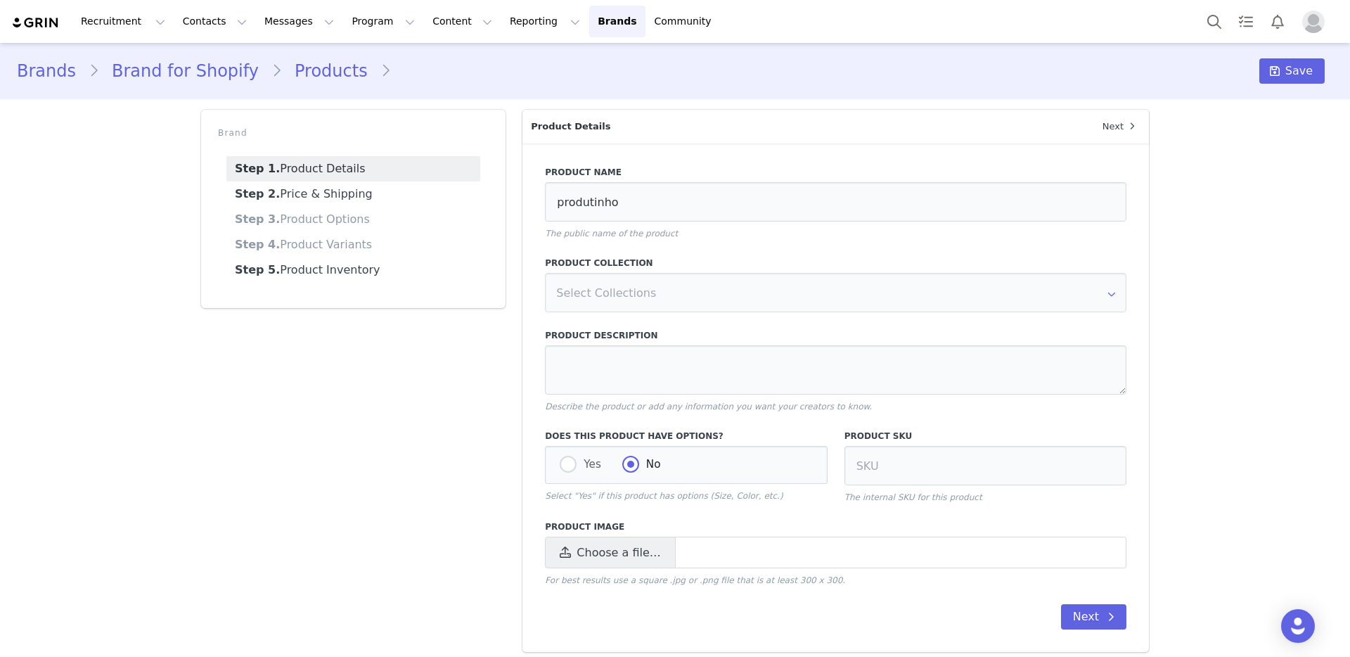
select select "28778639"
select select "28778644"
select select "28778639"
select select "28778645"
select select "28778630"
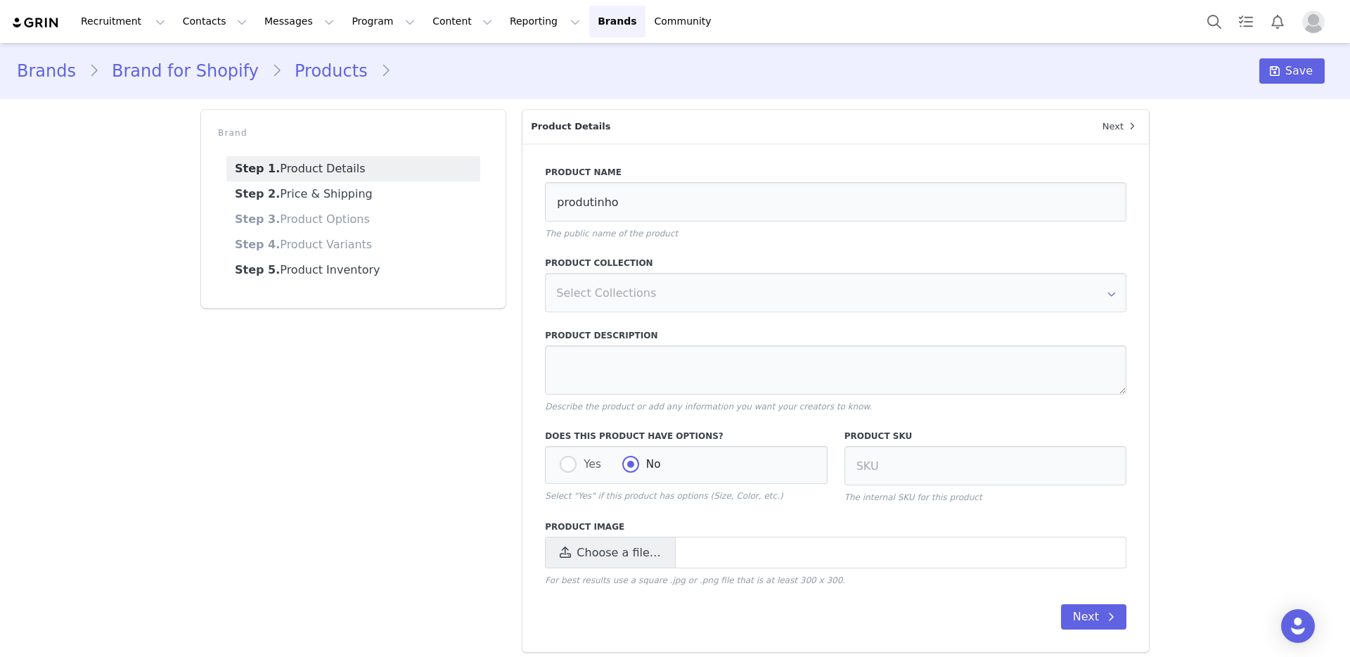
select select "28778642"
select select "28778630"
select select "28778645"
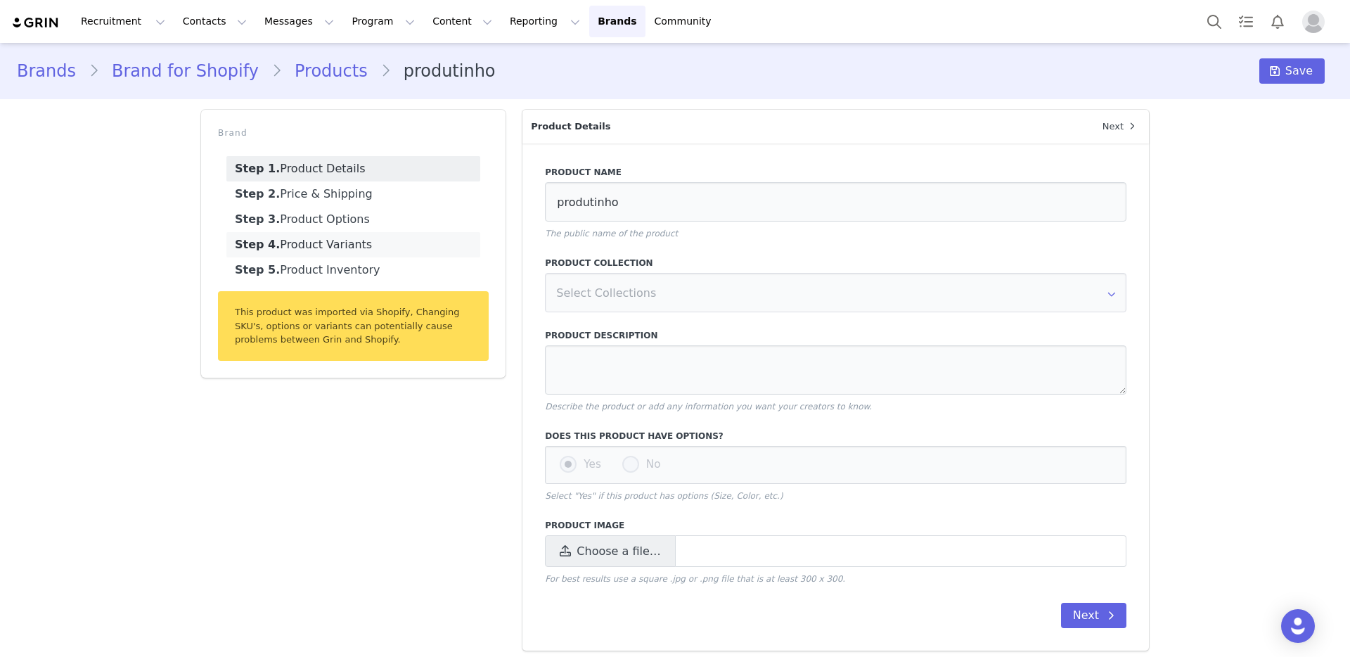
click at [341, 245] on link "Step 4. Product Variants" at bounding box center [353, 244] width 254 height 25
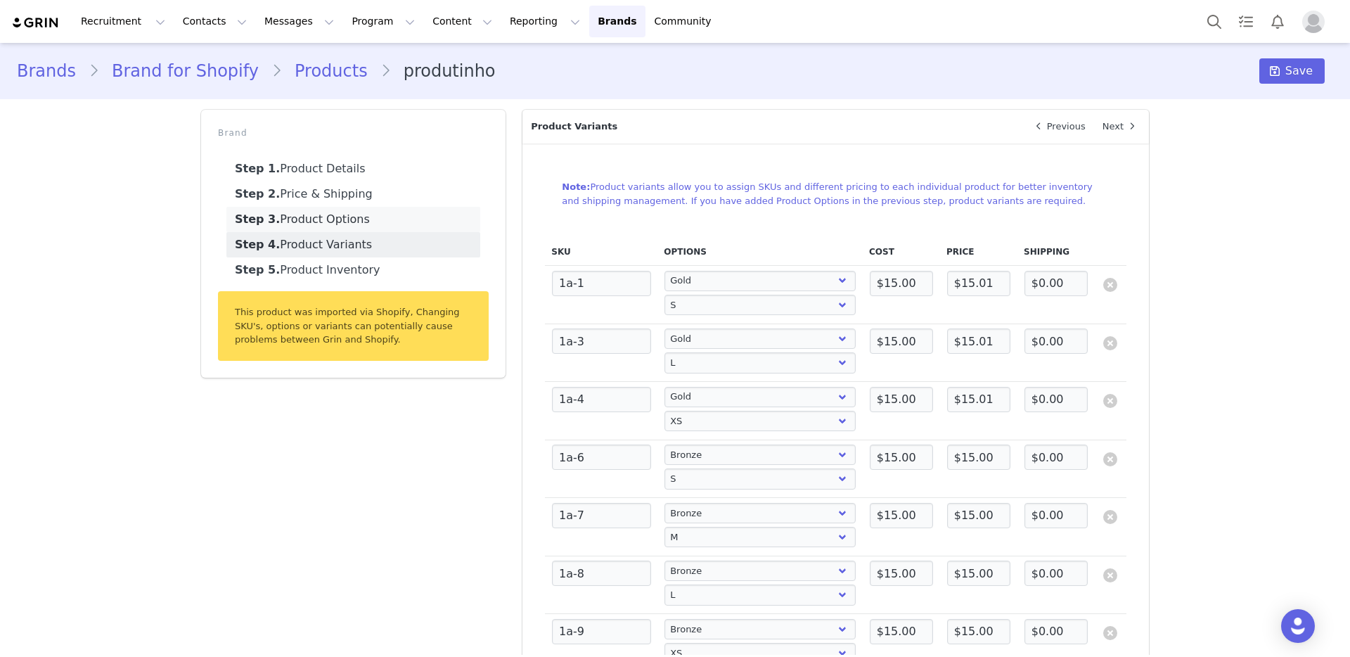
click at [366, 224] on link "Step 3. Product Options" at bounding box center [353, 219] width 254 height 25
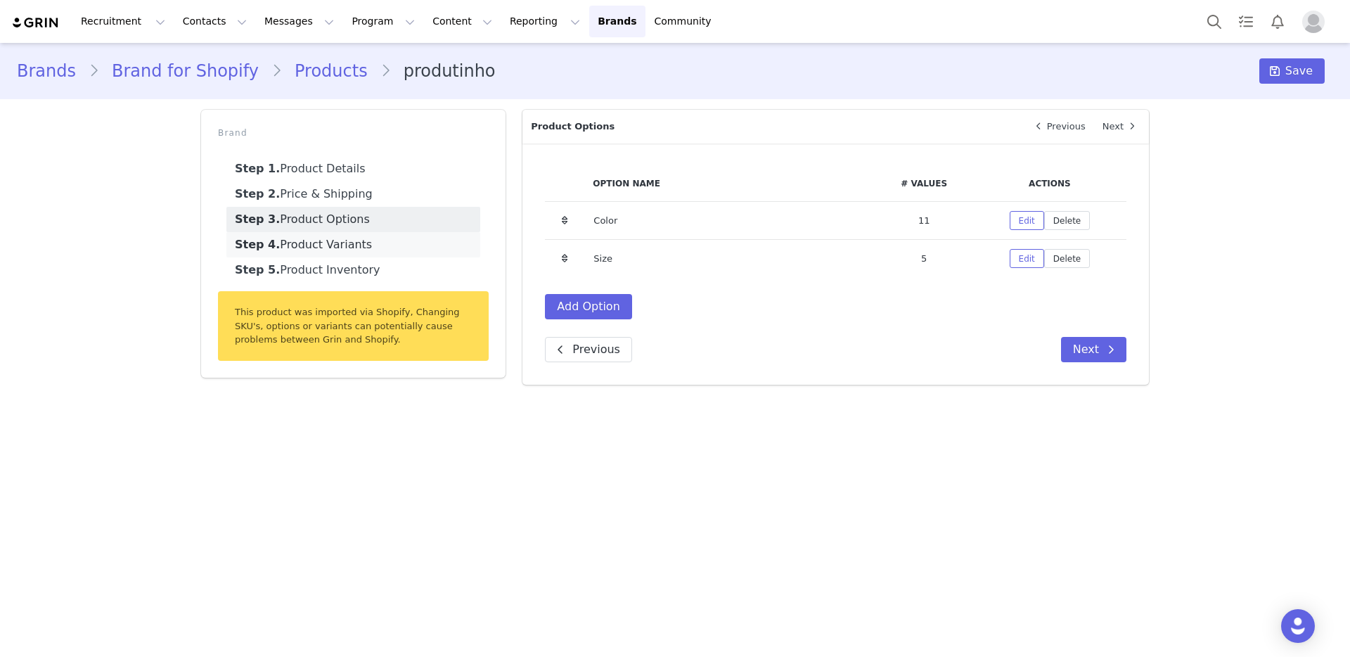
click at [352, 248] on link "Step 4. Product Variants" at bounding box center [353, 244] width 254 height 25
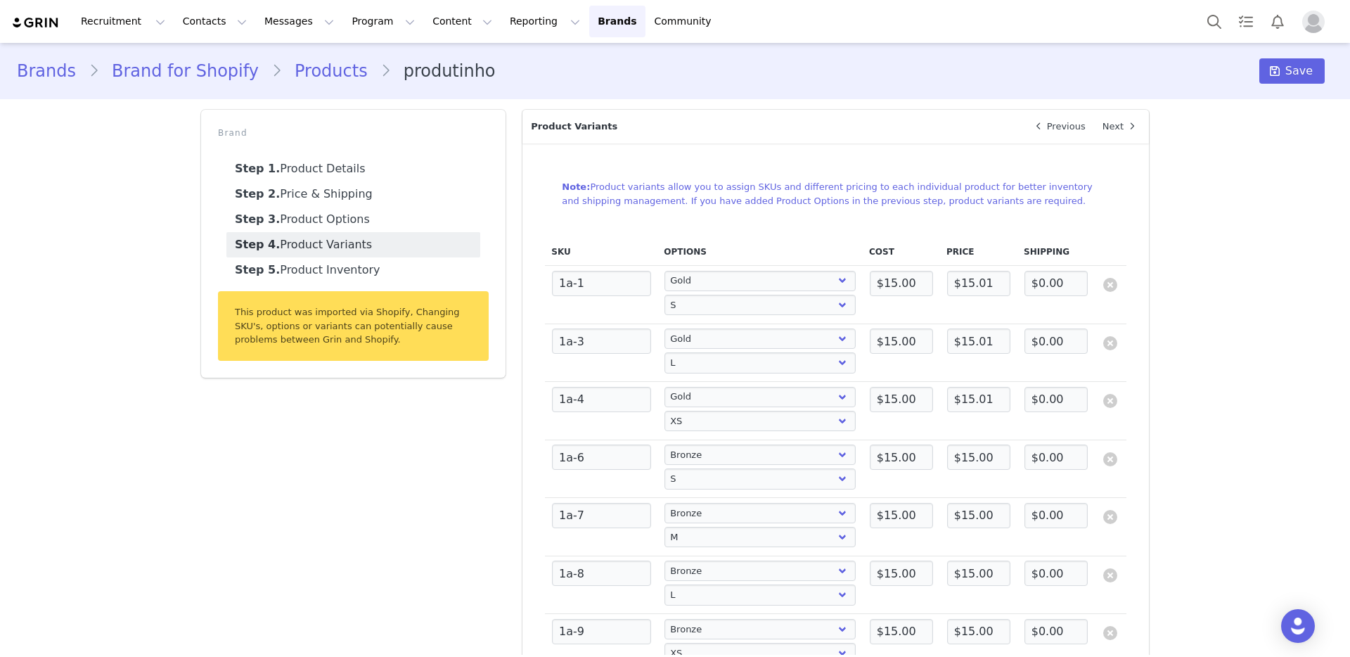
click at [316, 77] on link "Products" at bounding box center [331, 70] width 98 height 25
